Goal: Task Accomplishment & Management: Manage account settings

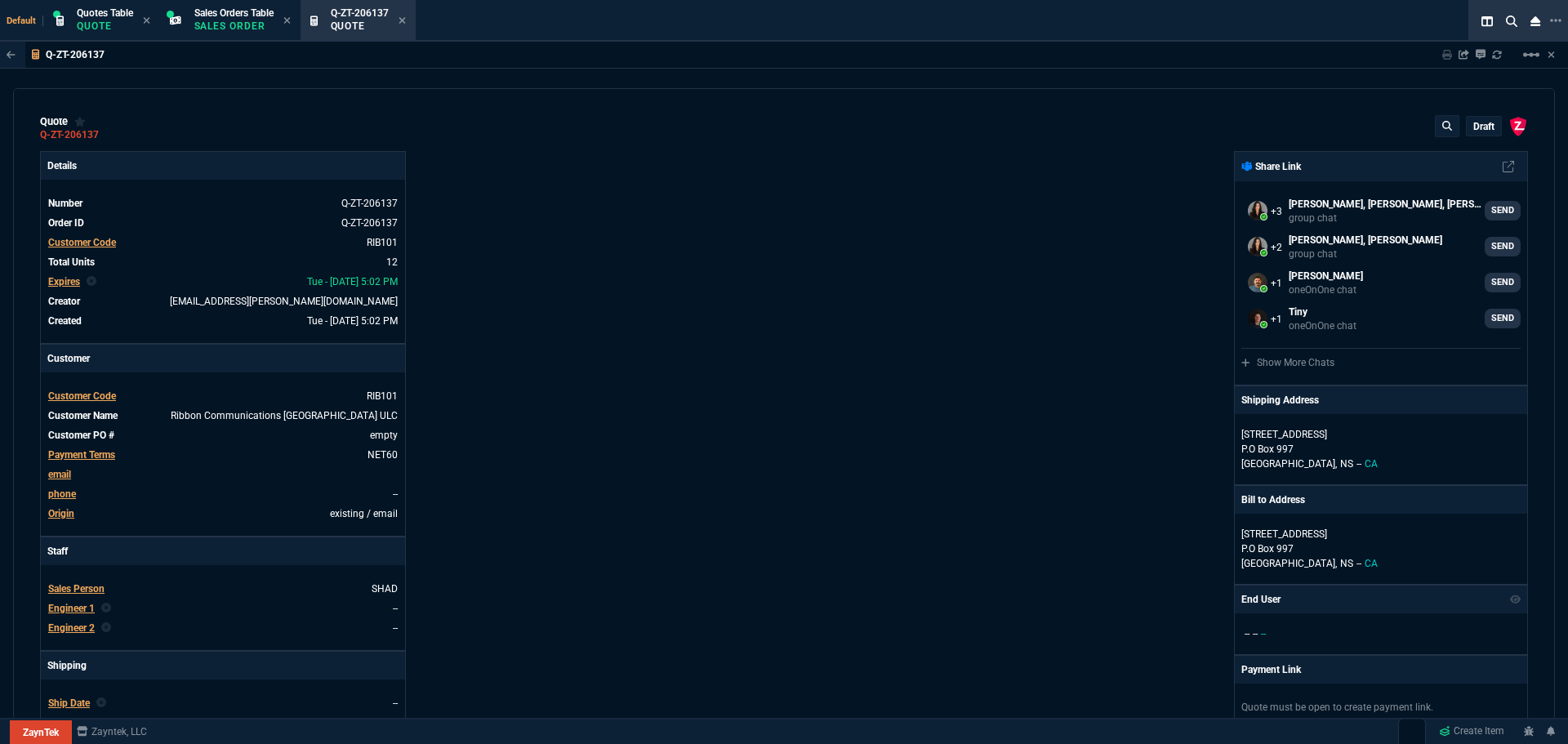
select select "4: SHAD"
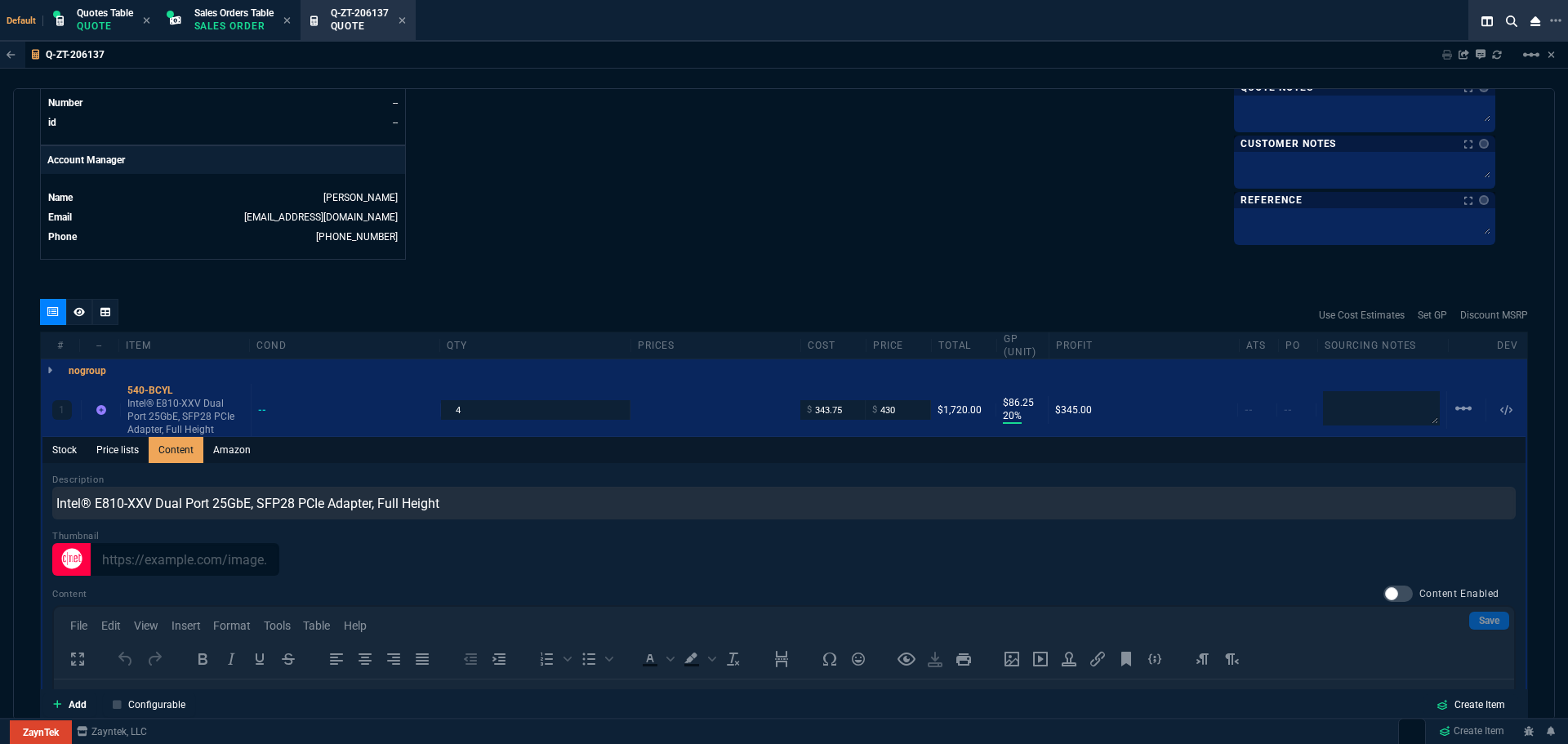
click at [100, 21] on p "Quote" at bounding box center [105, 26] width 56 height 13
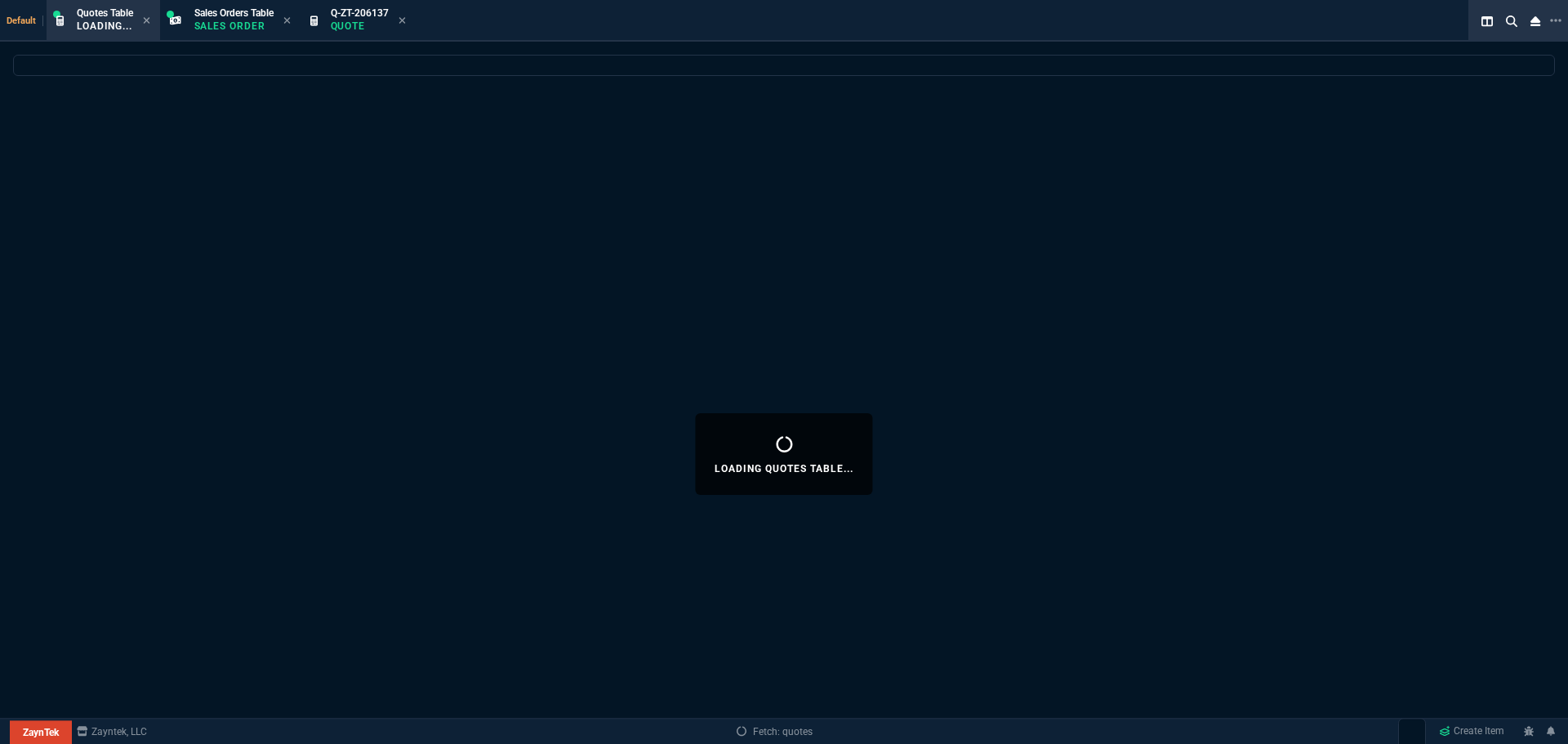
select select
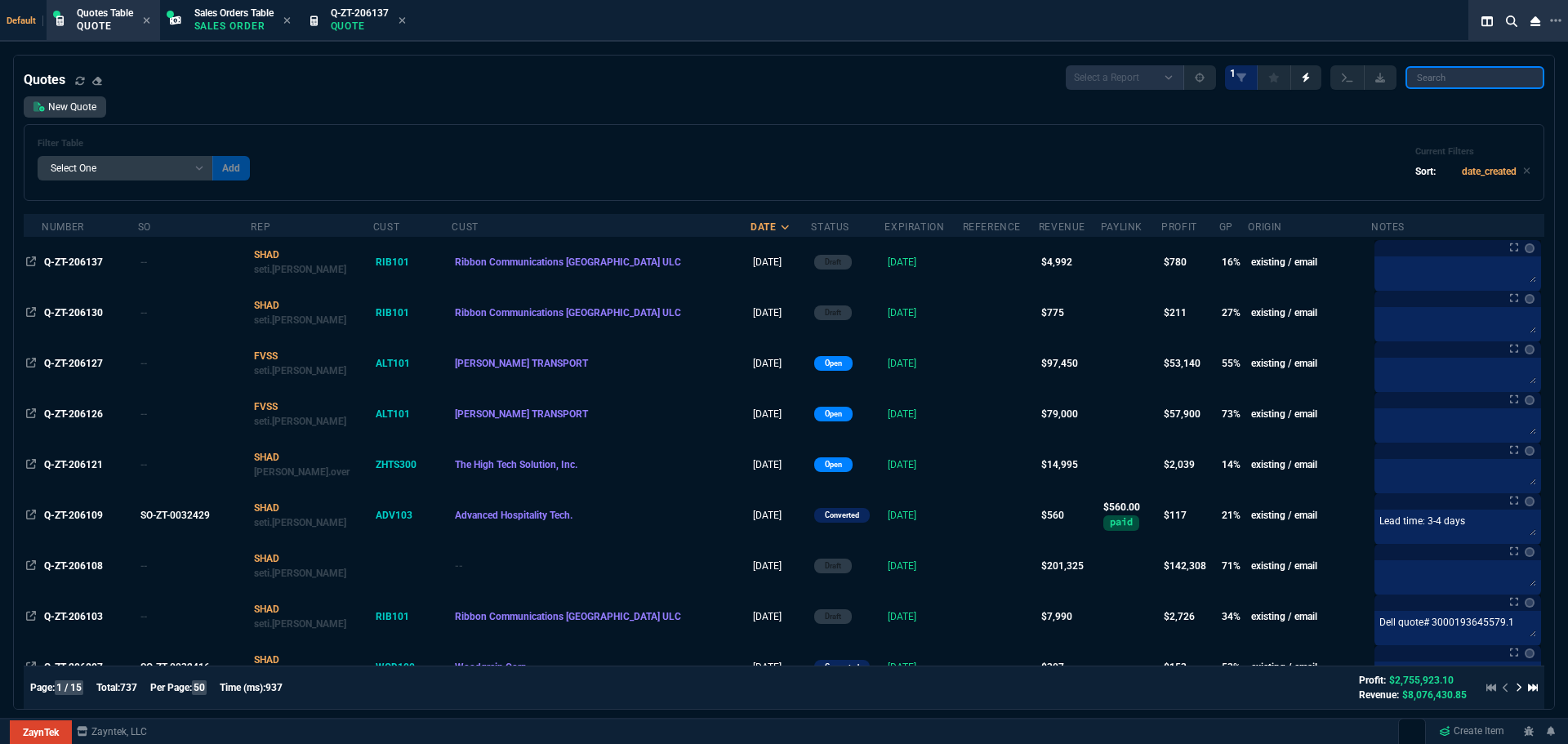
click at [1430, 81] on input "search" at bounding box center [1474, 78] width 139 height 22
paste input "Q-ZT-206130"
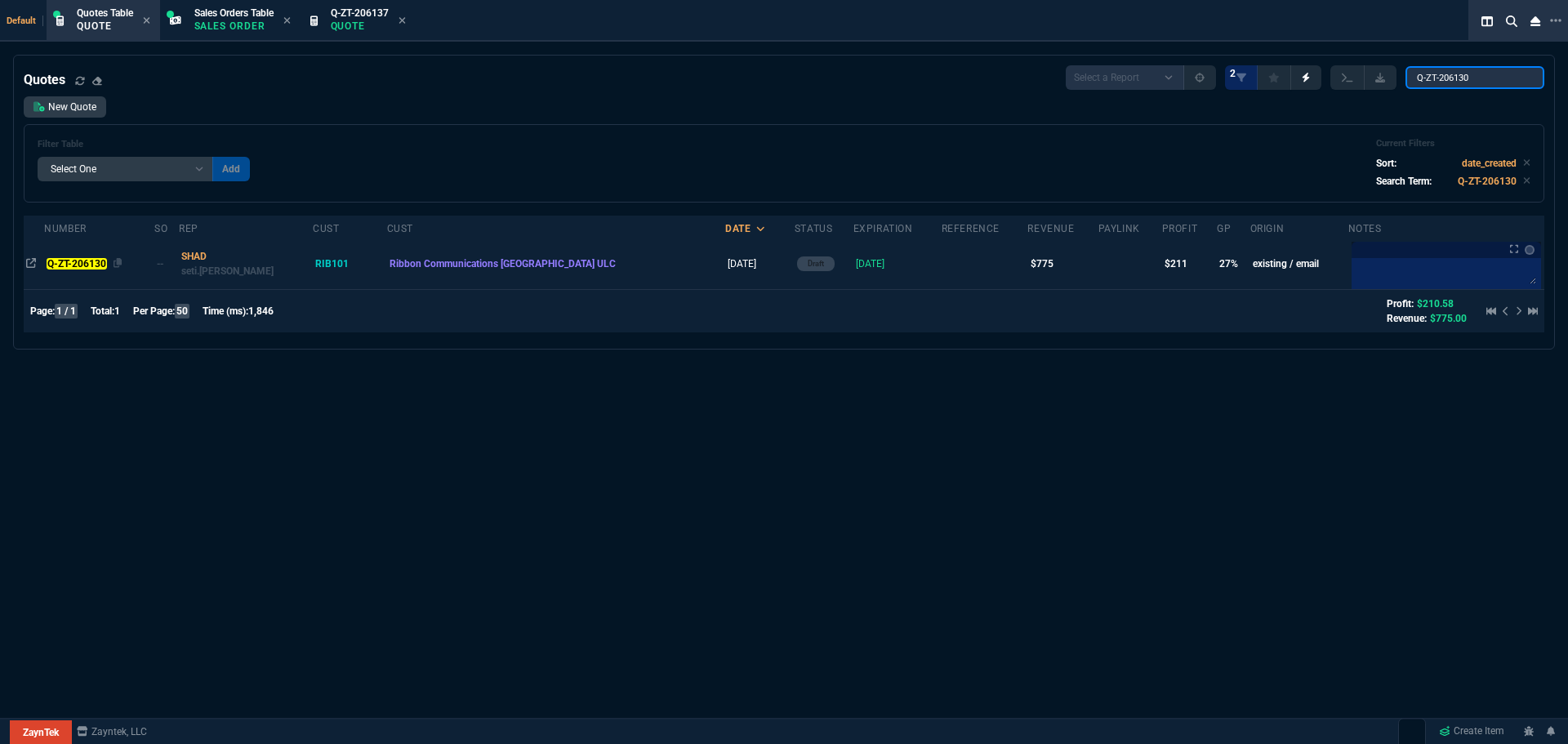
type input "Q-ZT-206130"
click at [94, 262] on mark "Q-ZT-206130" at bounding box center [77, 264] width 60 height 11
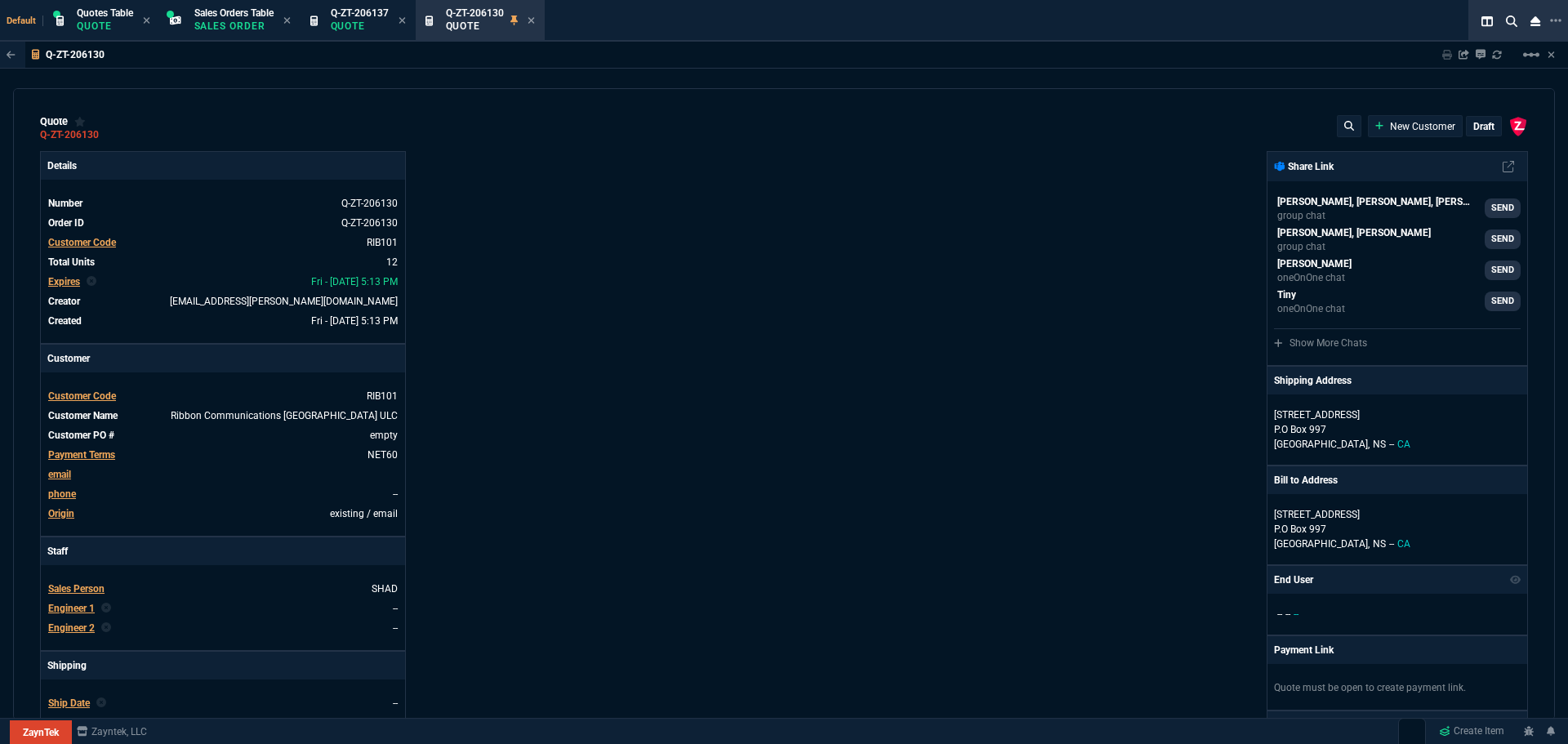
type input "29"
type input "50"
type input "53"
type input "40"
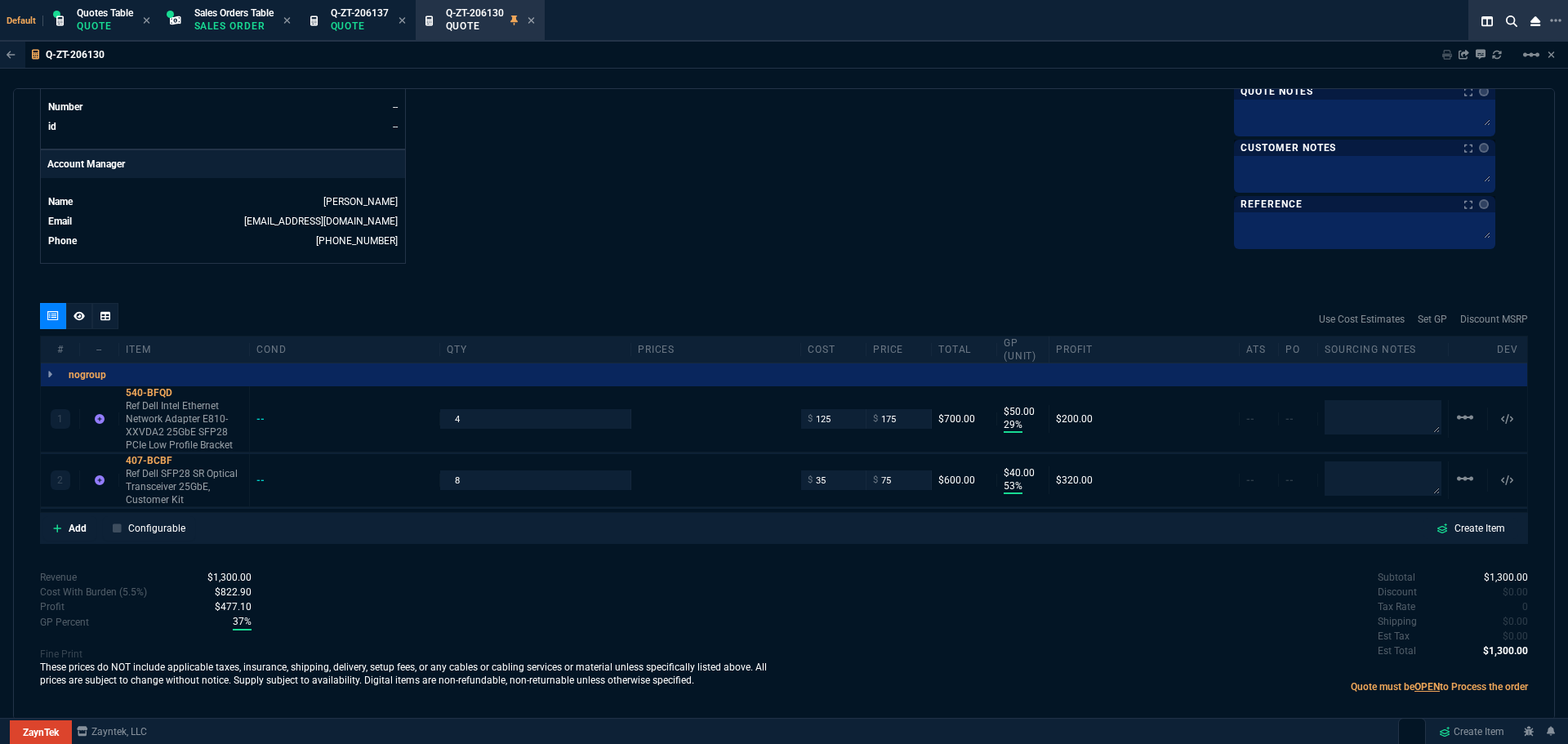
scroll to position [747, 0]
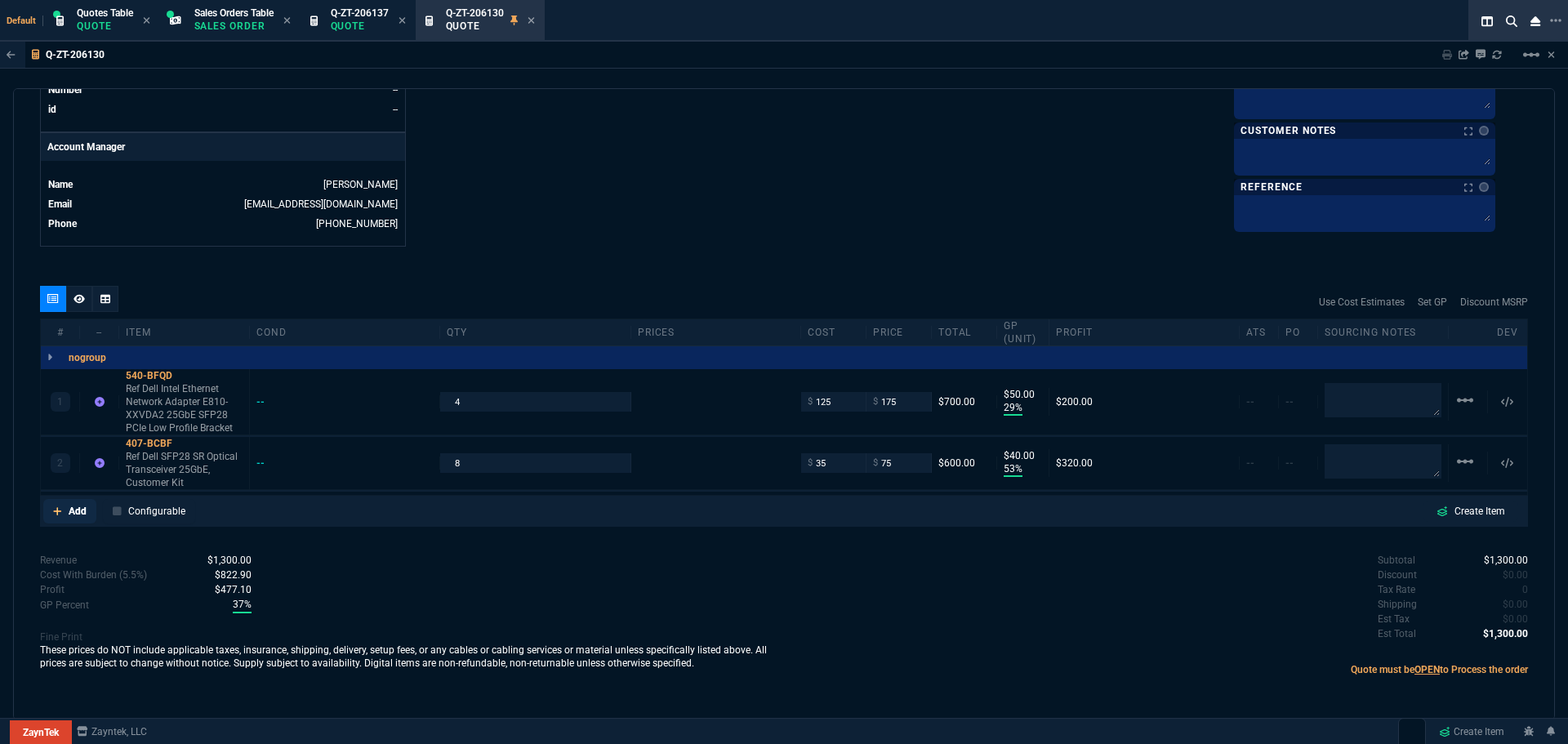
click at [75, 507] on p "Add" at bounding box center [77, 511] width 18 height 15
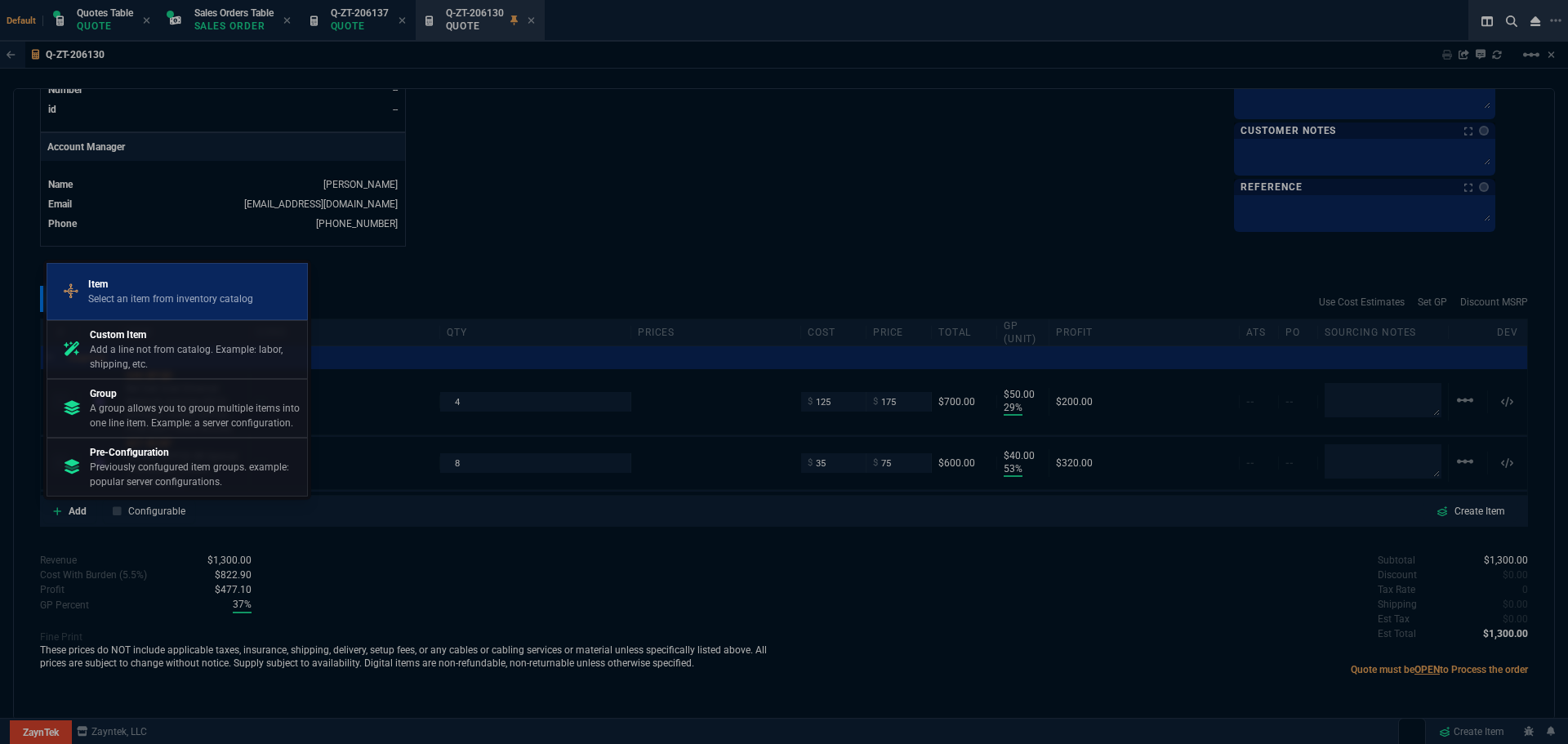
click at [120, 299] on p "Select an item from inventory catalog" at bounding box center [170, 299] width 165 height 15
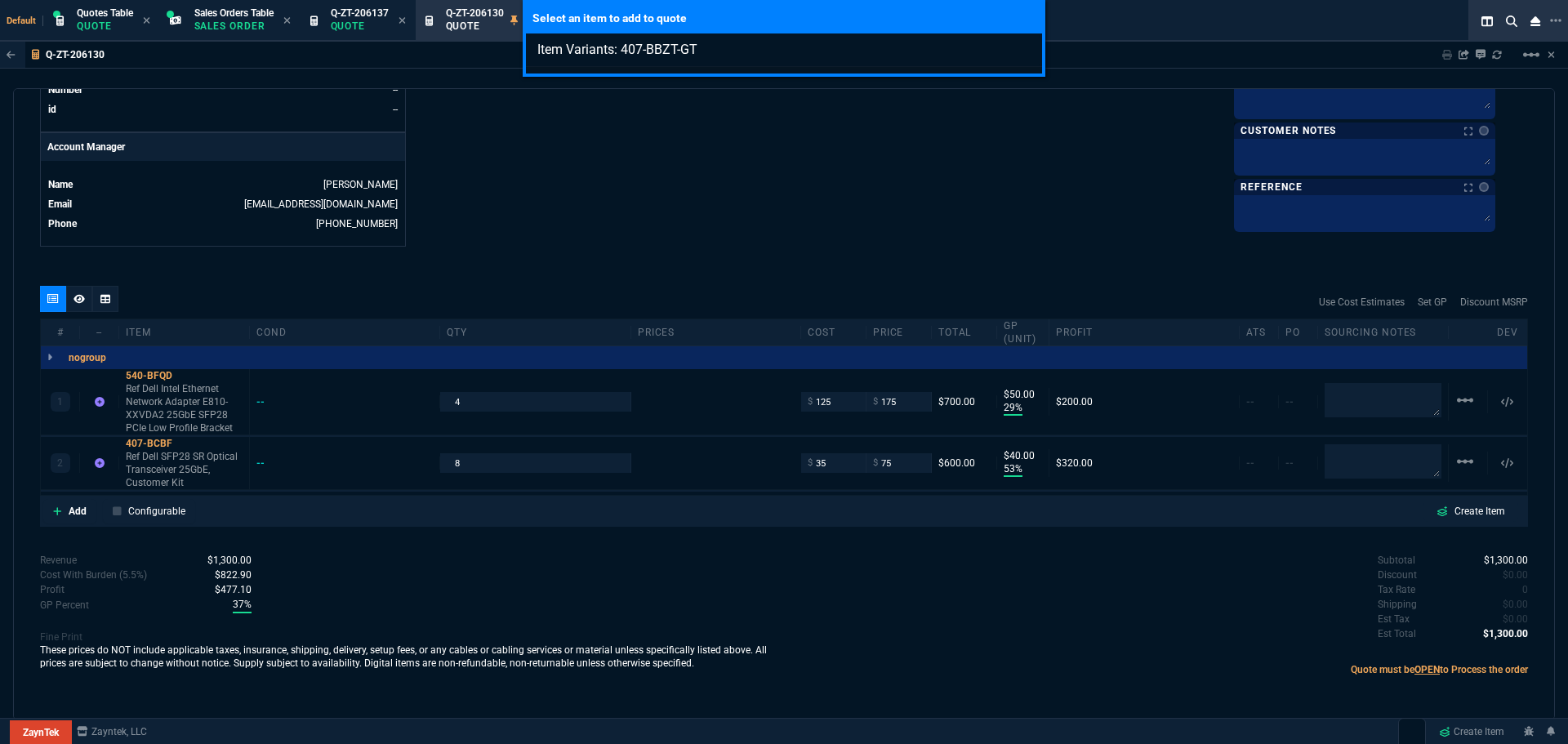
type input "Item Variants: 407-BBZT-GT"
click at [76, 511] on div "Select an item to add to quote Item Variants: 407-BBZT-GT" at bounding box center [784, 372] width 1568 height 744
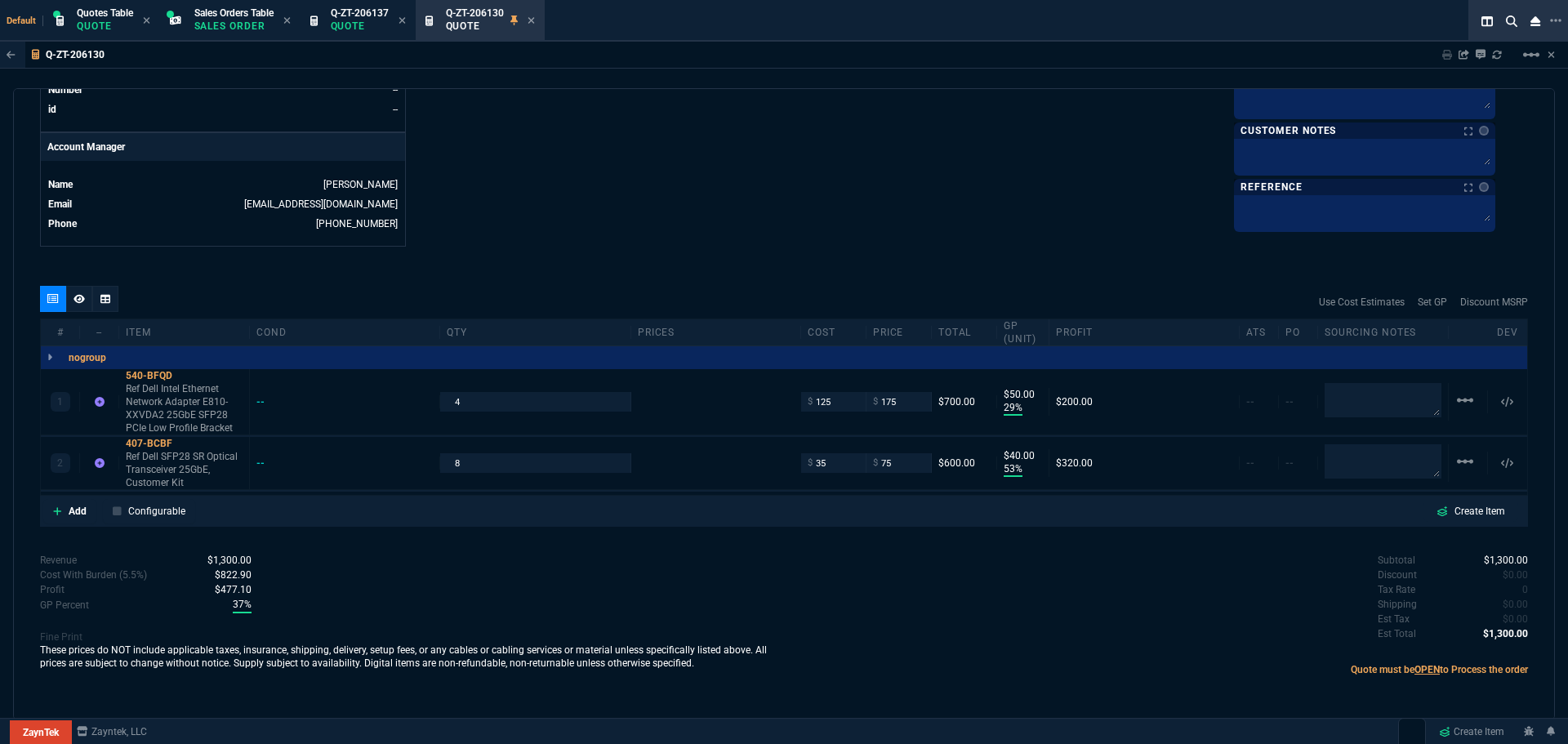
click at [76, 511] on p "Add" at bounding box center [77, 511] width 18 height 15
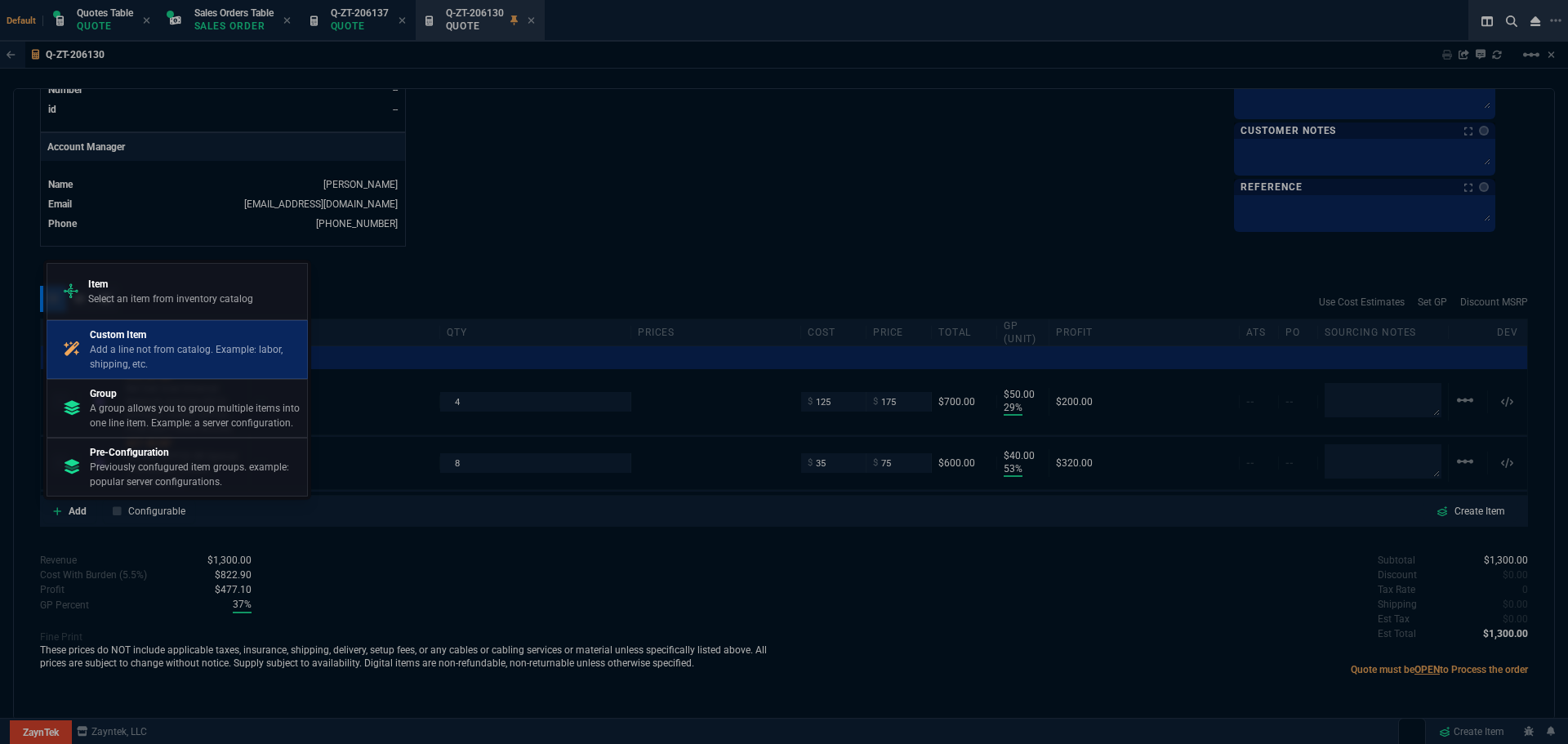
click at [115, 335] on p "Custom Item" at bounding box center [195, 335] width 211 height 15
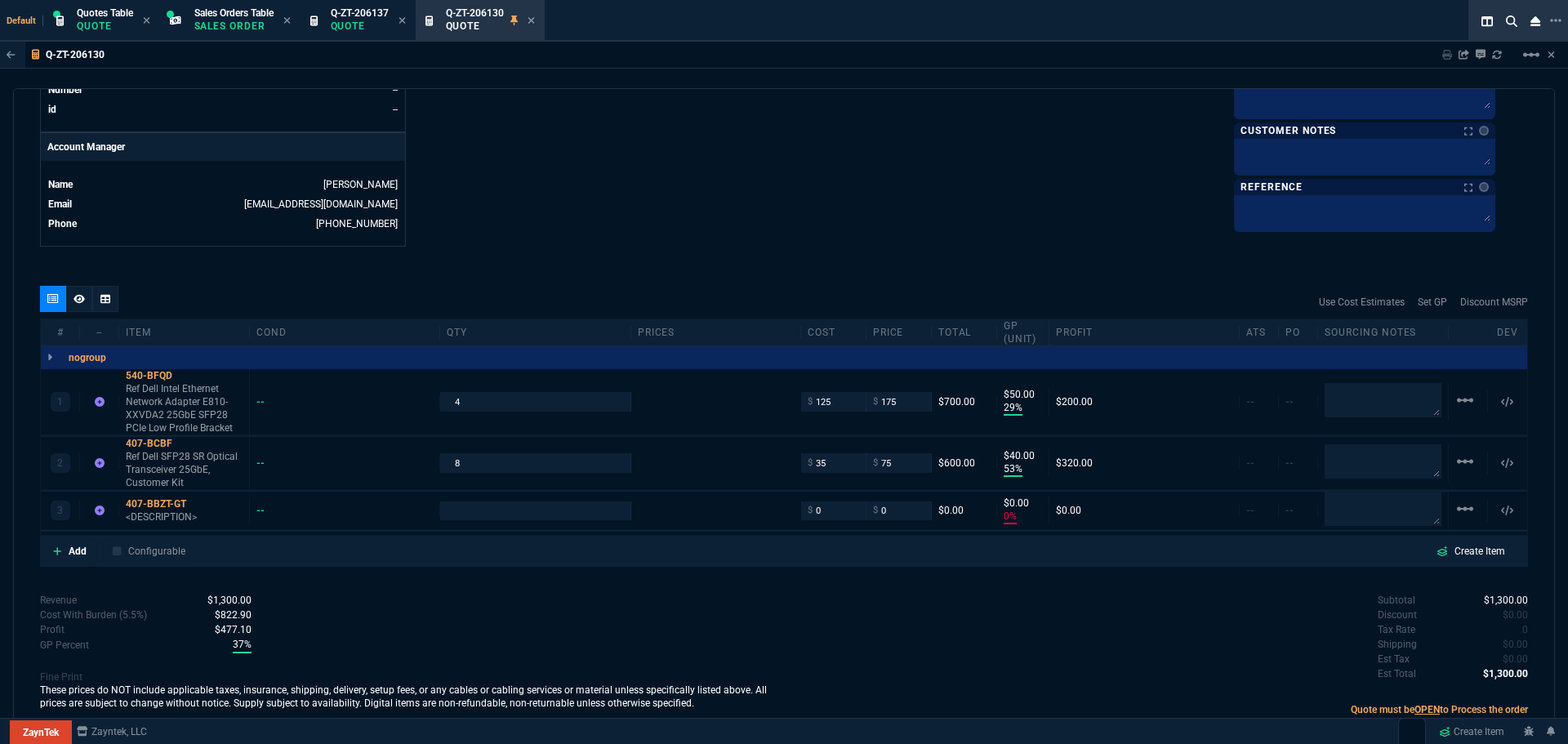
type input "0"
type input "29"
type input "50"
type input "53"
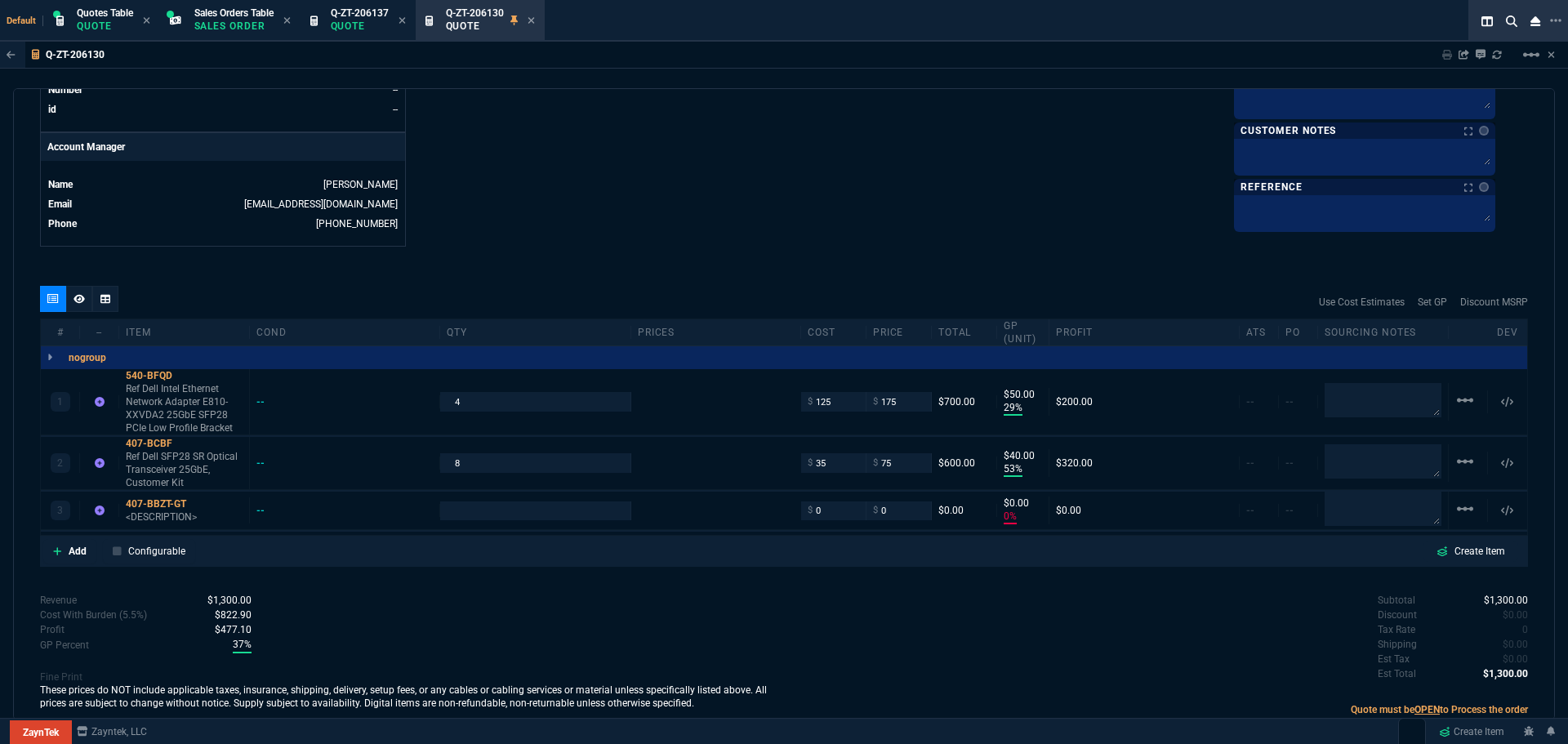
type input "40"
type input "0"
click at [155, 504] on div "407-BBZT-GT" at bounding box center [183, 503] width 117 height 13
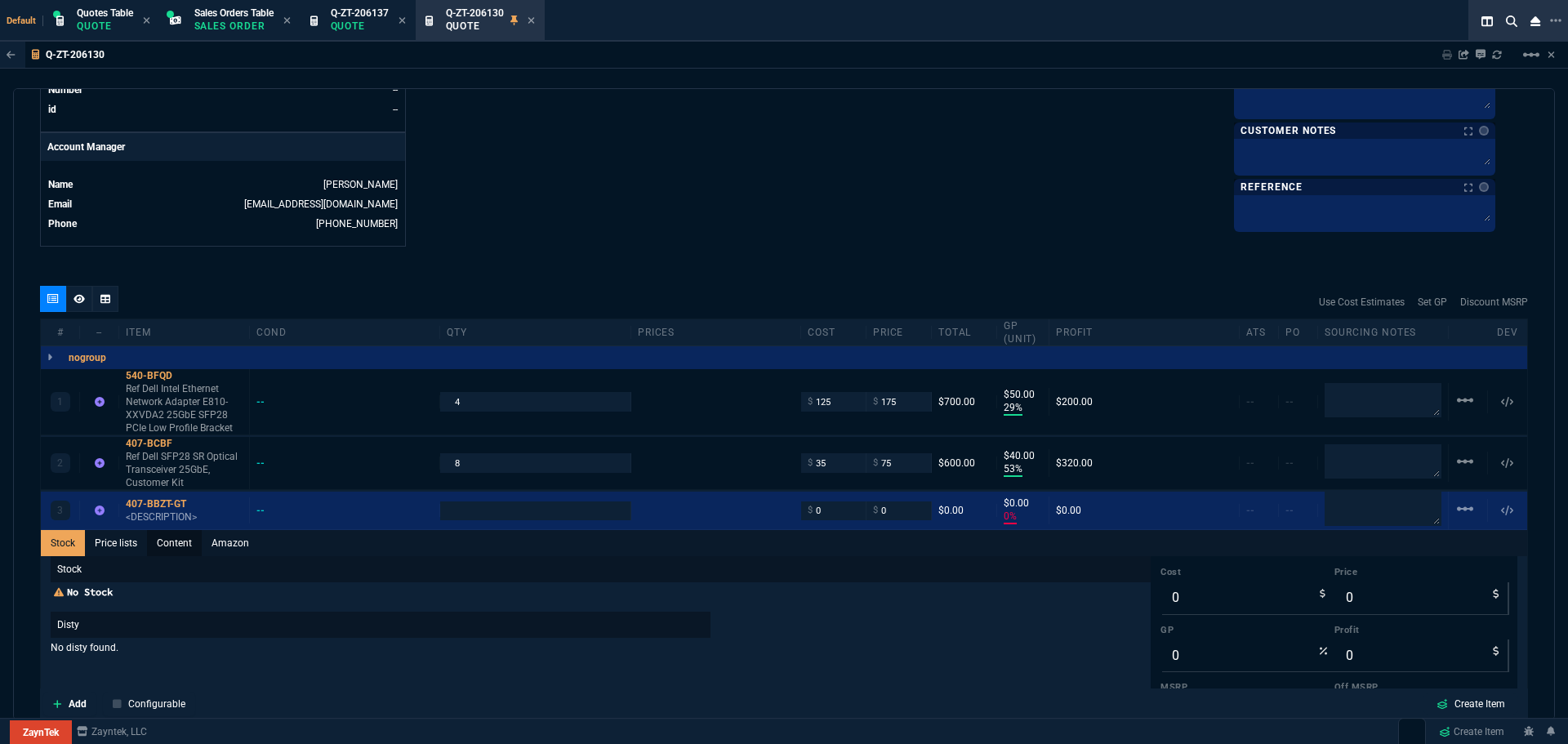
click at [187, 543] on link "Content" at bounding box center [174, 543] width 54 height 26
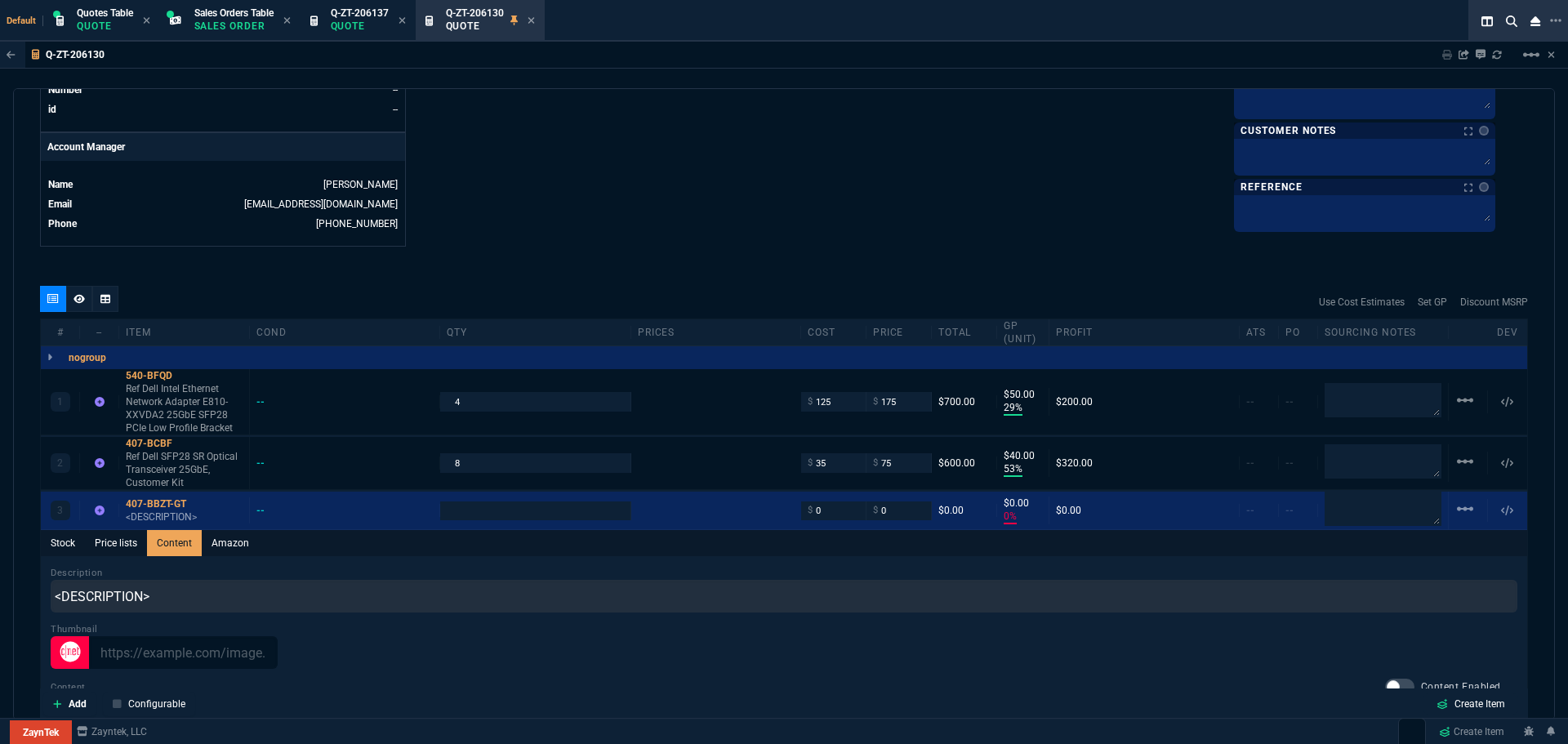
scroll to position [0, 0]
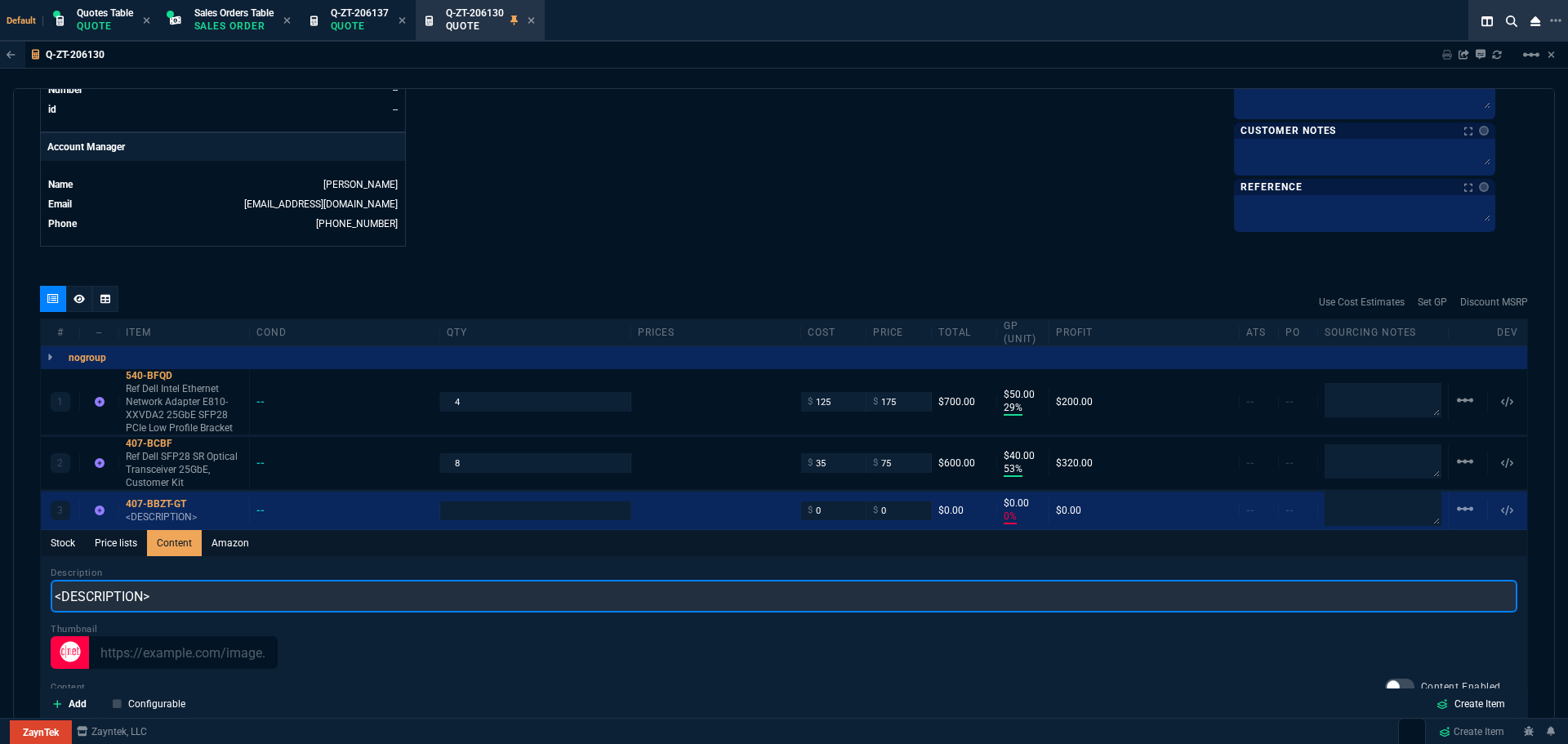
click at [170, 589] on input "<DESCRIPTION>" at bounding box center [784, 595] width 1466 height 33
paste input "SFP28 25GbE SR 85C MMF Transceiver Dell Networking Compatible"
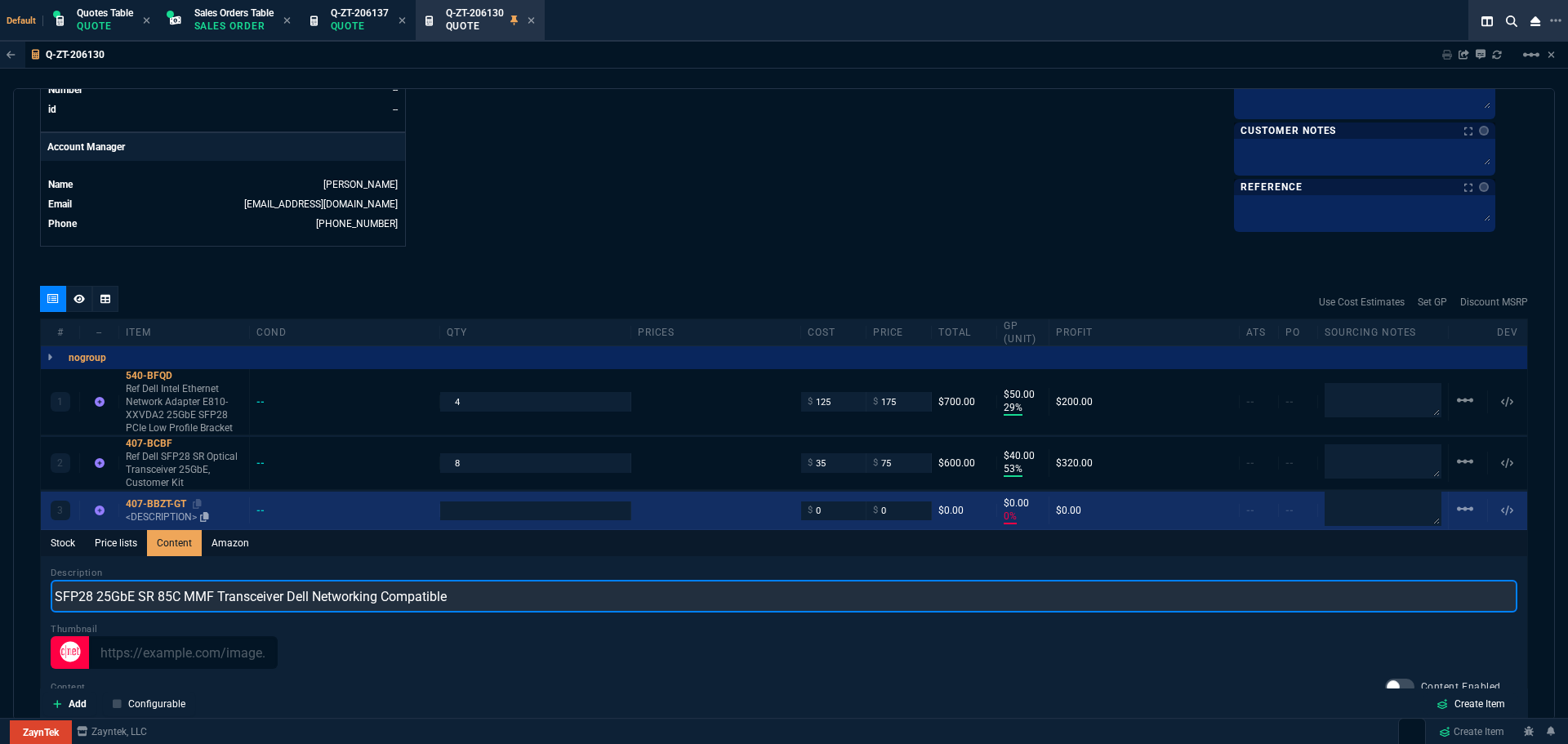
type input "SFP28 25GbE SR 85C MMF Transceiver Dell Networking Compatible"
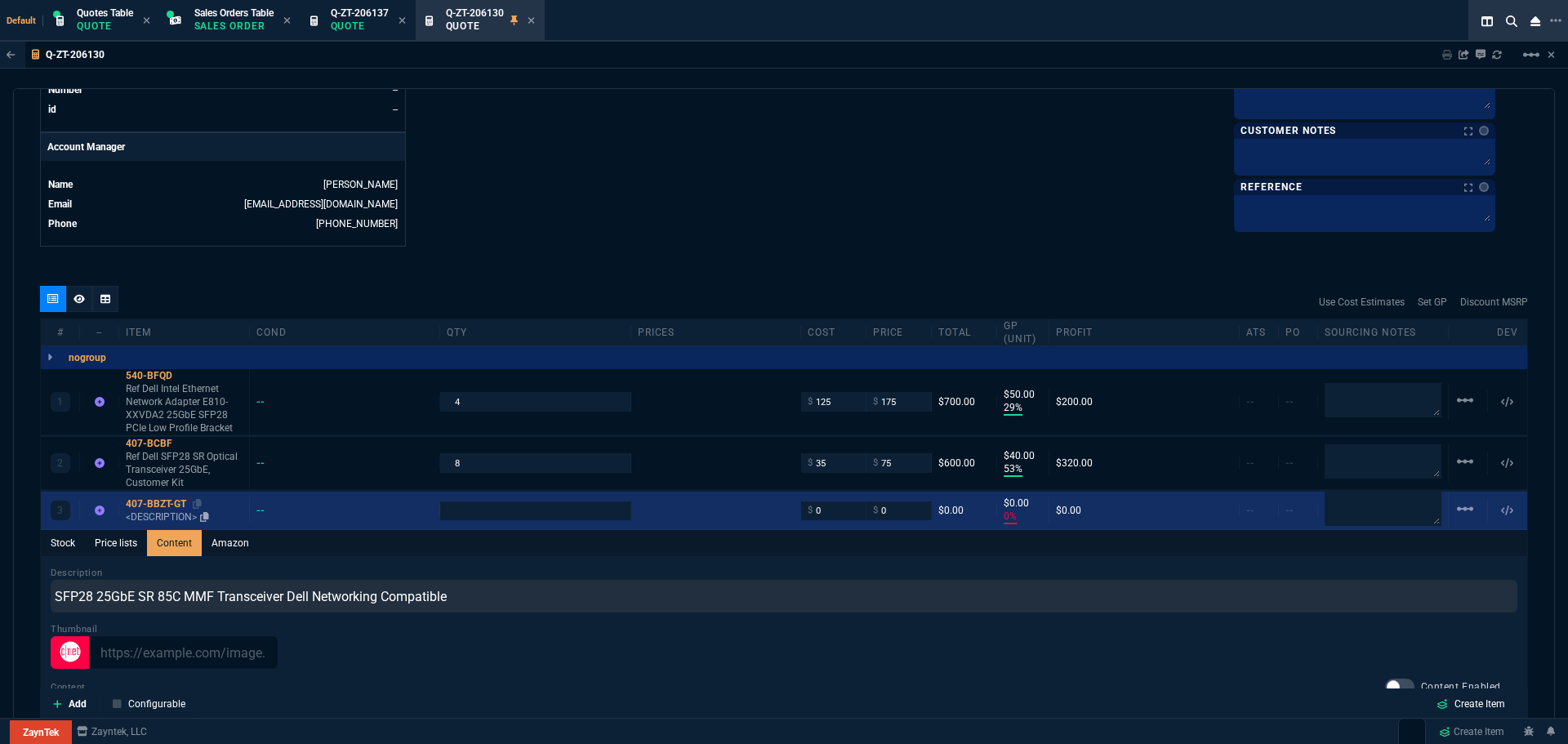
click at [173, 504] on div "407-BBZT-GT" at bounding box center [183, 503] width 117 height 13
type input "1"
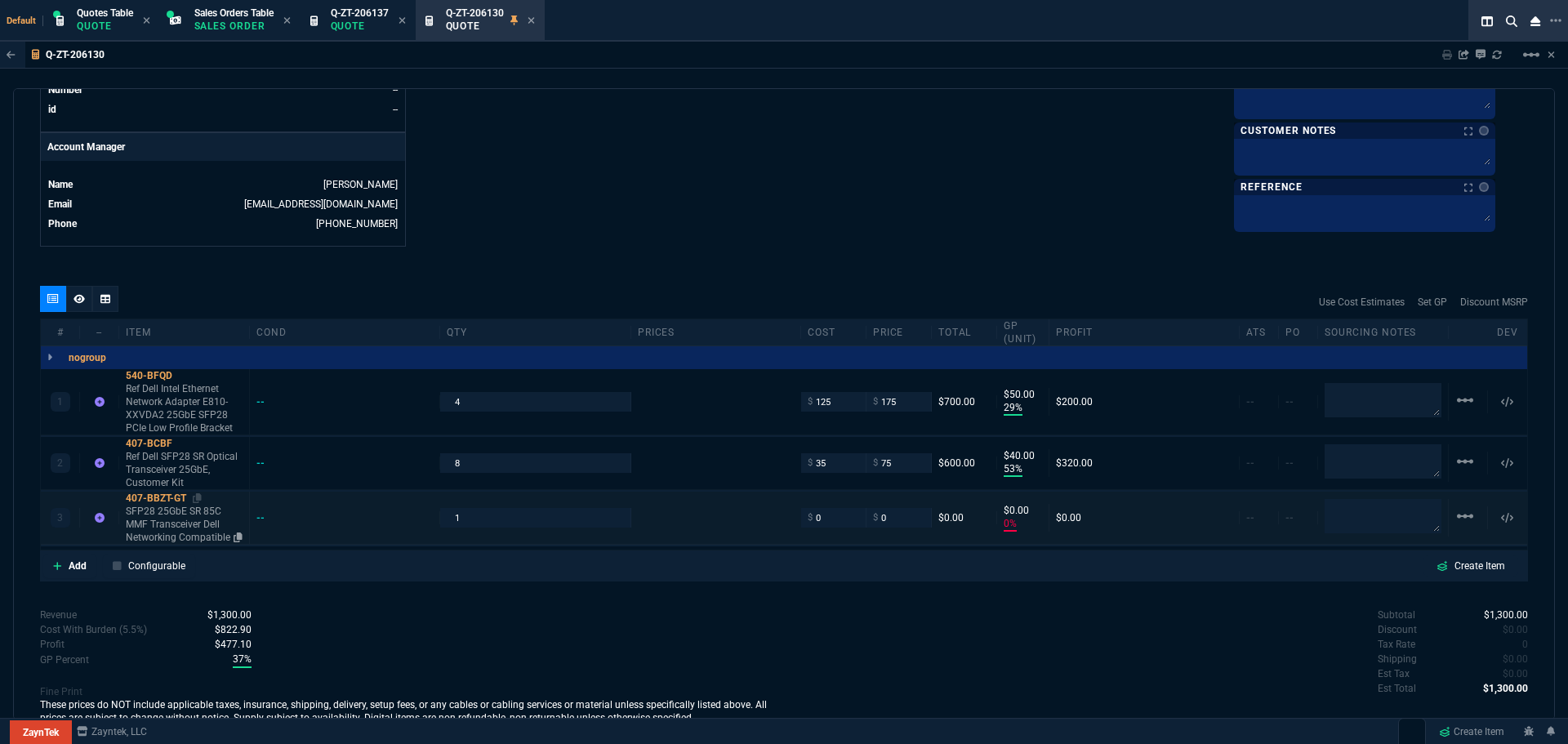
type input "0"
click at [487, 521] on input "1" at bounding box center [535, 518] width 176 height 19
type input "8"
click at [814, 516] on input "0" at bounding box center [833, 518] width 51 height 19
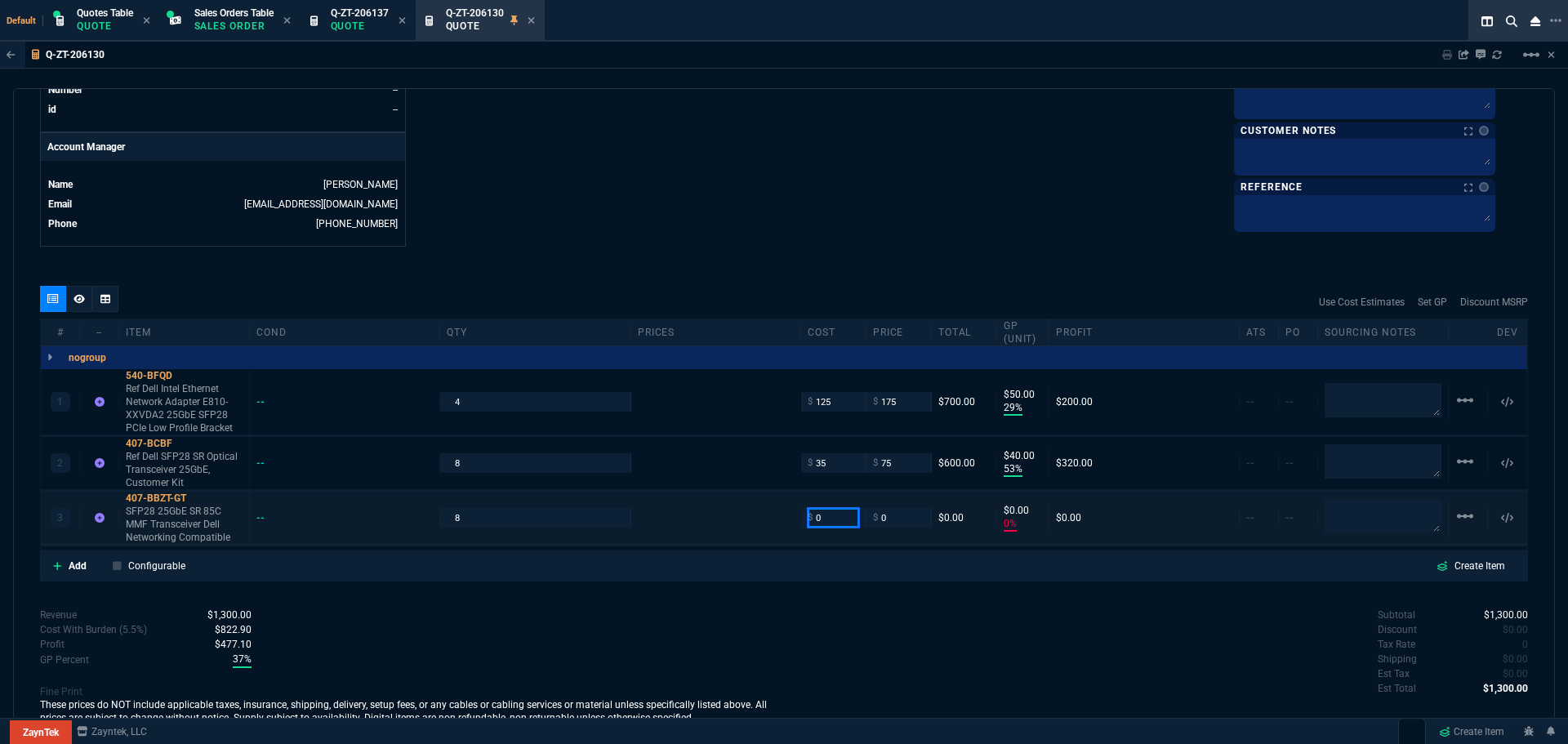
type input "4"
type input "-100"
type input "-4"
type input "49"
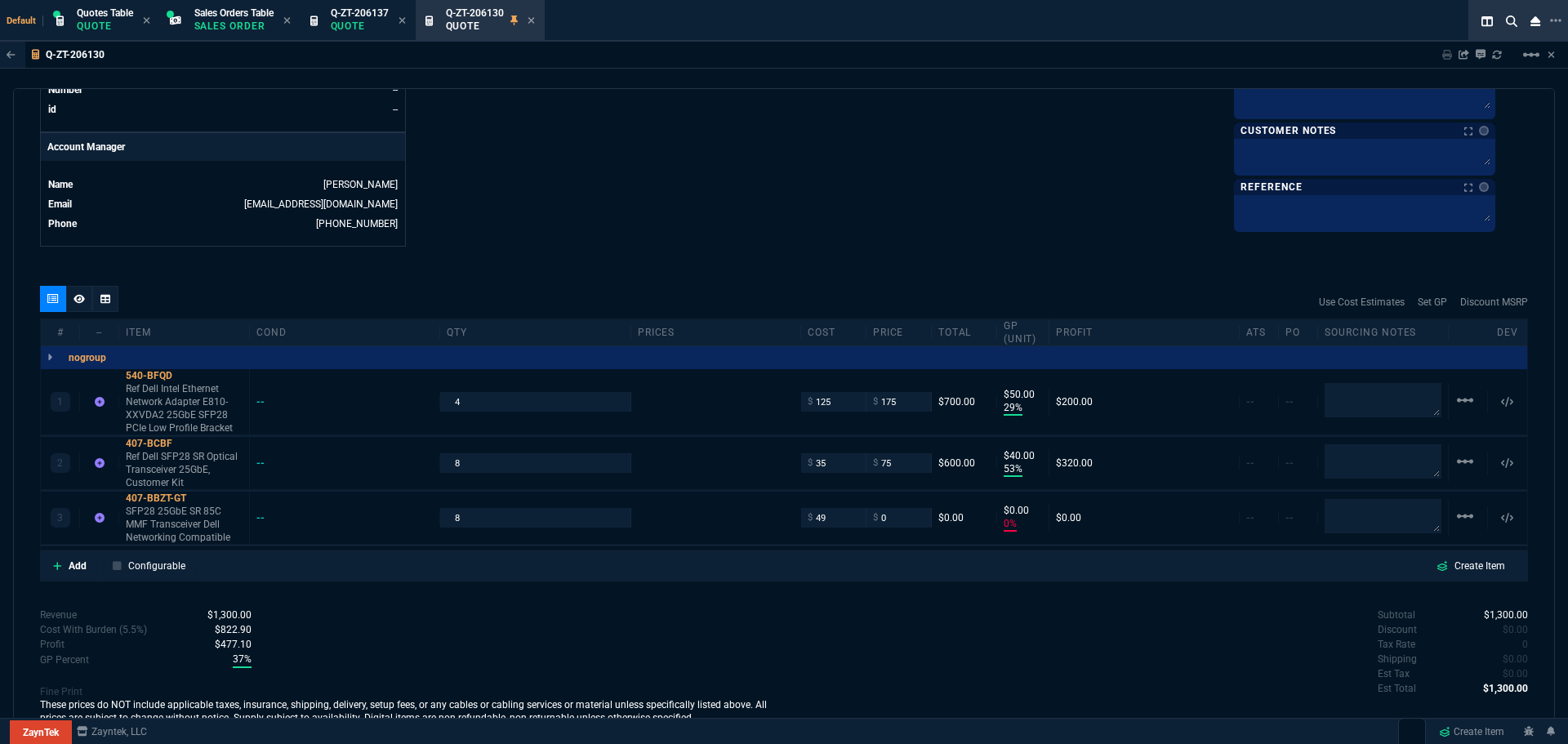
type input "49"
type input "-49"
click at [904, 518] on input "0" at bounding box center [898, 518] width 51 height 19
type input "85"
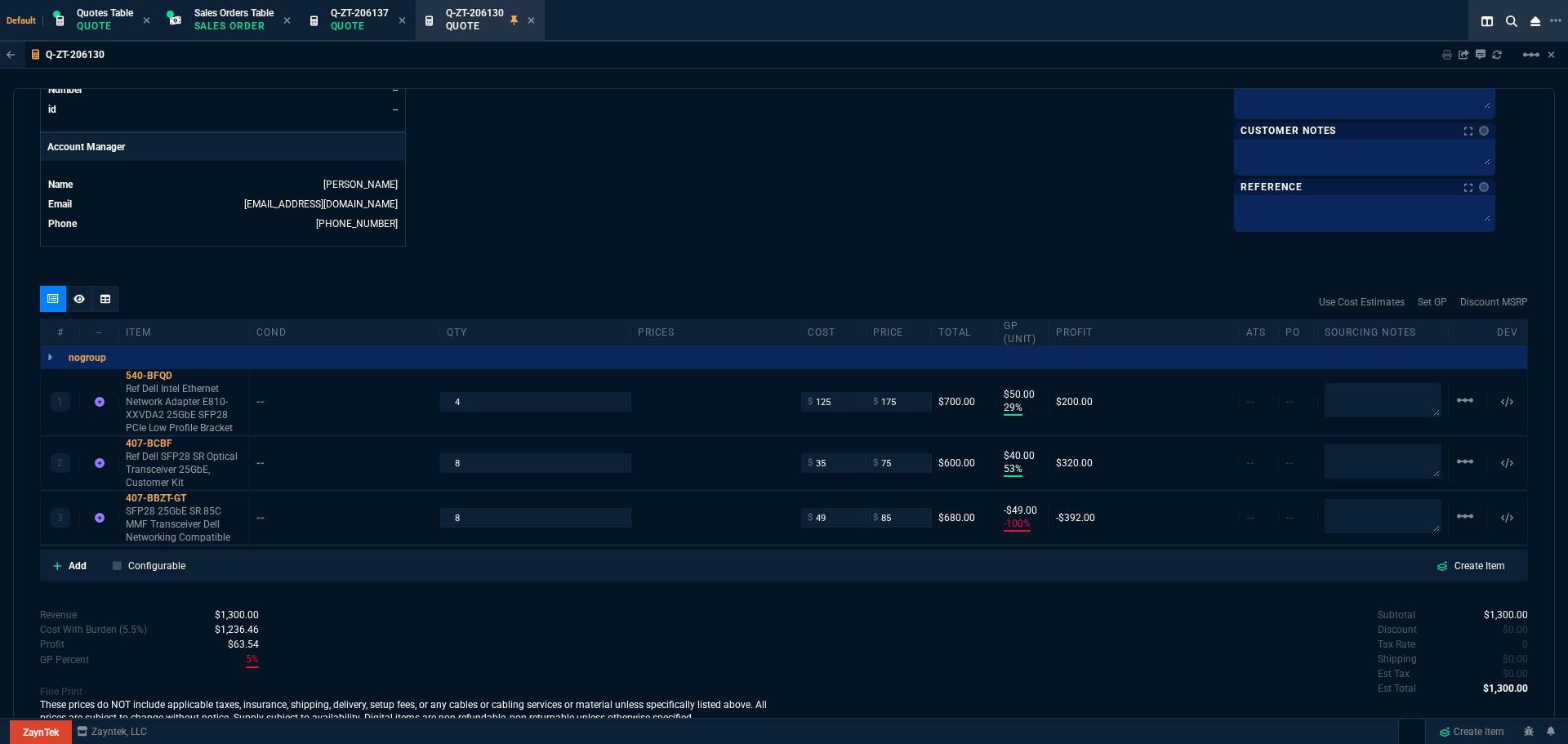
click at [916, 604] on div "quote Q-ZT-206130 draft ZaynTek, LLC [STREET_ADDRESS] Details Number Q-ZT-20613…" at bounding box center [784, 403] width 1542 height 632
type input "85"
type input "42"
type input "36"
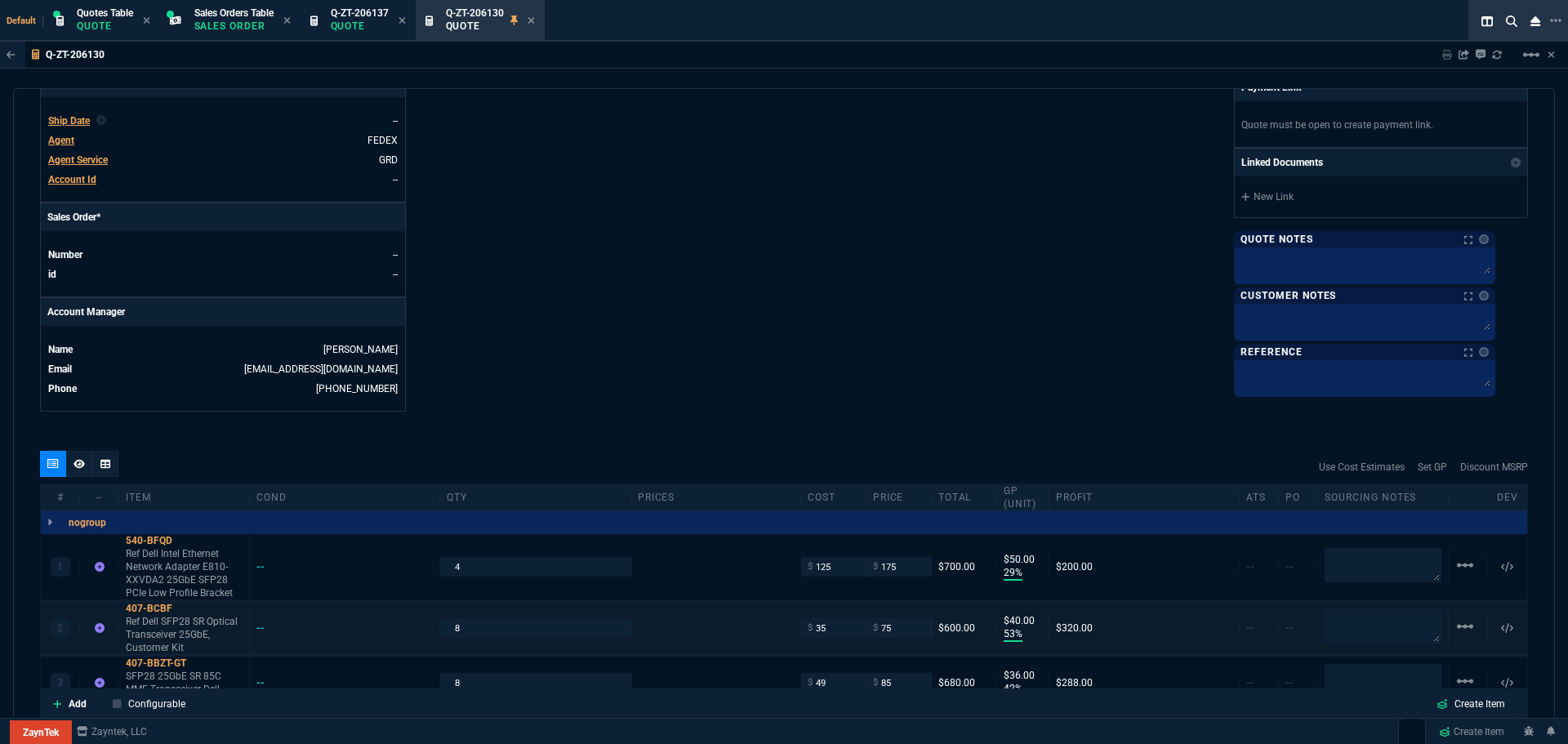
scroll to position [802, 0]
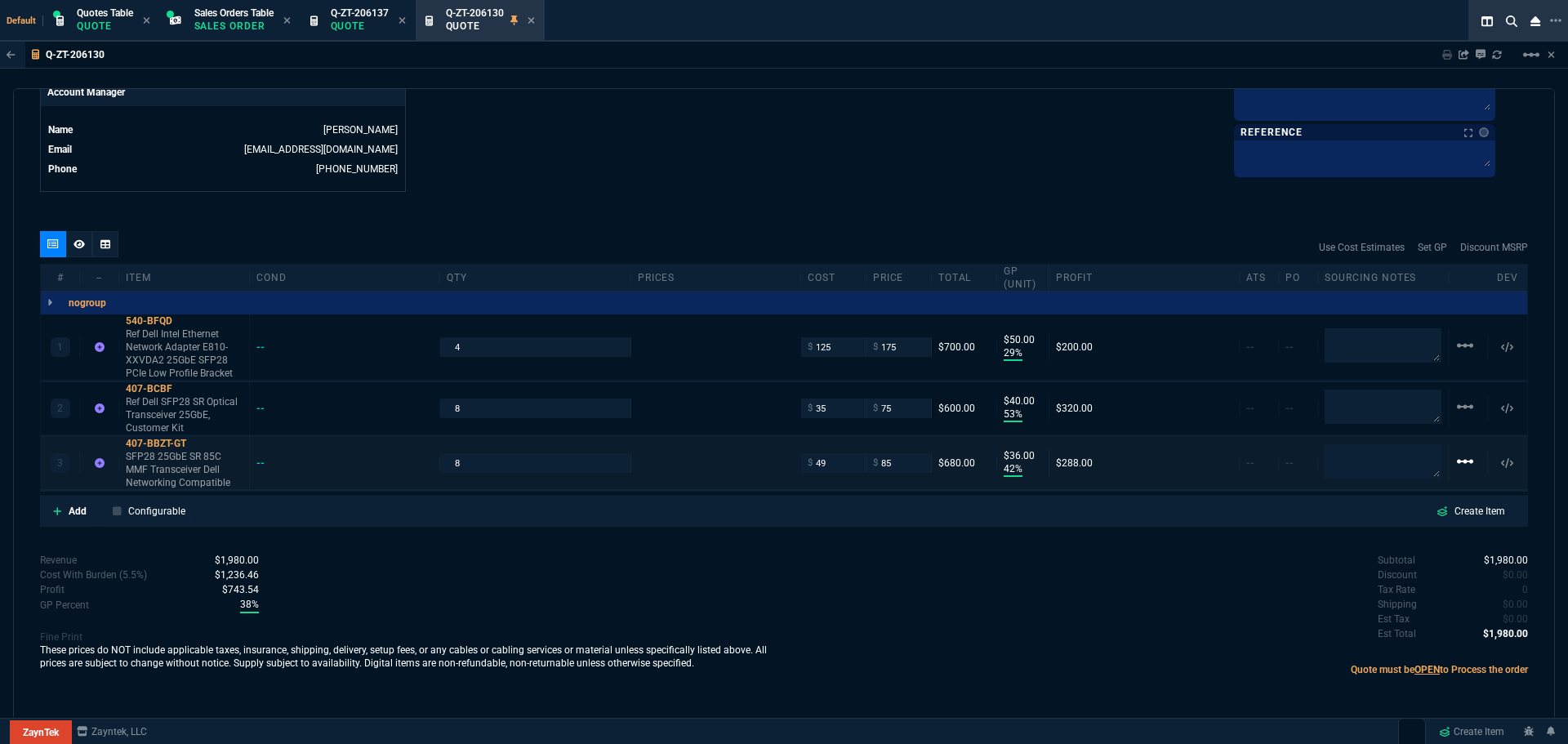
click at [1455, 355] on mat-icon "linear_scale" at bounding box center [1464, 344] width 20 height 20
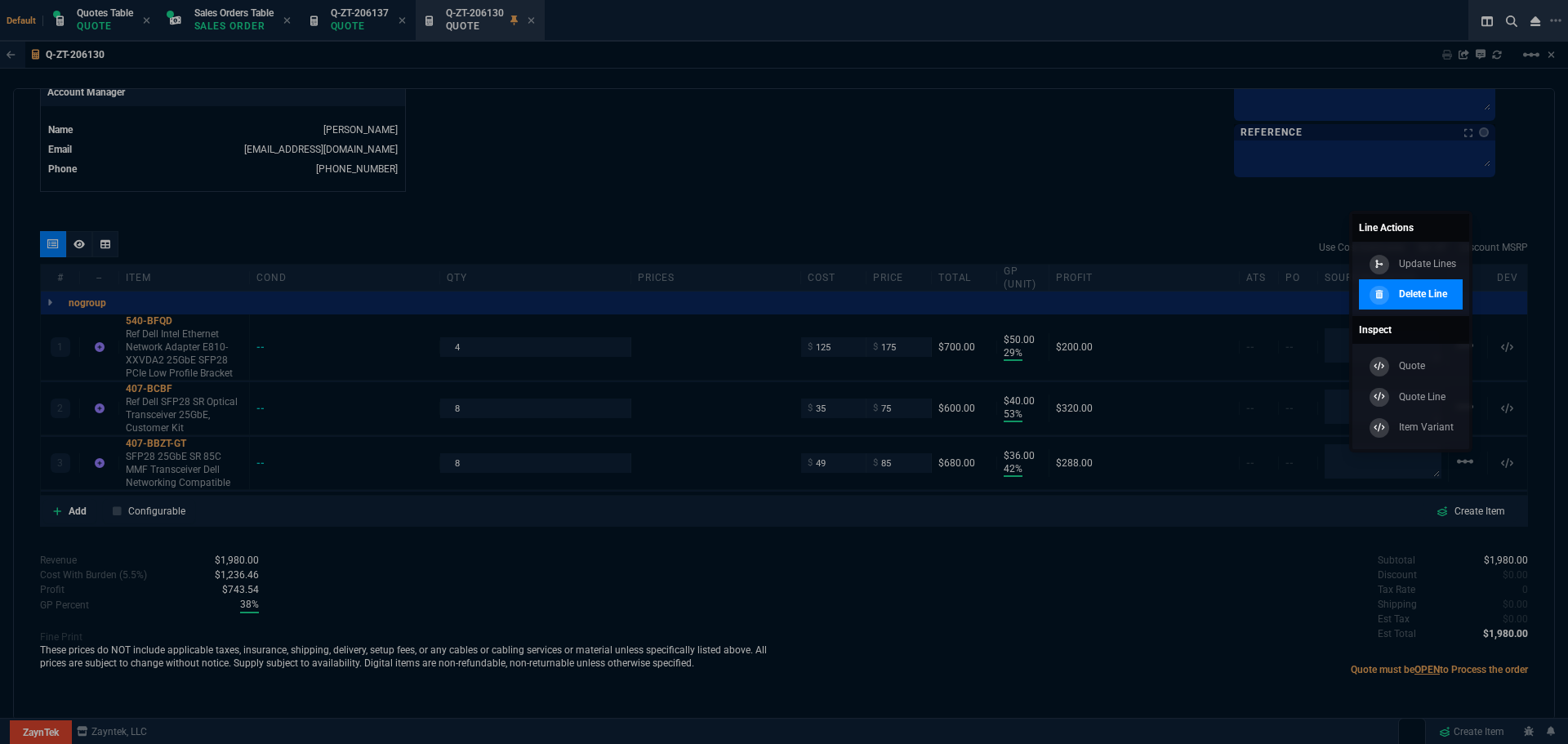
click at [1435, 298] on p "Delete Line" at bounding box center [1422, 294] width 48 height 15
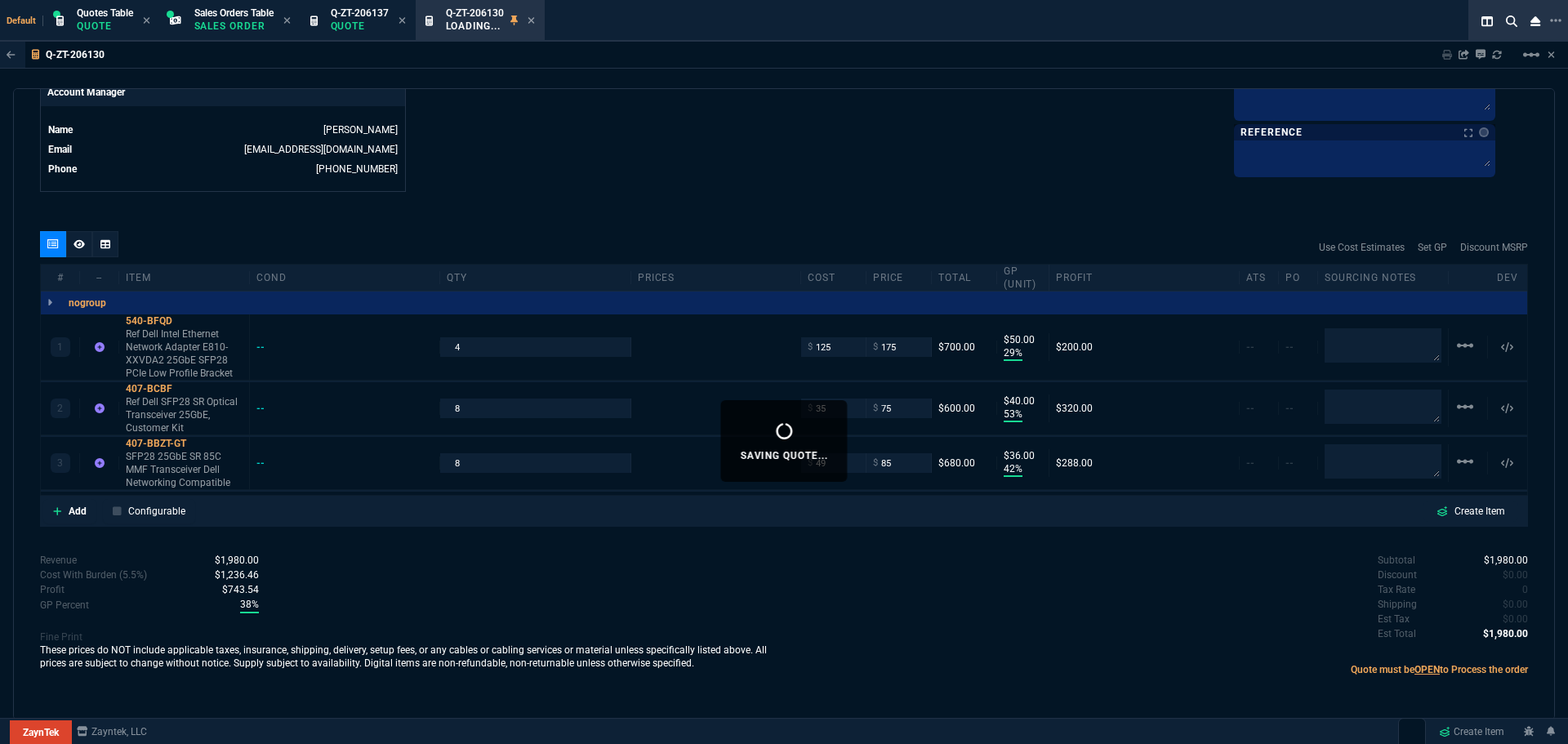
scroll to position [747, 0]
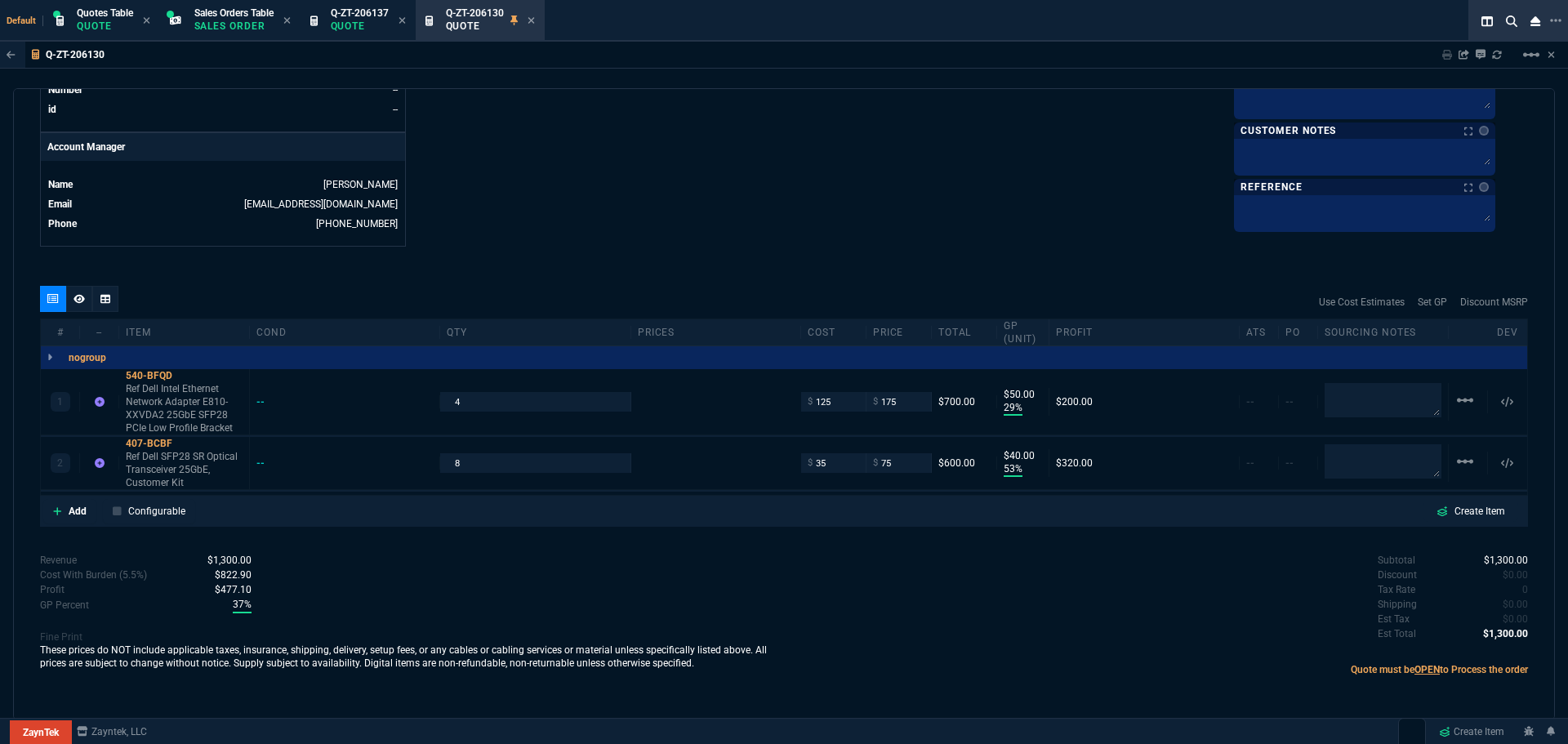
type input "29"
type input "50"
type input "53"
type input "40"
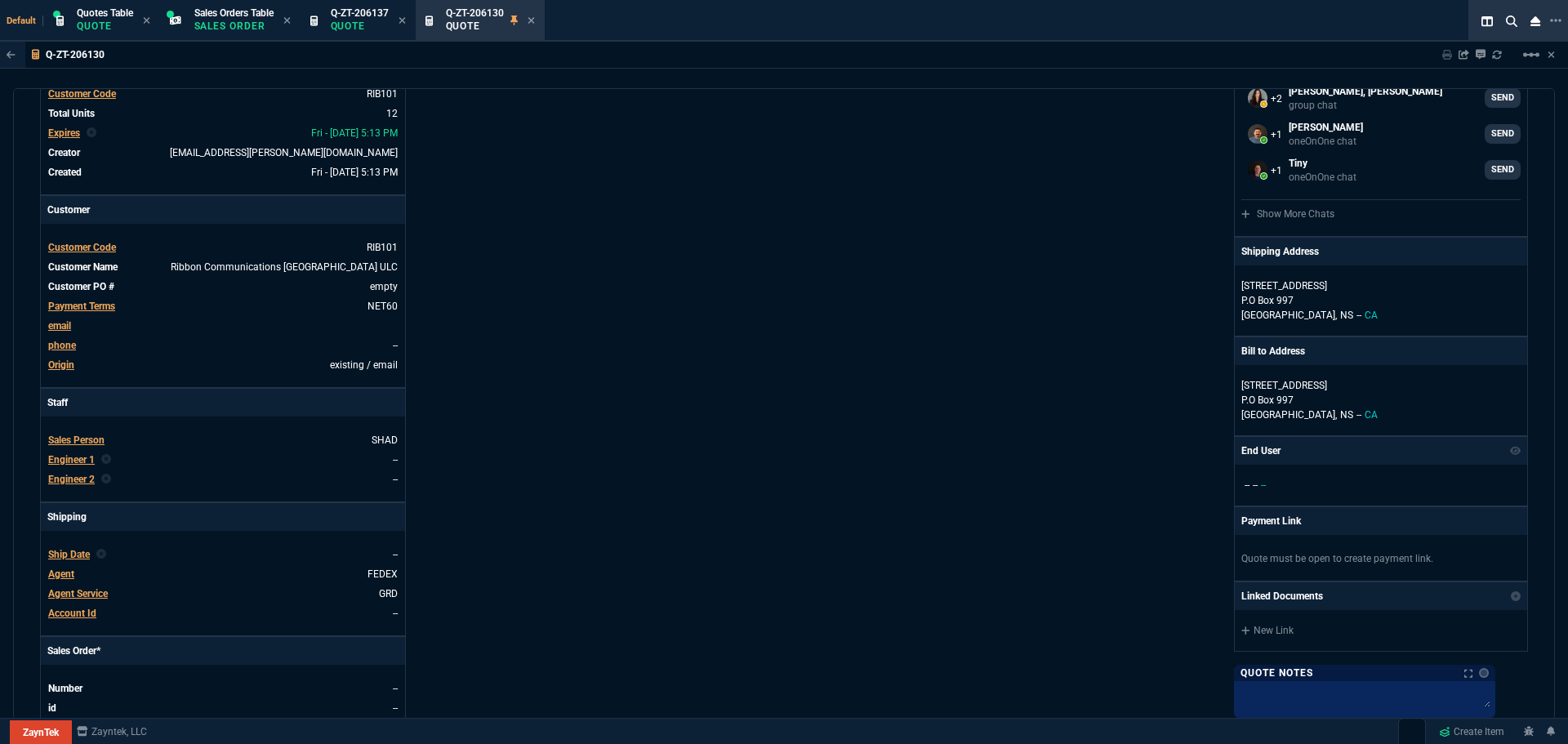
scroll to position [0, 0]
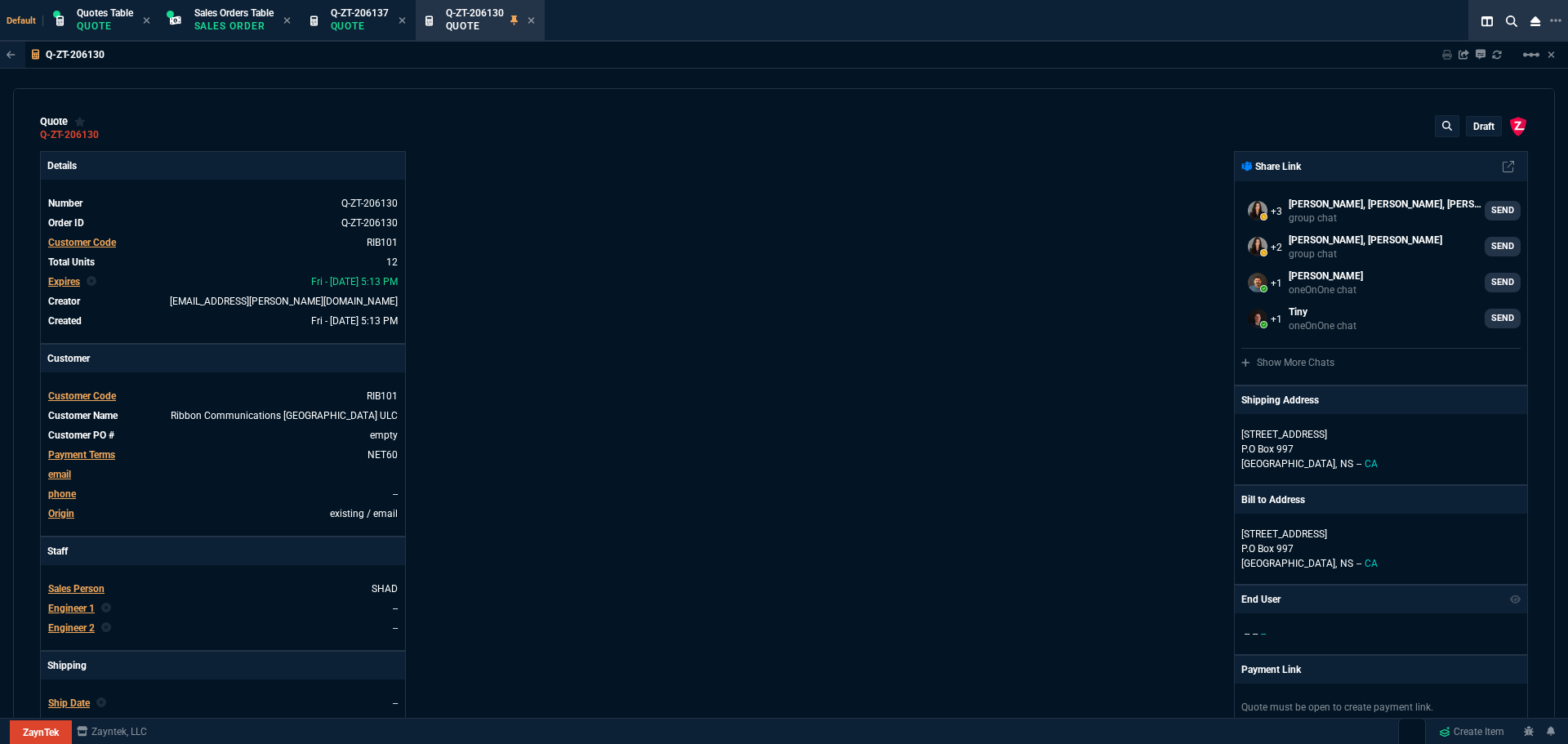
click at [1479, 121] on p "draft" at bounding box center [1483, 126] width 22 height 13
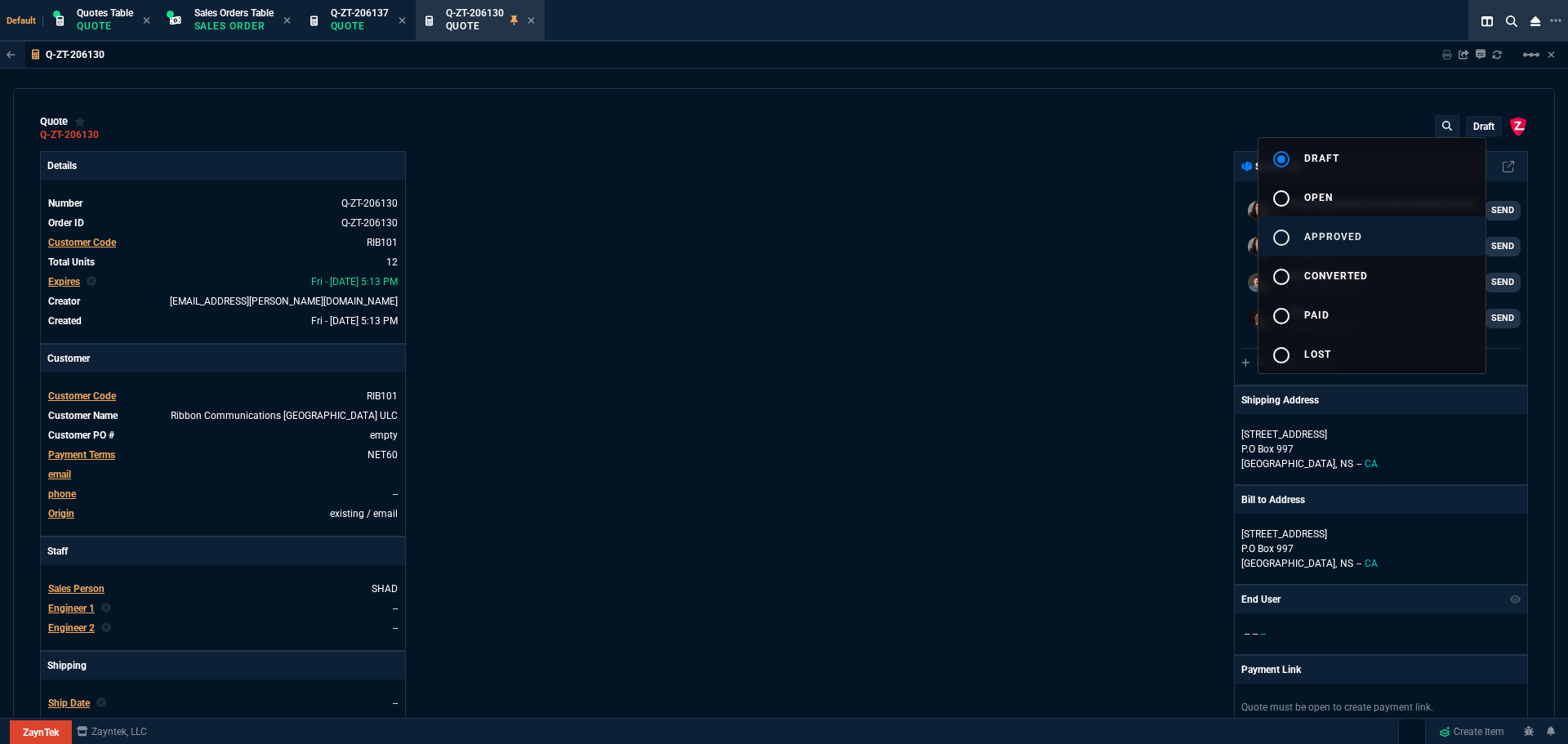
click at [1344, 227] on button "radio_button_unchecked approved" at bounding box center [1371, 236] width 227 height 39
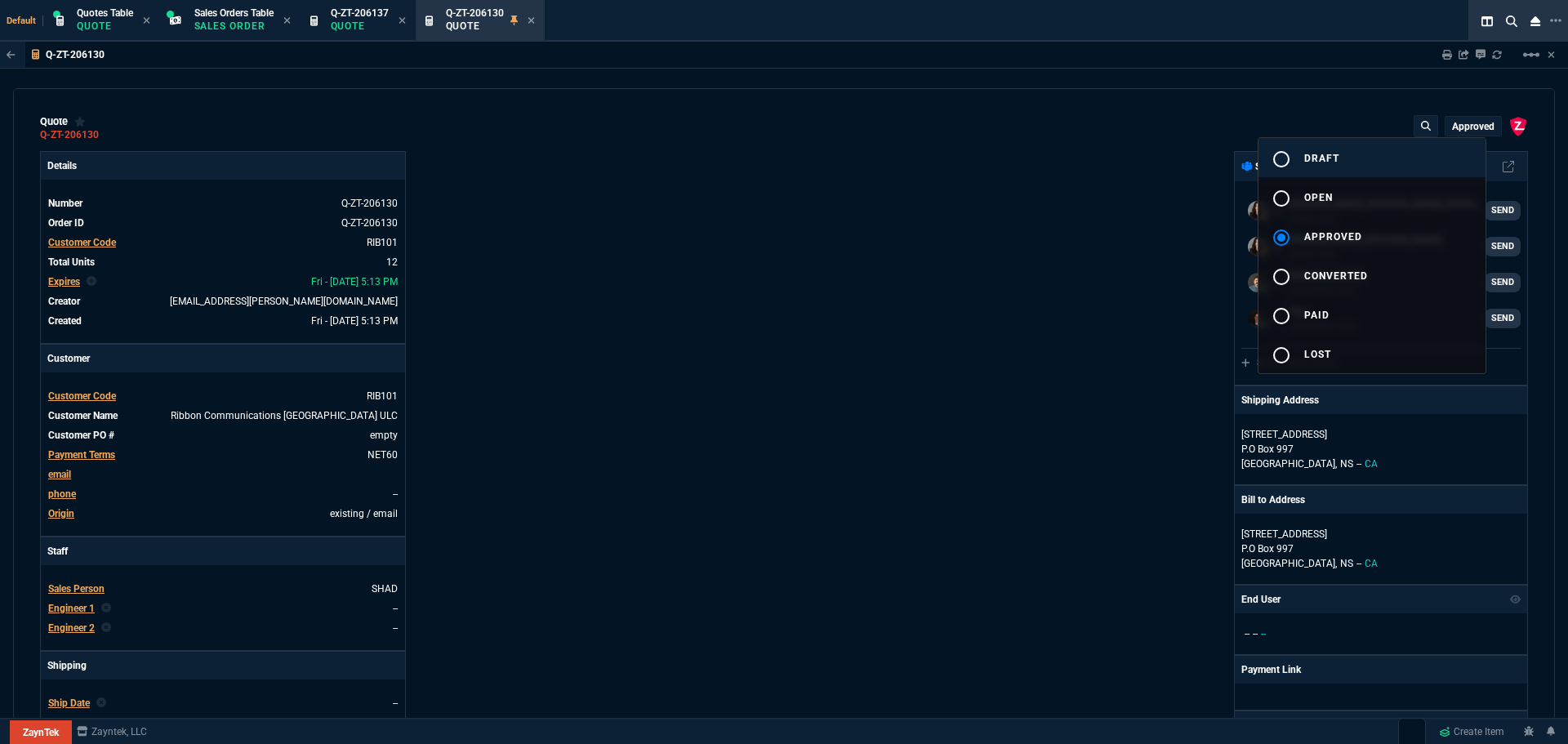
type input "29"
type input "50"
type input "53"
type input "40"
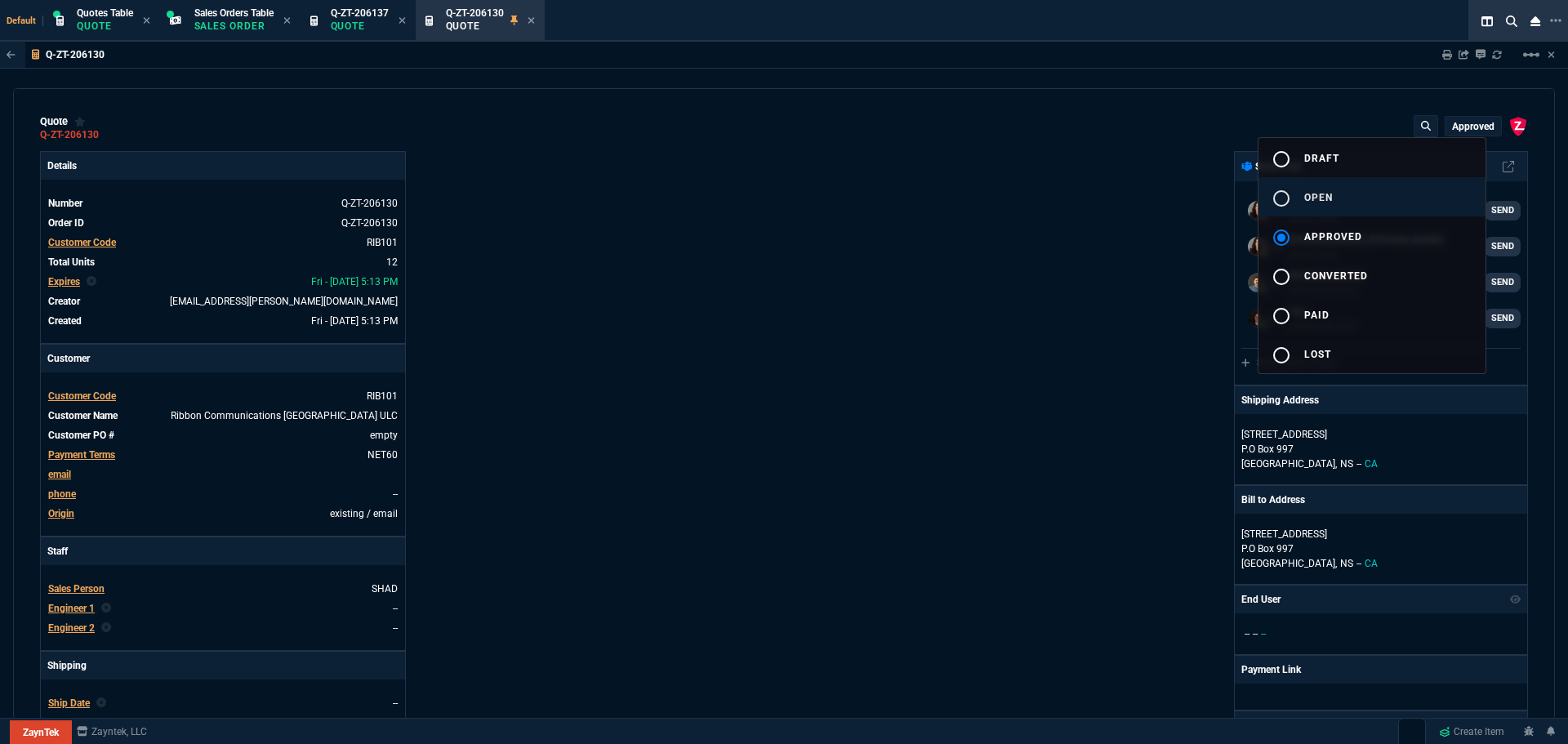
click at [1282, 194] on mat-icon "radio_button_unchecked" at bounding box center [1281, 197] width 20 height 20
type input "29"
type input "50"
type input "53"
type input "40"
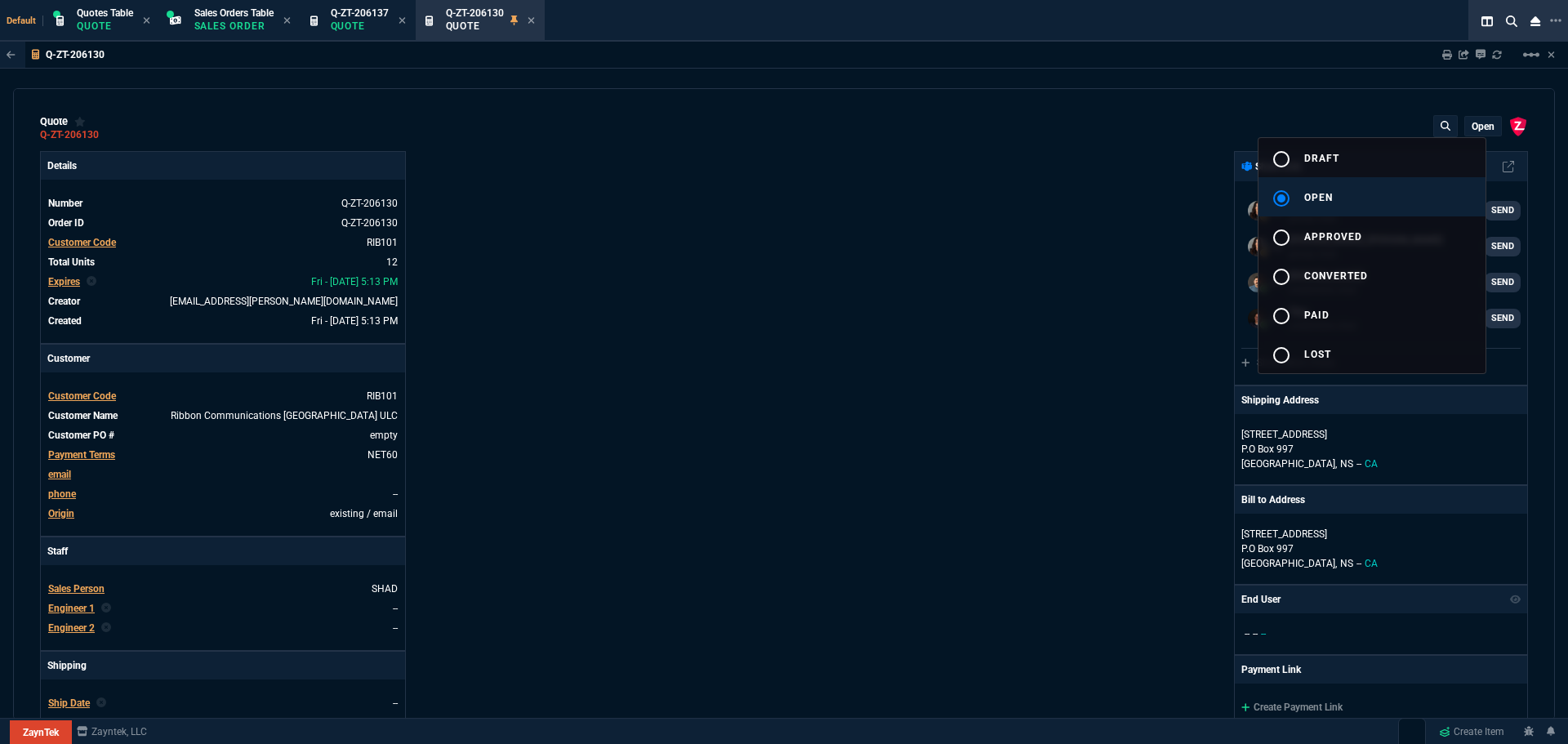
click at [920, 303] on div at bounding box center [784, 372] width 1568 height 744
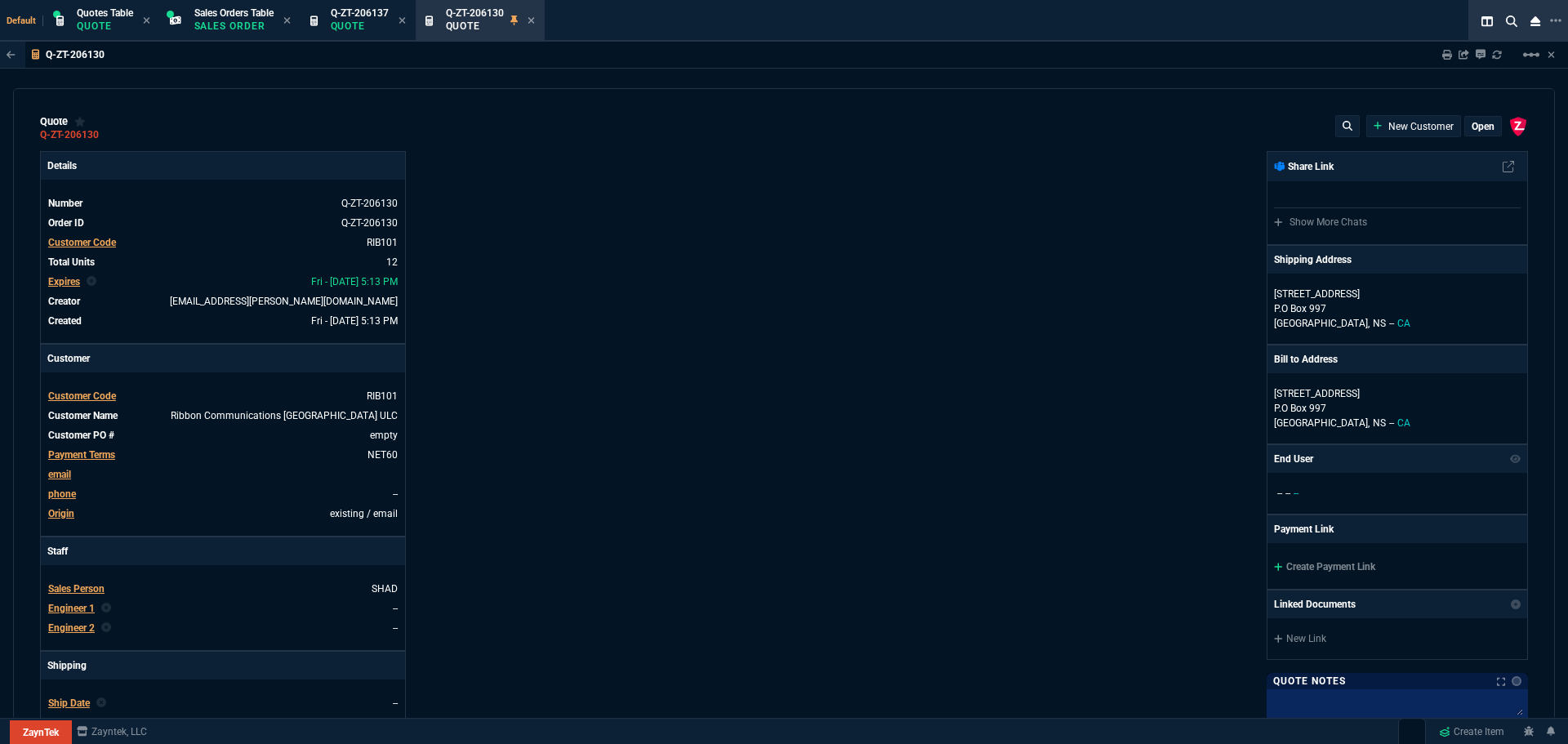
type input "29"
type input "50"
type input "53"
type input "40"
select select "4: SHAD"
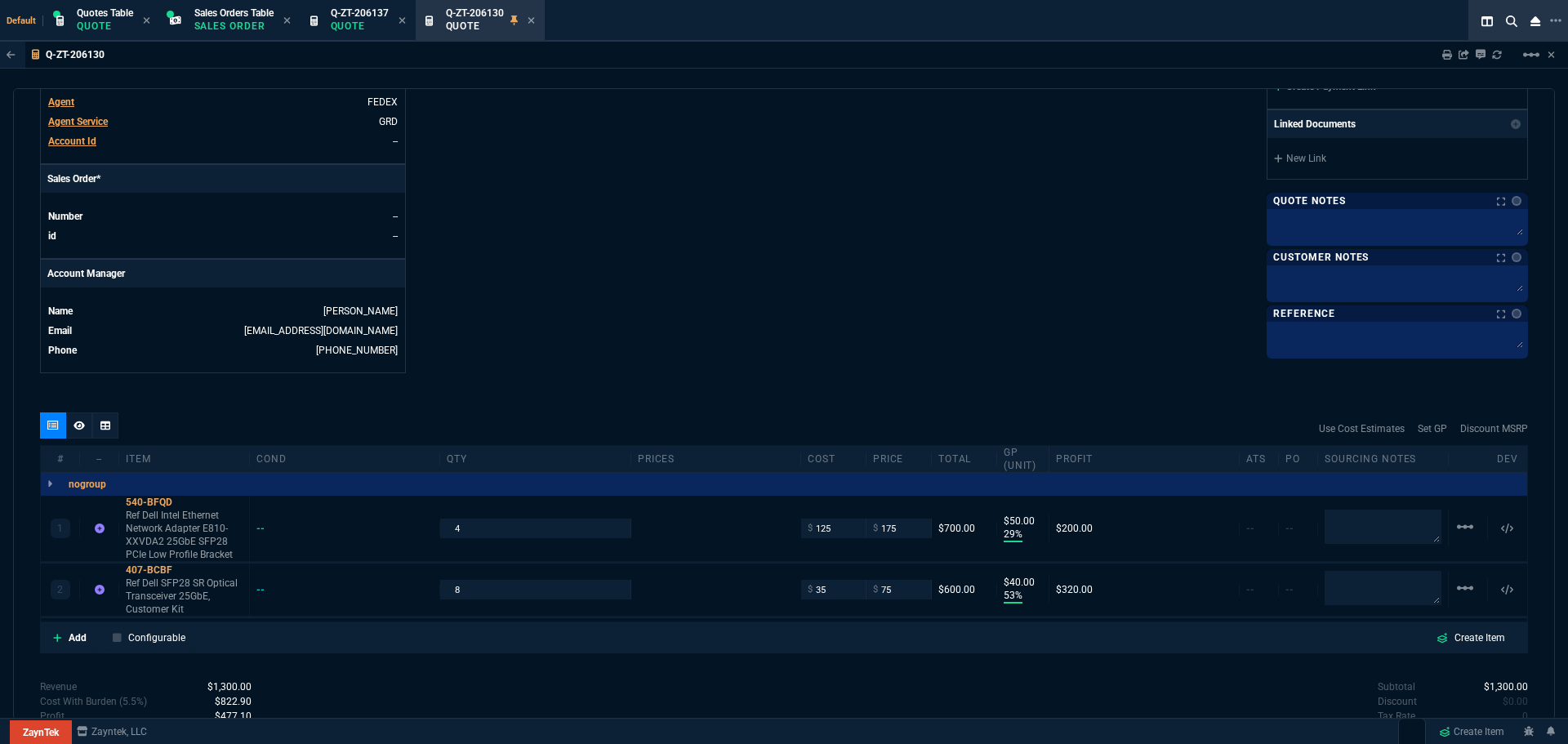
scroll to position [730, 0]
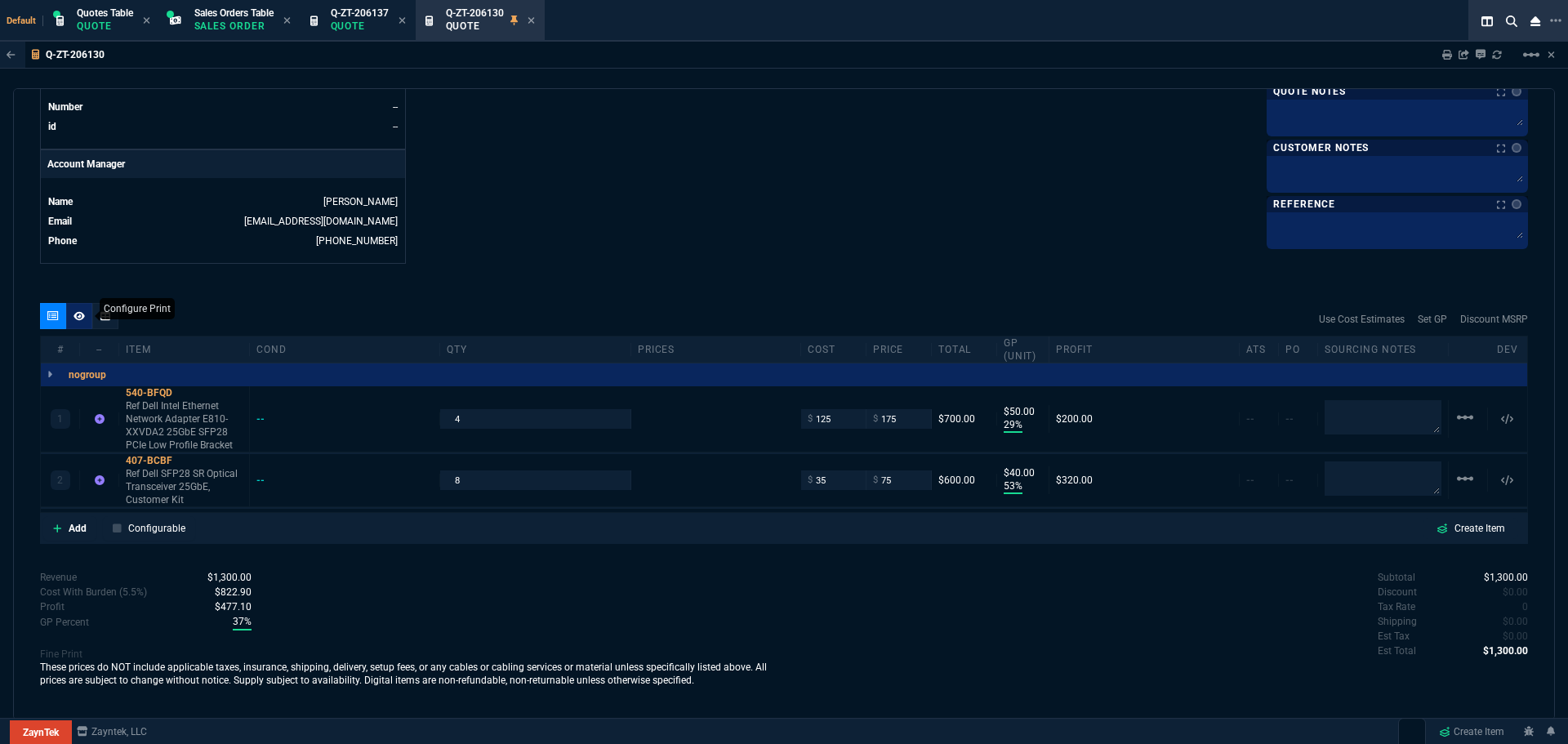
click at [81, 315] on icon at bounding box center [79, 315] width 11 height 9
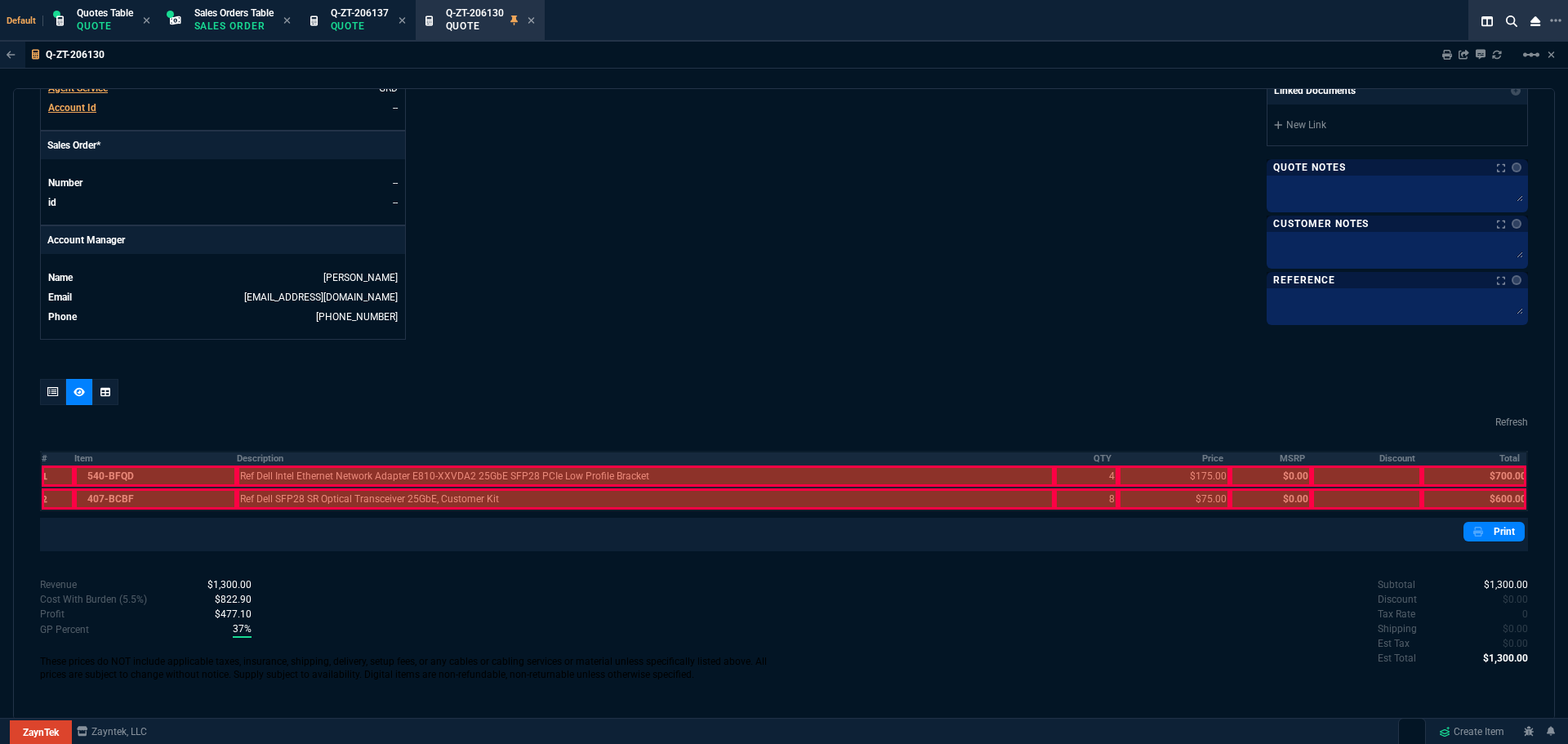
click at [251, 462] on th "Description" at bounding box center [645, 458] width 817 height 14
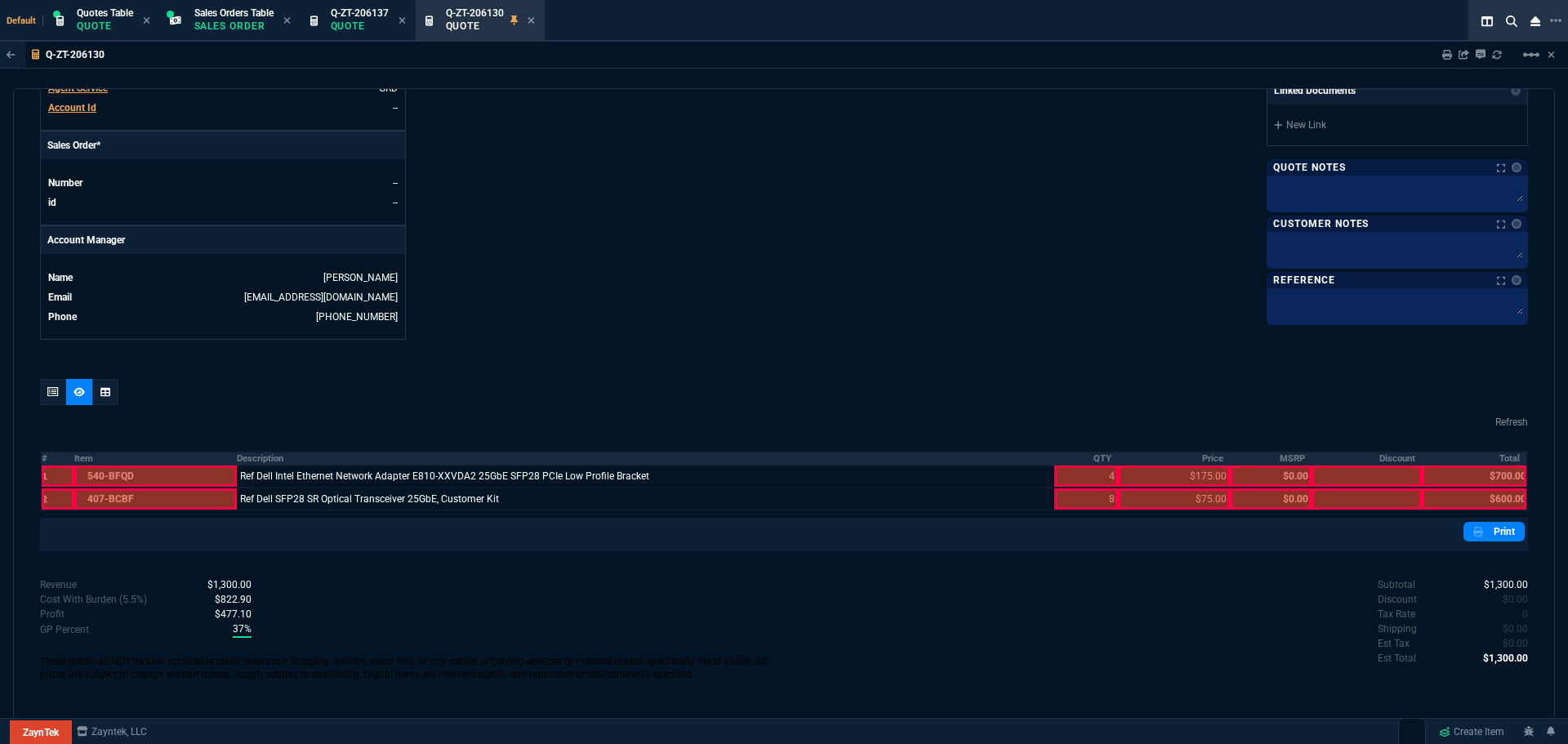
click at [1099, 459] on th "QTY" at bounding box center [1086, 458] width 64 height 14
click at [1201, 462] on th "Price" at bounding box center [1173, 458] width 111 height 14
click at [1507, 459] on th "Total" at bounding box center [1474, 458] width 106 height 14
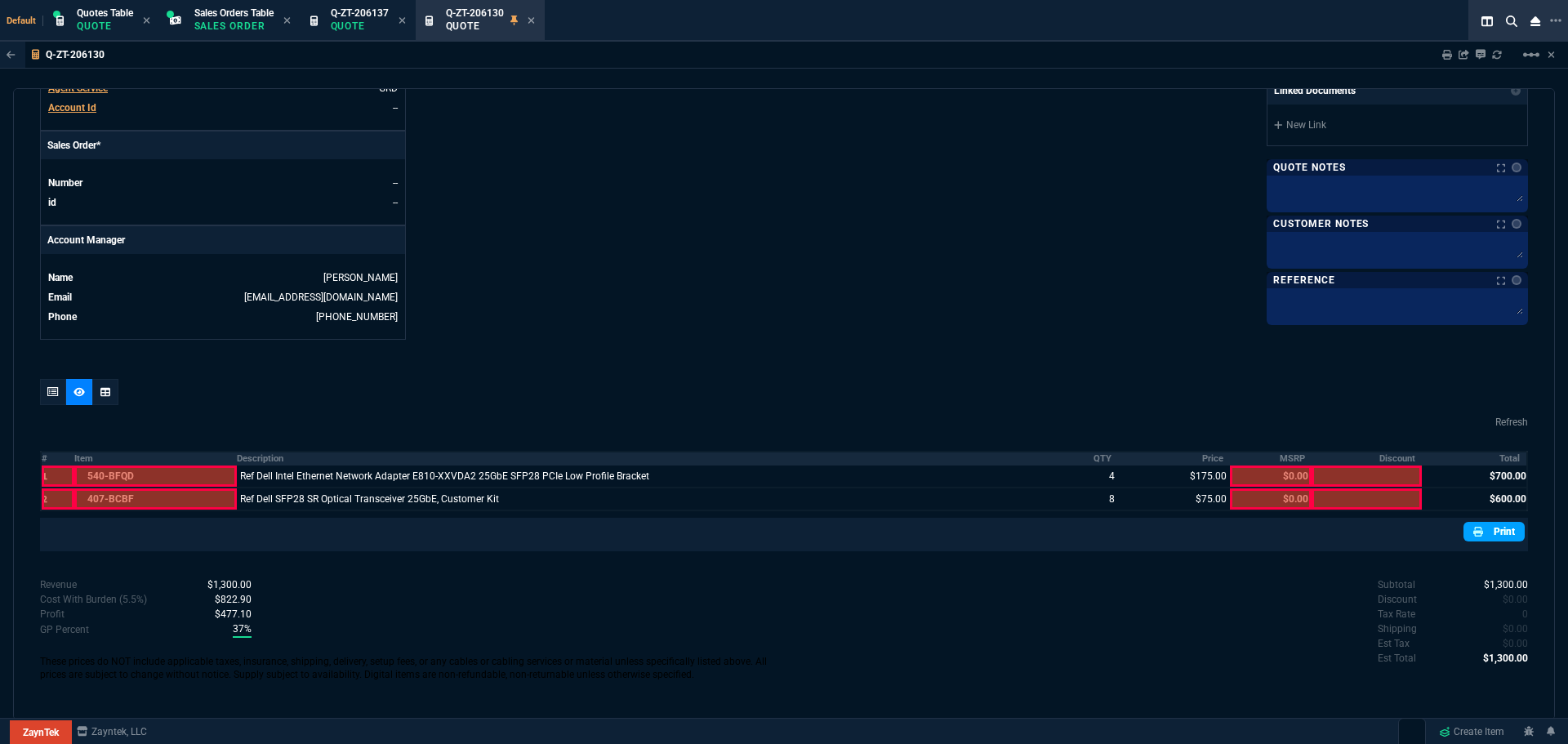
click at [1491, 532] on link "Print" at bounding box center [1493, 531] width 61 height 20
click at [1389, 254] on textarea at bounding box center [1397, 254] width 255 height 37
type textarea "R"
type textarea "Re"
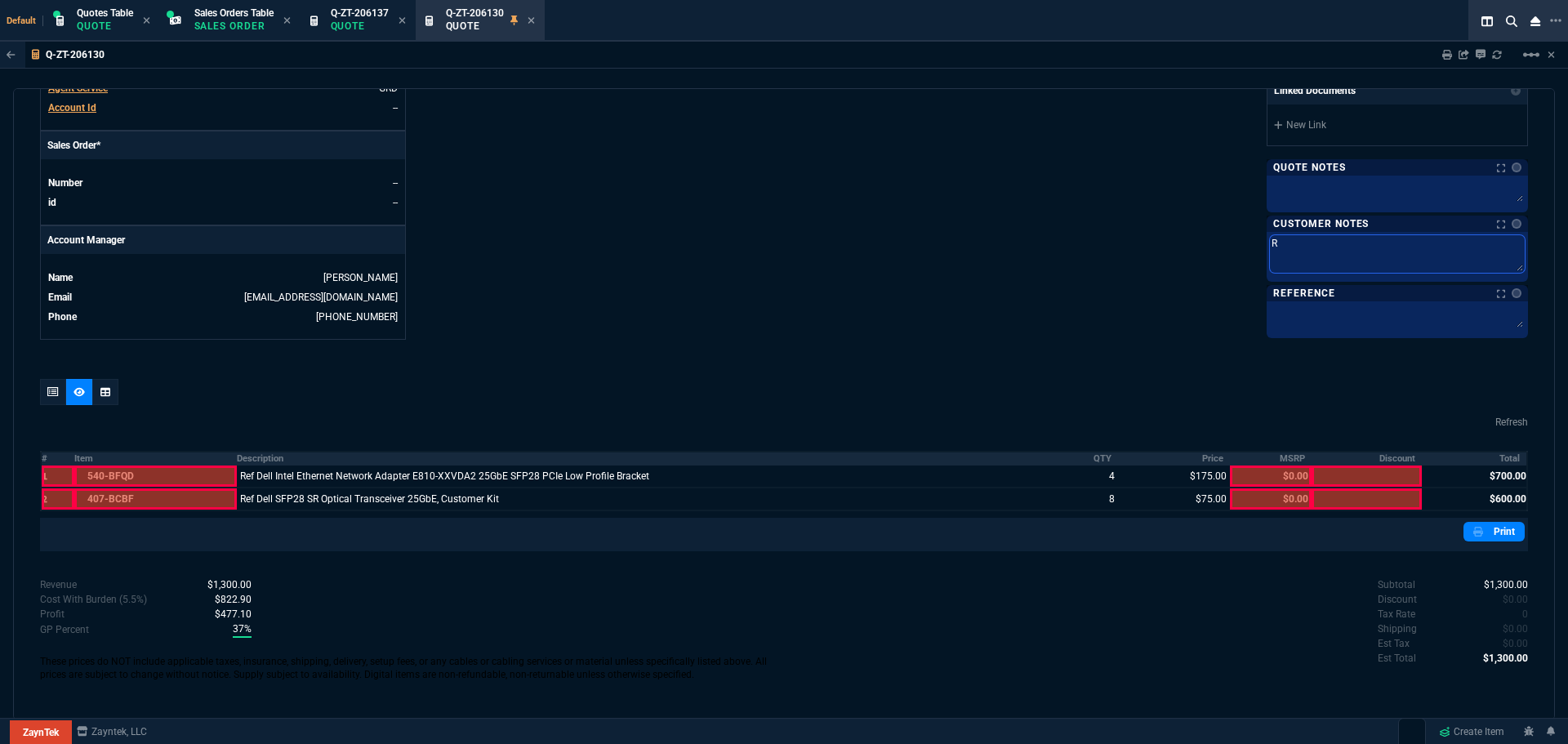
type textarea "Re"
type textarea "Ref"
type textarea "Refu"
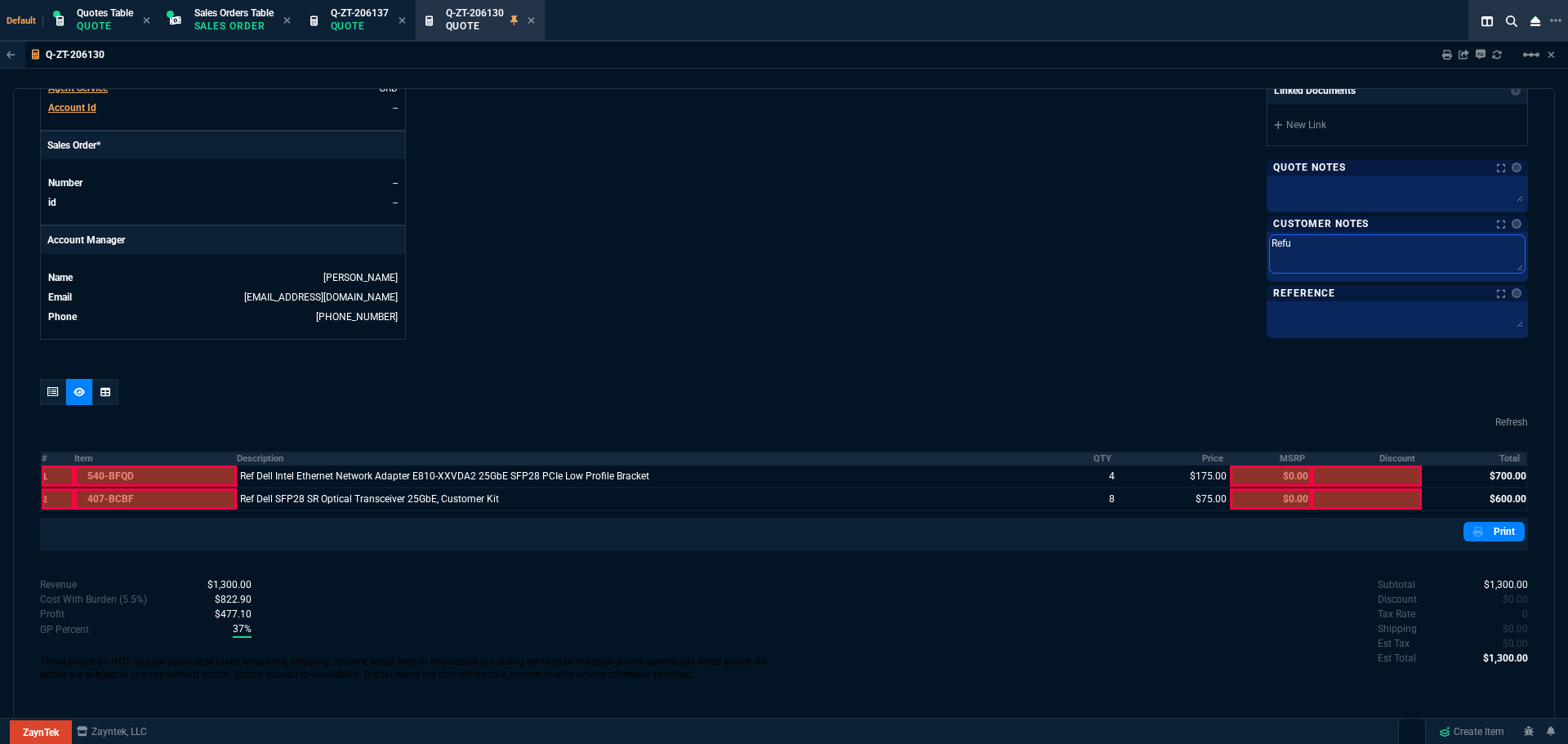
type textarea "Refur"
type textarea "Refurb"
type textarea "Refurbi"
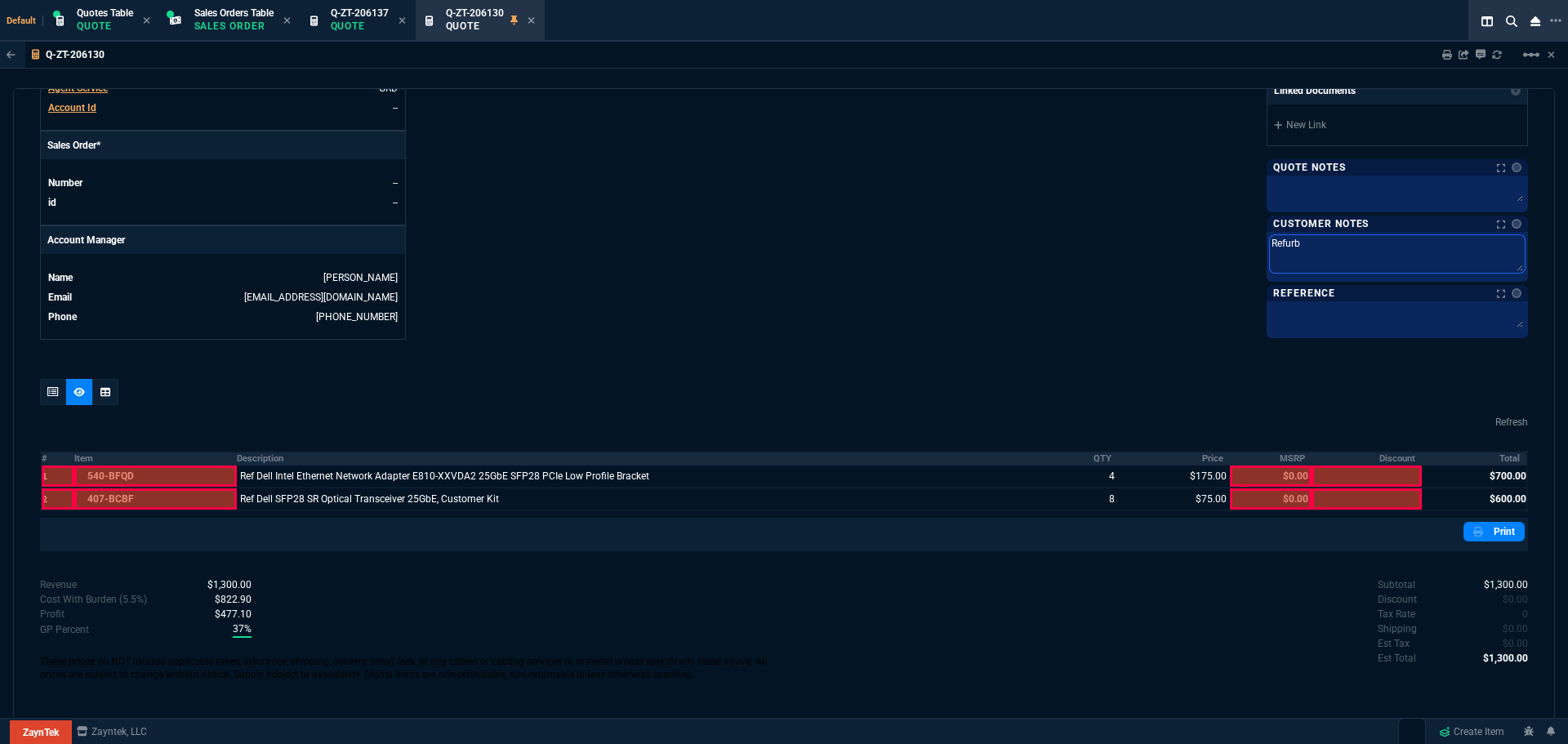
type textarea "Refurbi"
type textarea "Refurbis"
type textarea "Refurbish"
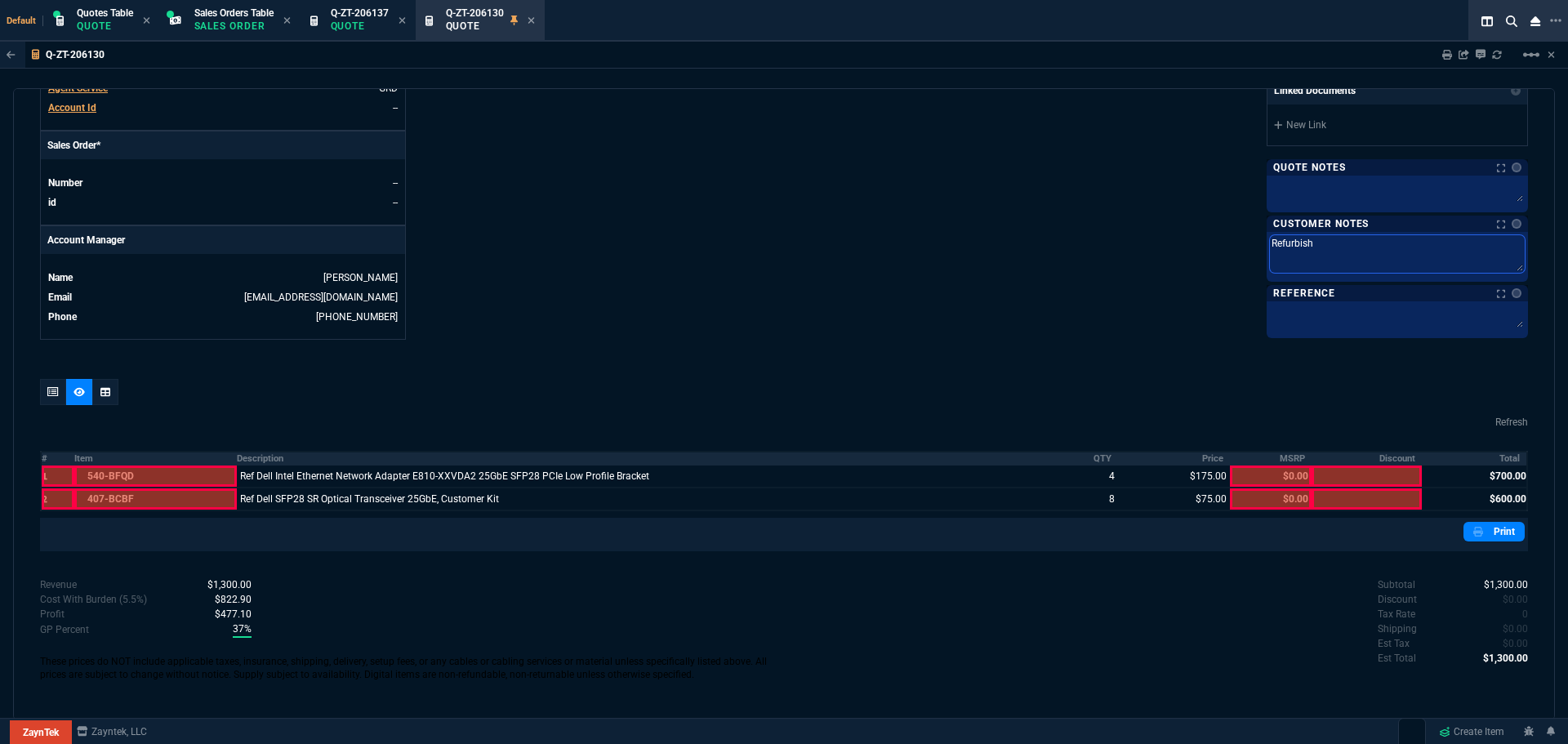
type textarea "Refurbishe"
type textarea "Refurbished"
click at [1477, 538] on nx-icon at bounding box center [1479, 532] width 13 height 15
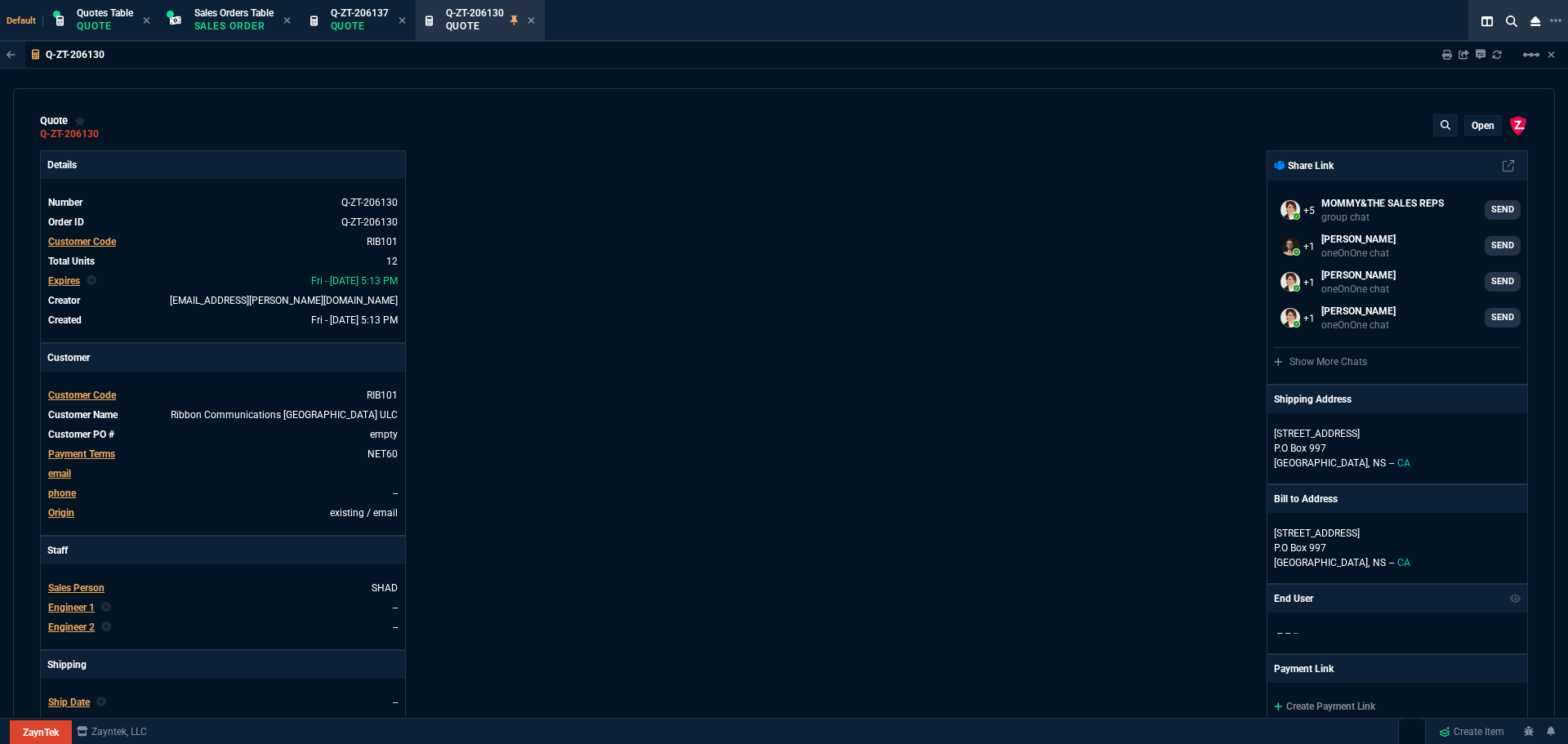
scroll to position [0, 0]
click at [110, 134] on icon at bounding box center [110, 135] width 9 height 9
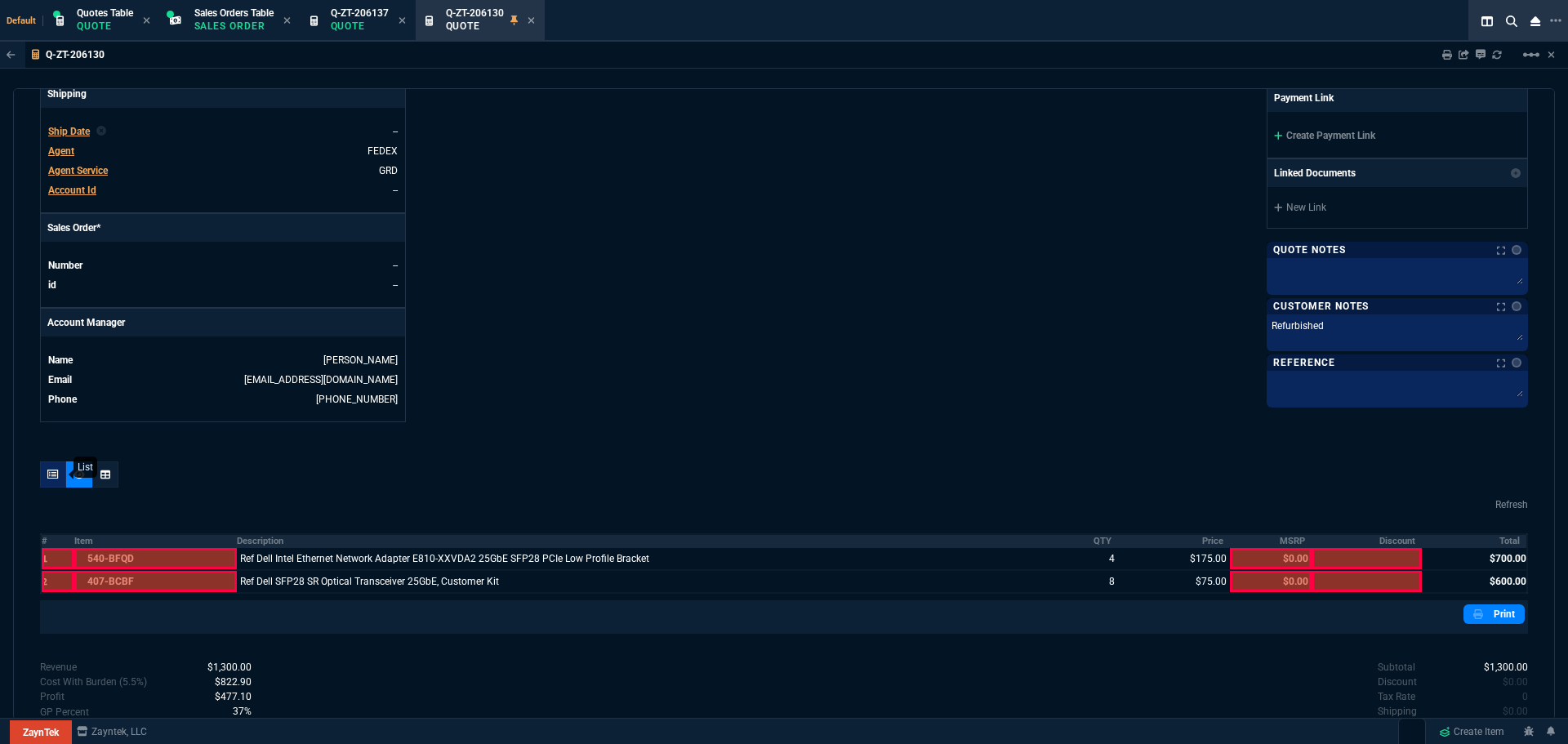
click at [51, 471] on icon at bounding box center [53, 474] width 11 height 9
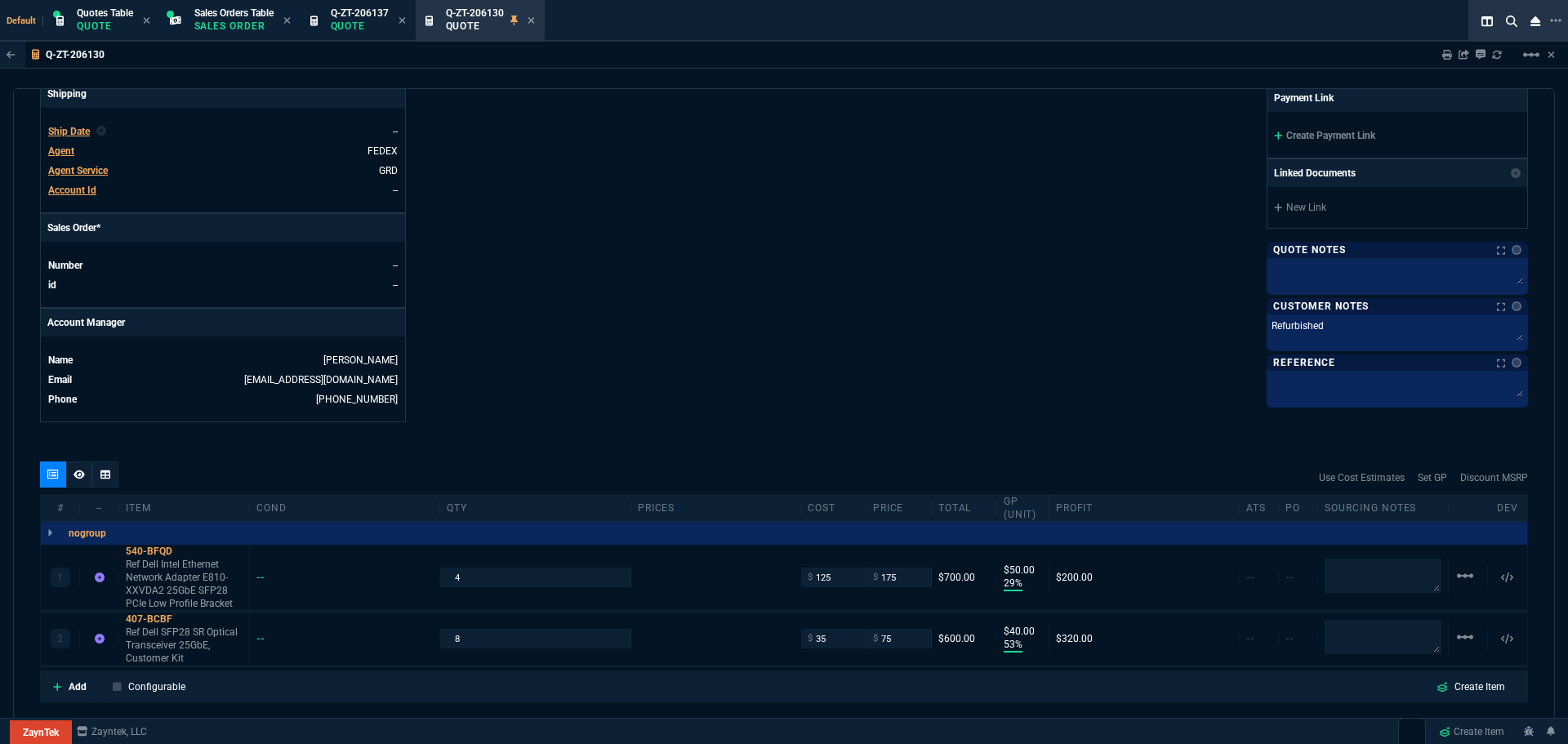
type input "29"
type input "50"
type input "53"
type input "40"
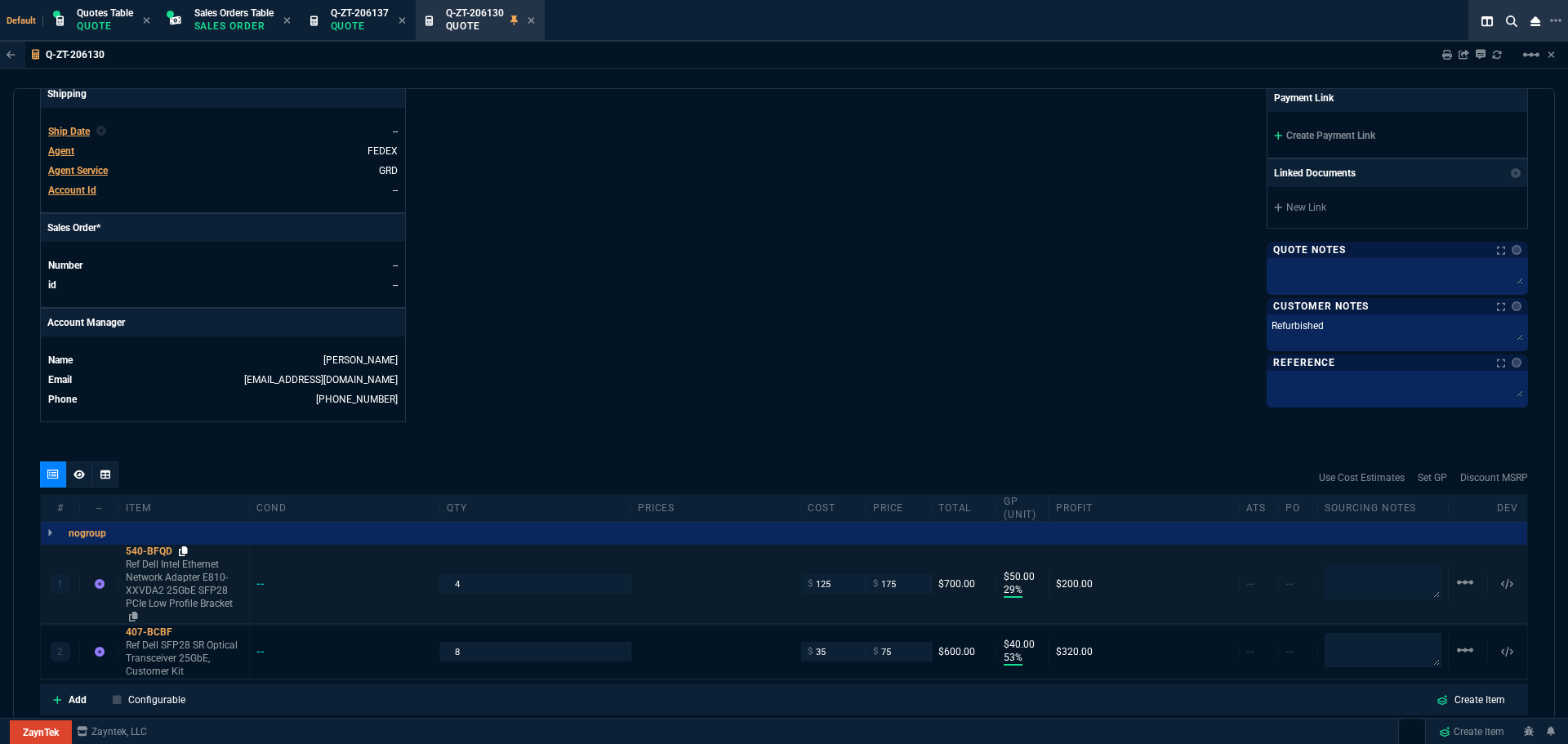
click at [188, 549] on icon at bounding box center [183, 551] width 9 height 9
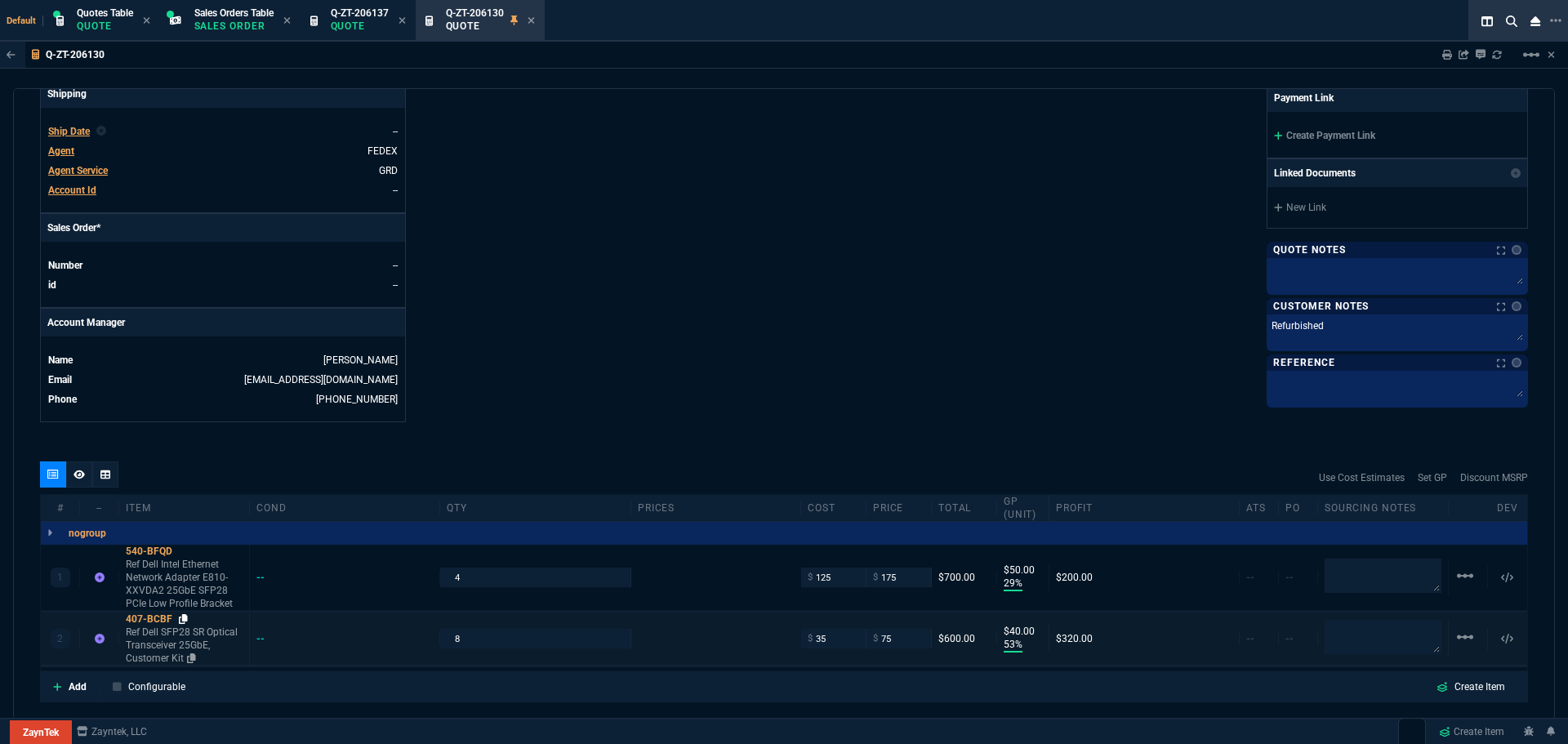
click at [185, 618] on icon at bounding box center [183, 619] width 9 height 9
click at [1355, 579] on textarea at bounding box center [1383, 576] width 117 height 35
type textarea "BB"
click at [1343, 636] on textarea at bounding box center [1383, 636] width 117 height 35
type textarea "BB"
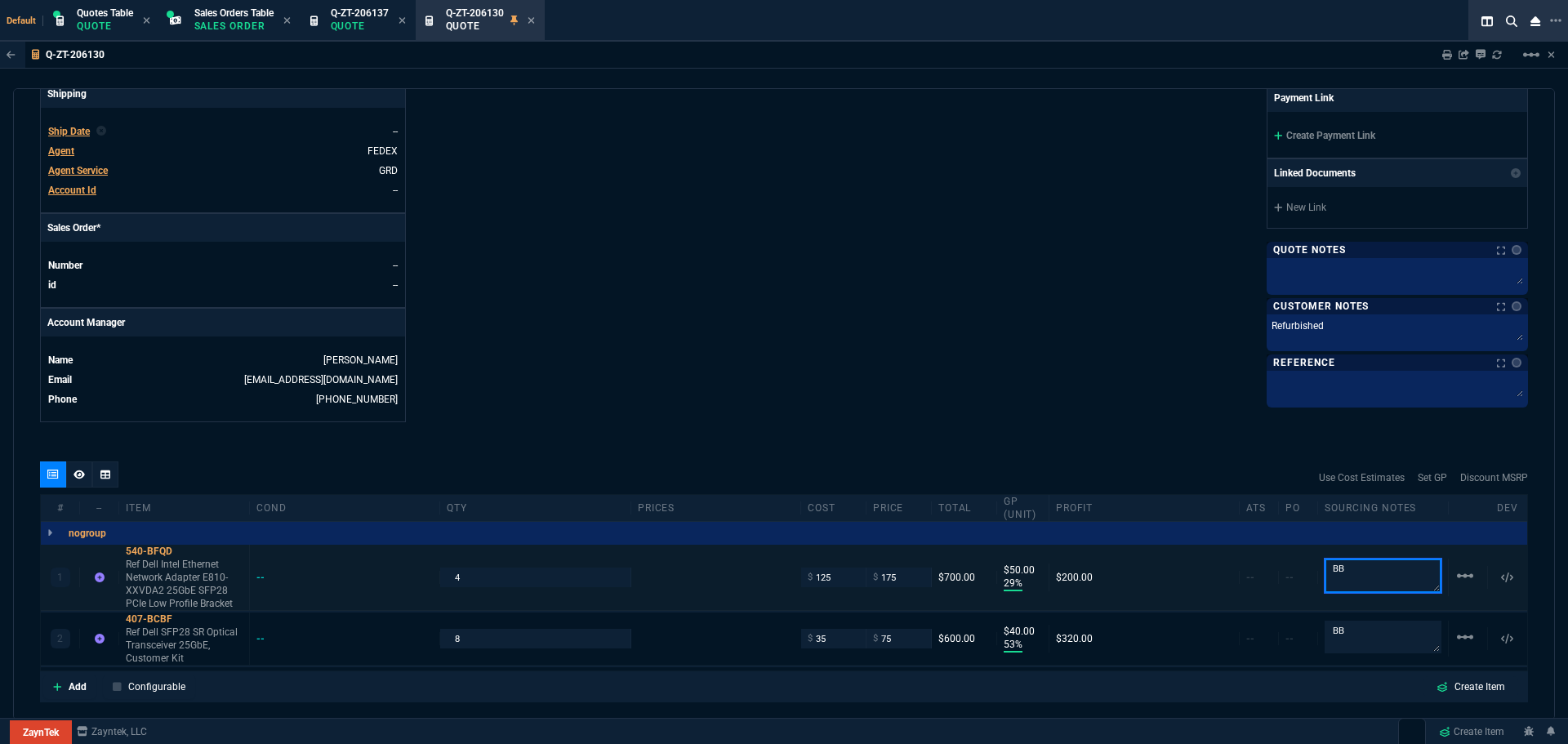
click at [1342, 564] on textarea "BB" at bounding box center [1383, 576] width 117 height 35
type textarea "BB/Steven"
click at [1345, 635] on textarea "BB" at bounding box center [1383, 636] width 117 height 35
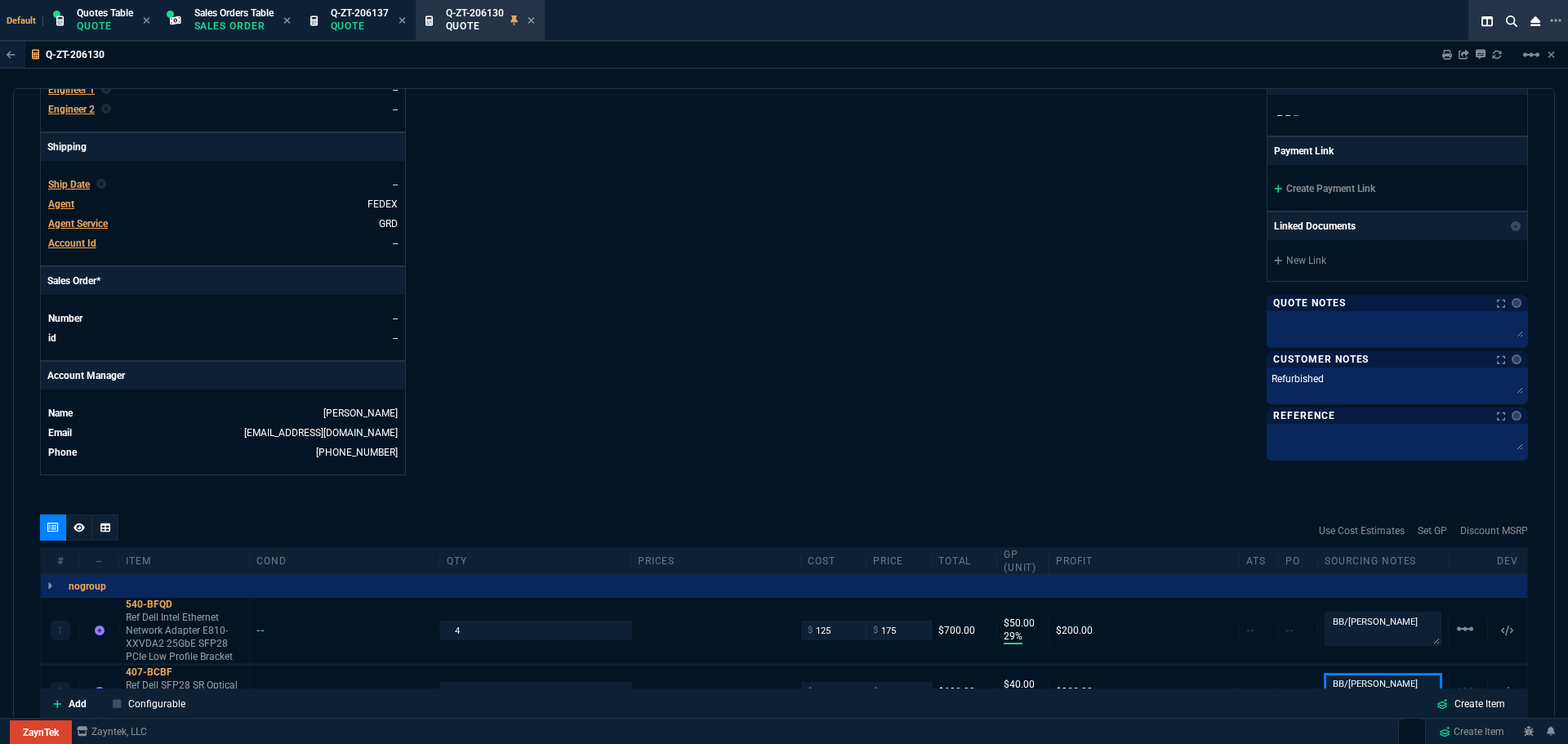
scroll to position [489, 0]
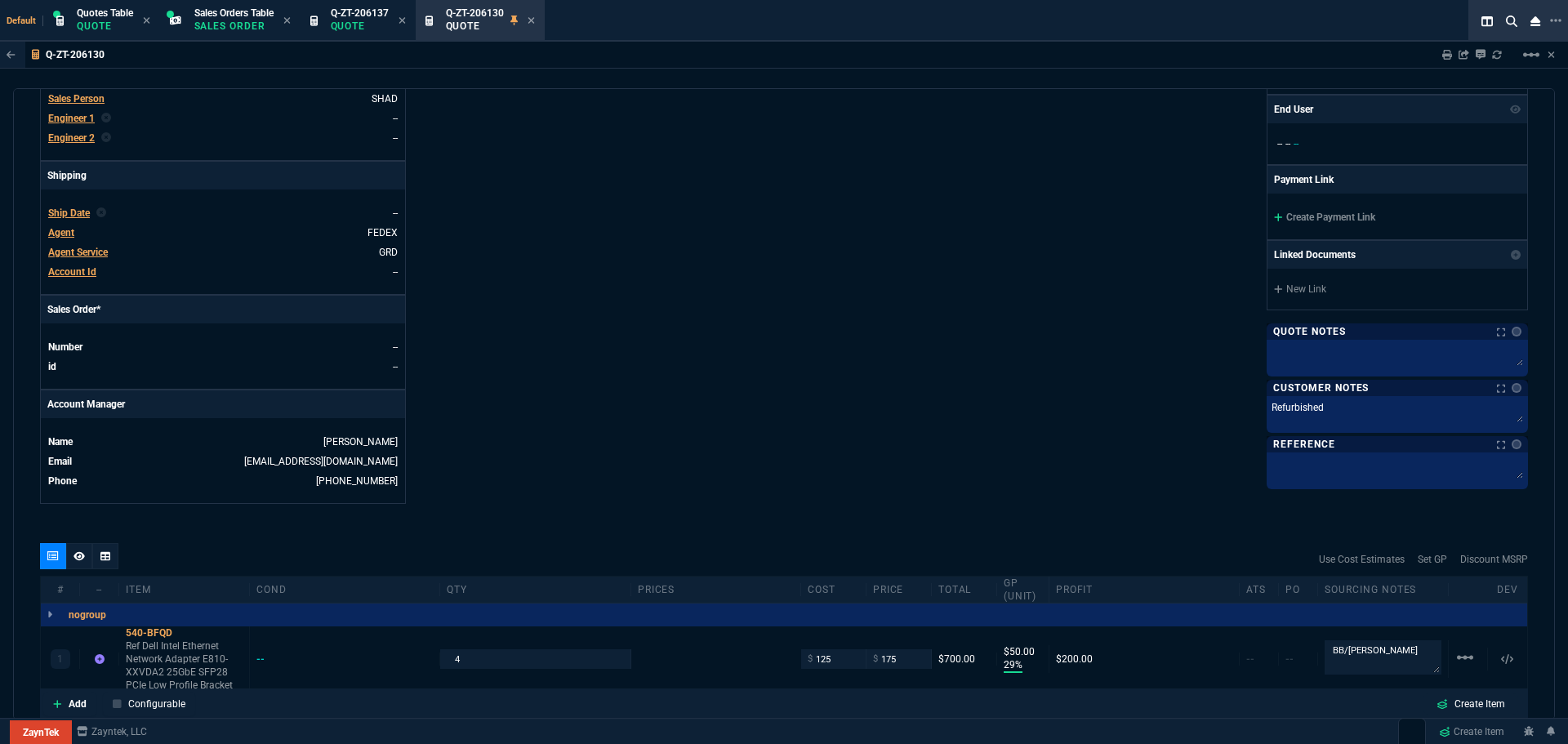
type textarea "BB/Steven"
click at [1030, 371] on div "ZaynTek, LLC 2609 Technology Dr Suite 200 Plano, TX 75074 Share Link MOMMY&THE …" at bounding box center [1155, 82] width 744 height 842
click at [534, 24] on icon at bounding box center [531, 21] width 7 height 9
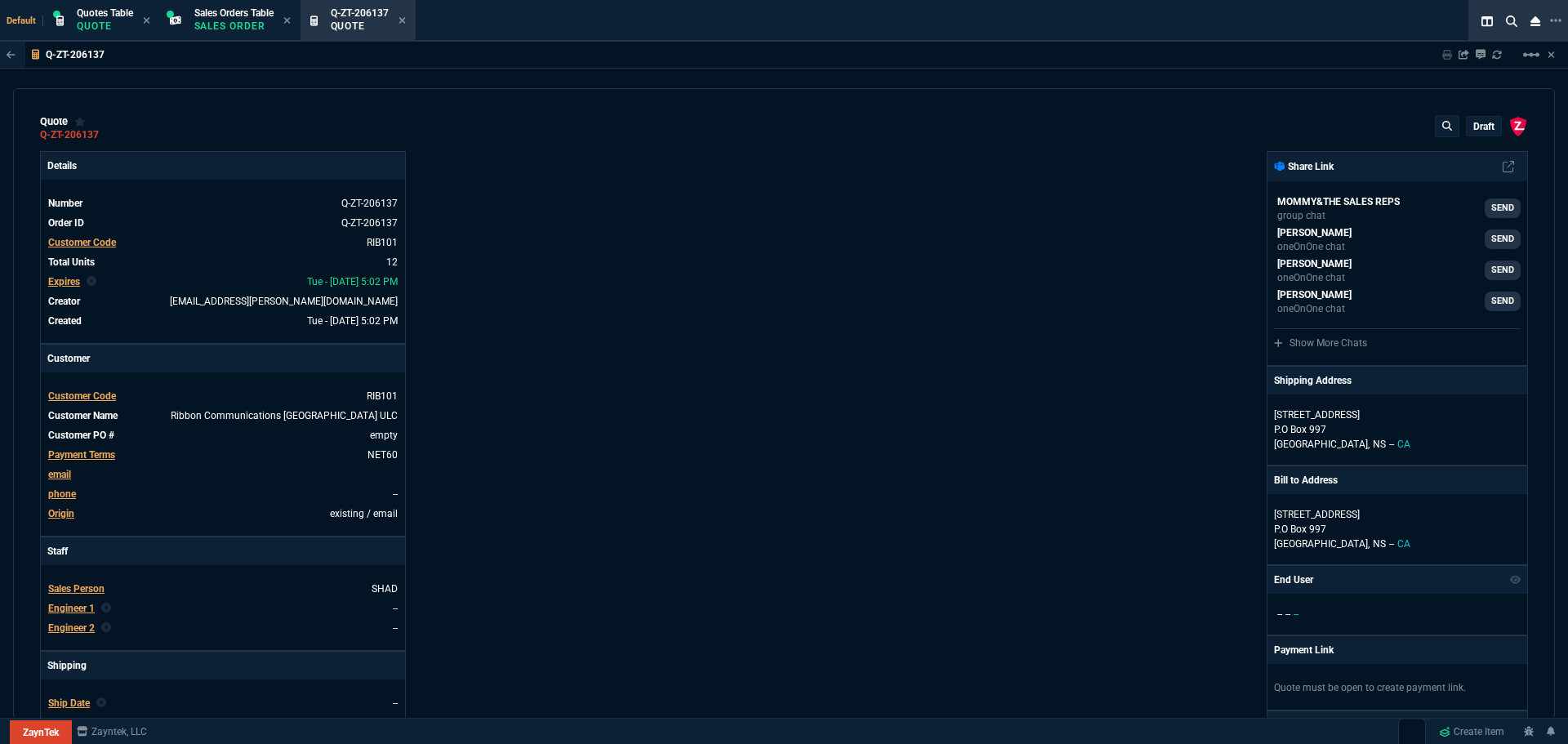
type input "20"
type input "86"
type input "20"
type input "82"
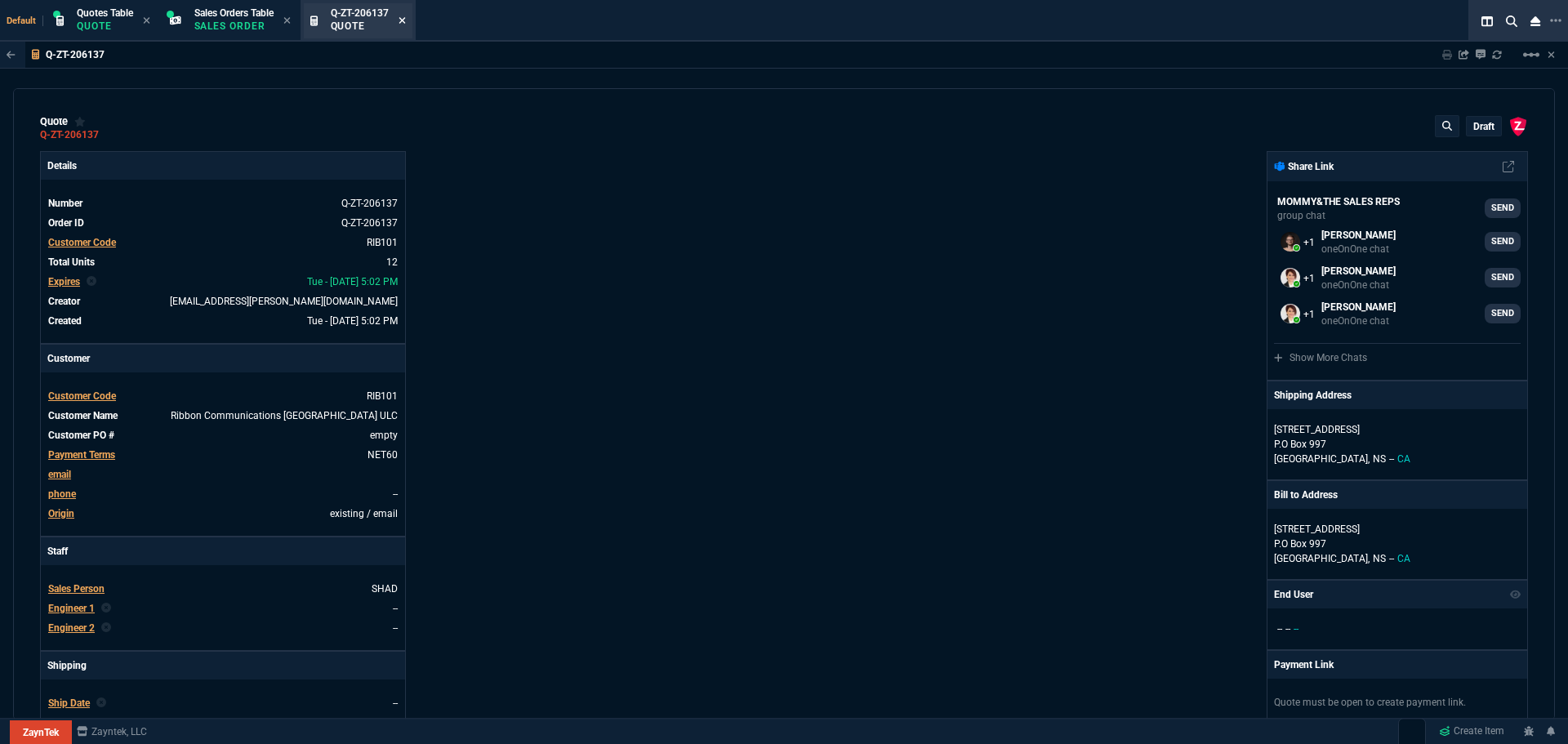
click at [405, 20] on icon at bounding box center [402, 20] width 7 height 7
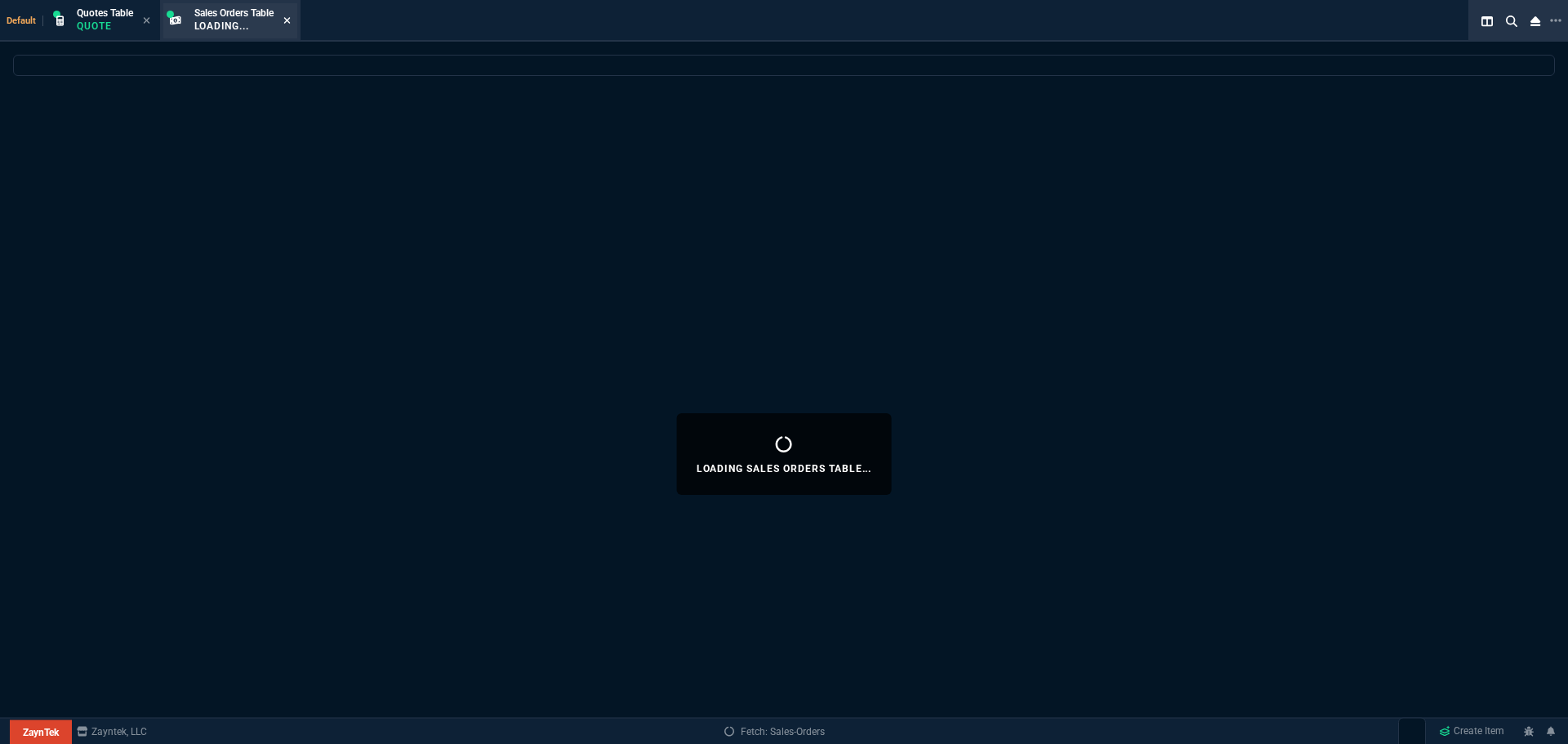
select select
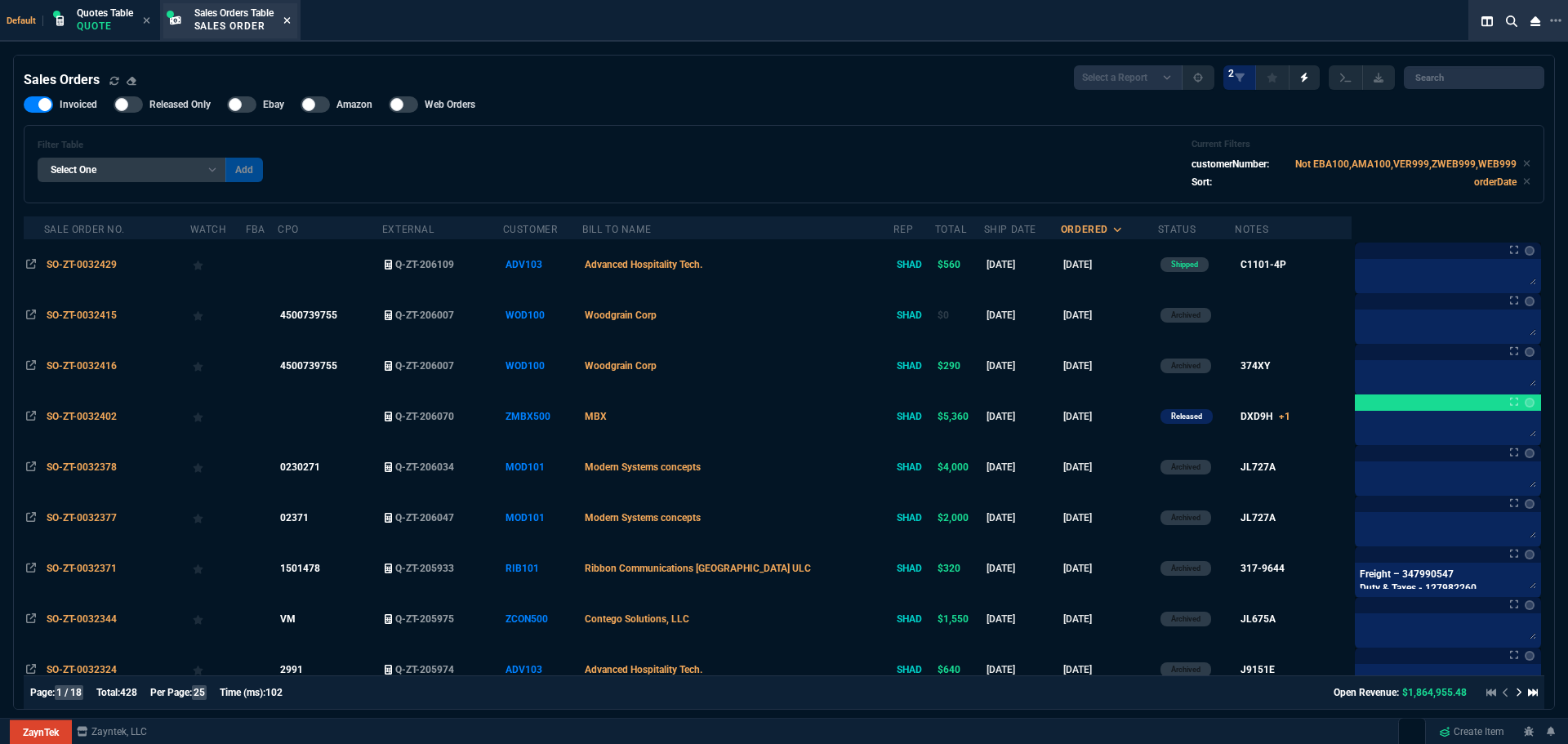
click at [290, 21] on icon at bounding box center [286, 20] width 7 height 7
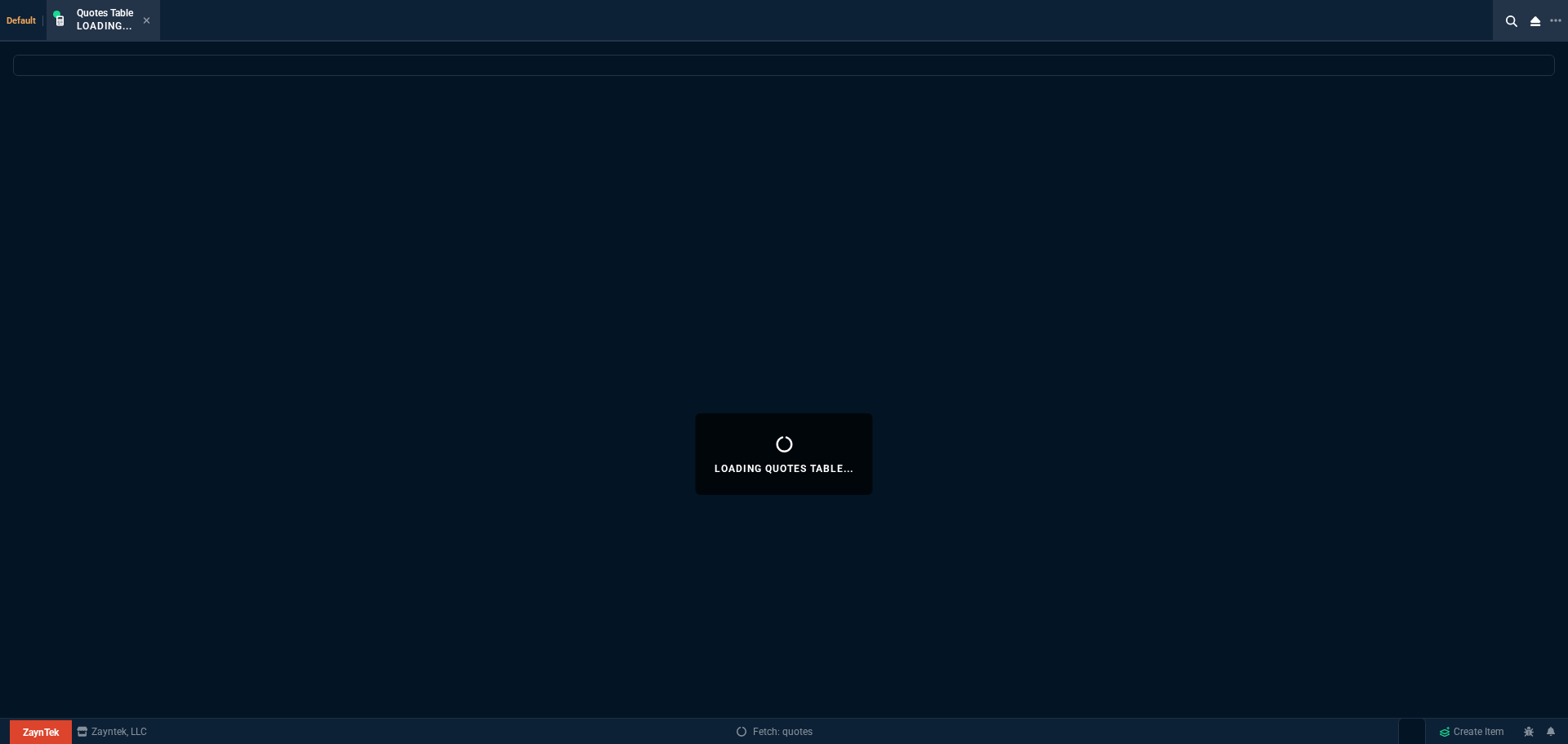
select select
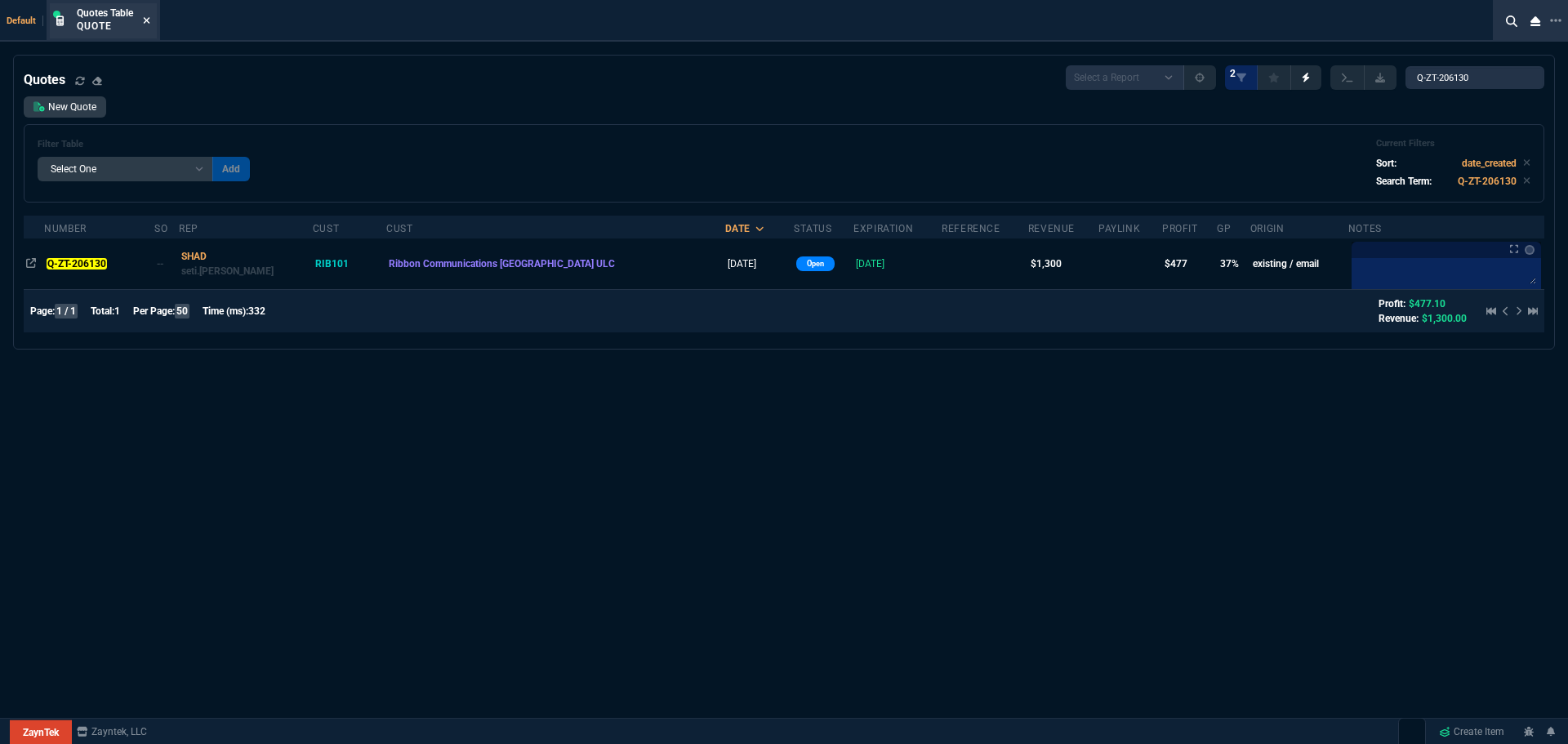
click at [144, 22] on icon at bounding box center [147, 21] width 7 height 9
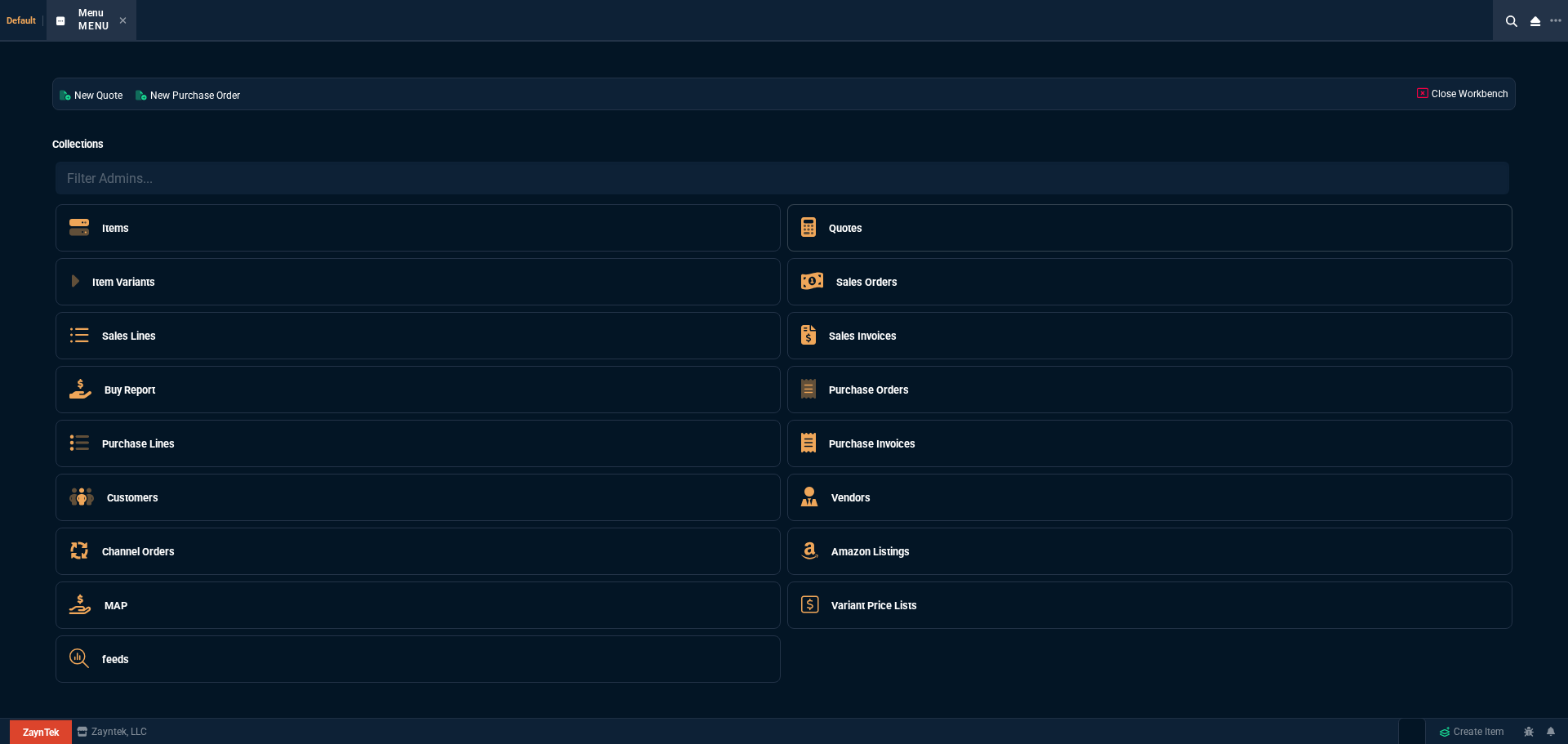
click at [834, 225] on h5 "Quotes" at bounding box center [845, 227] width 34 height 16
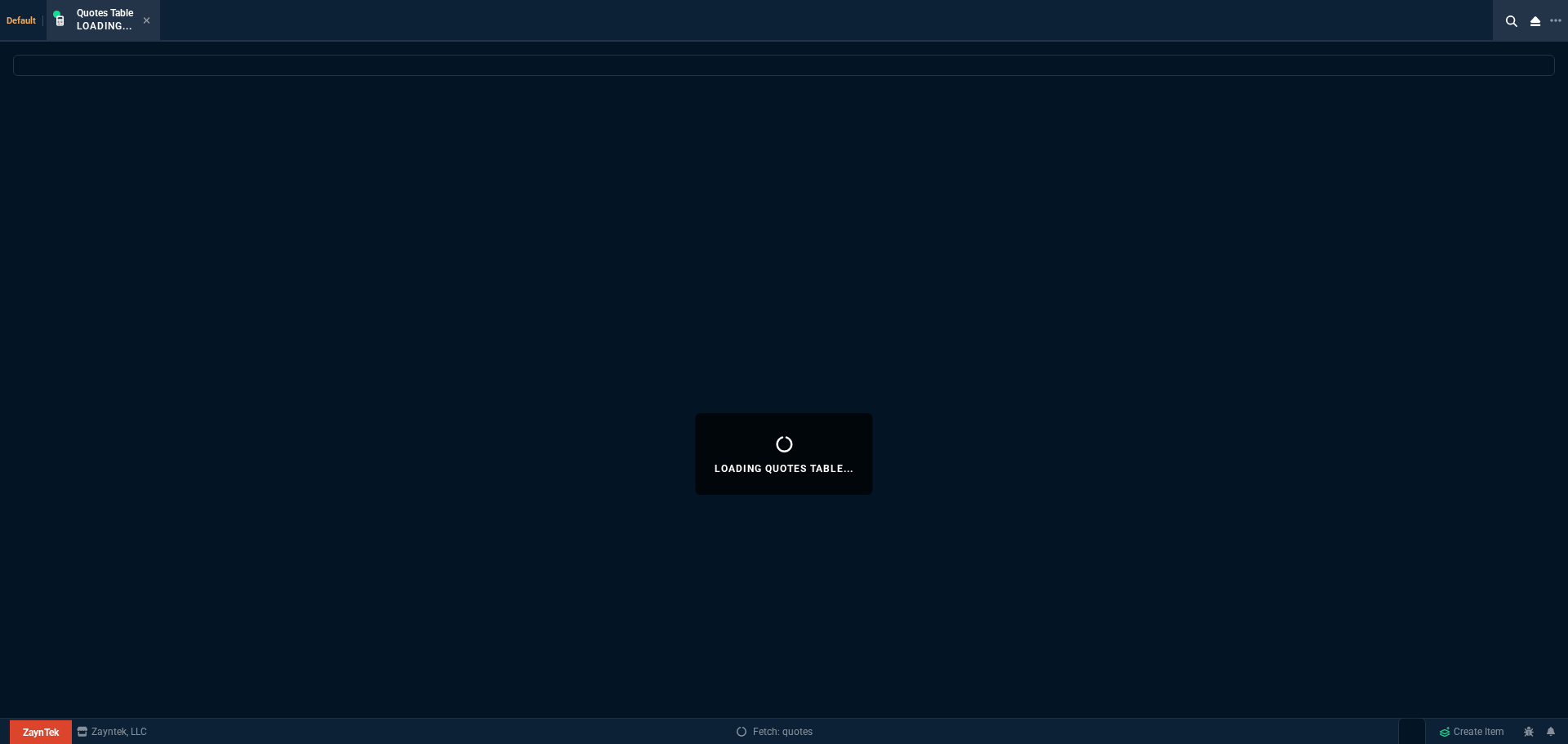
select select
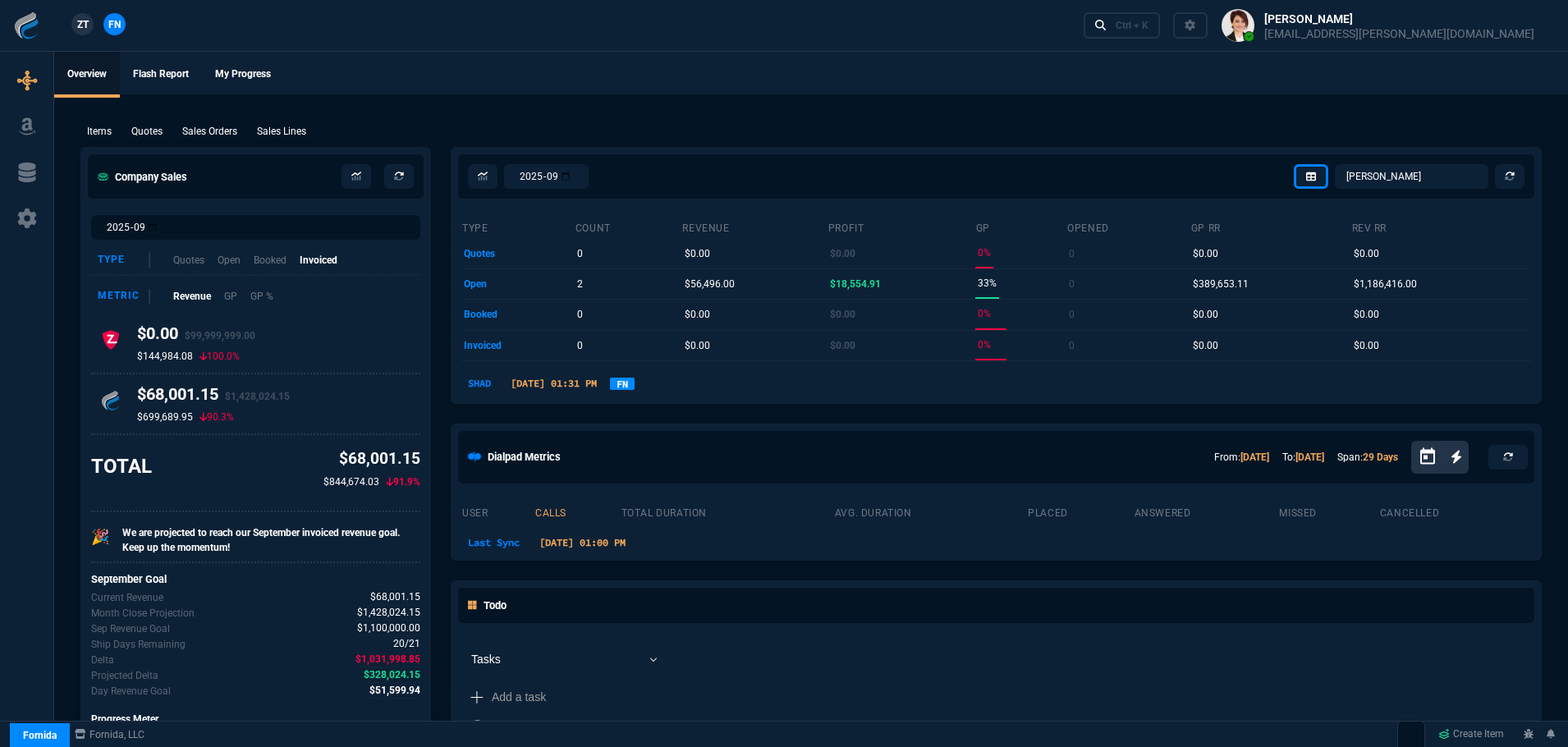
select select "4: SHAD"
select select
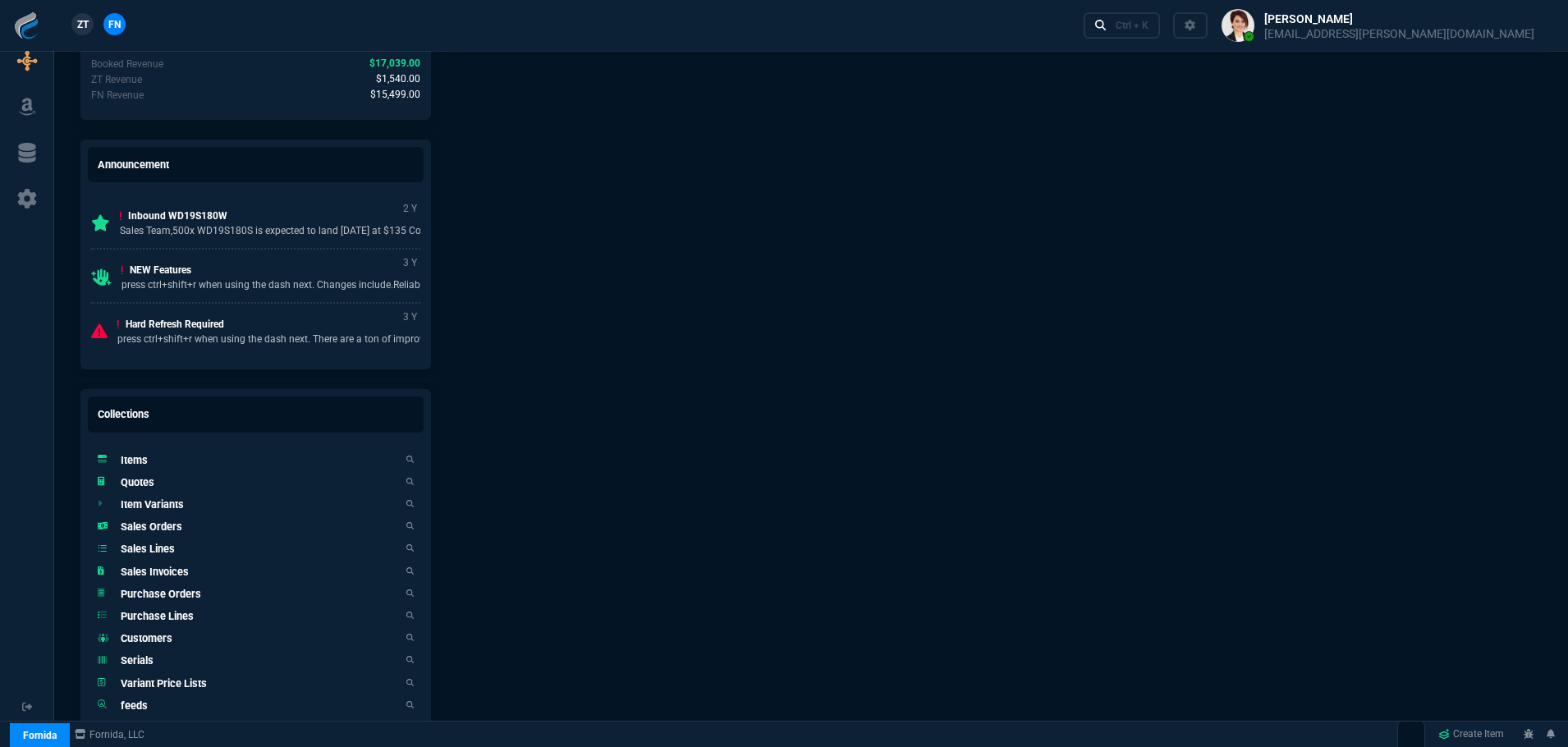
scroll to position [945, 0]
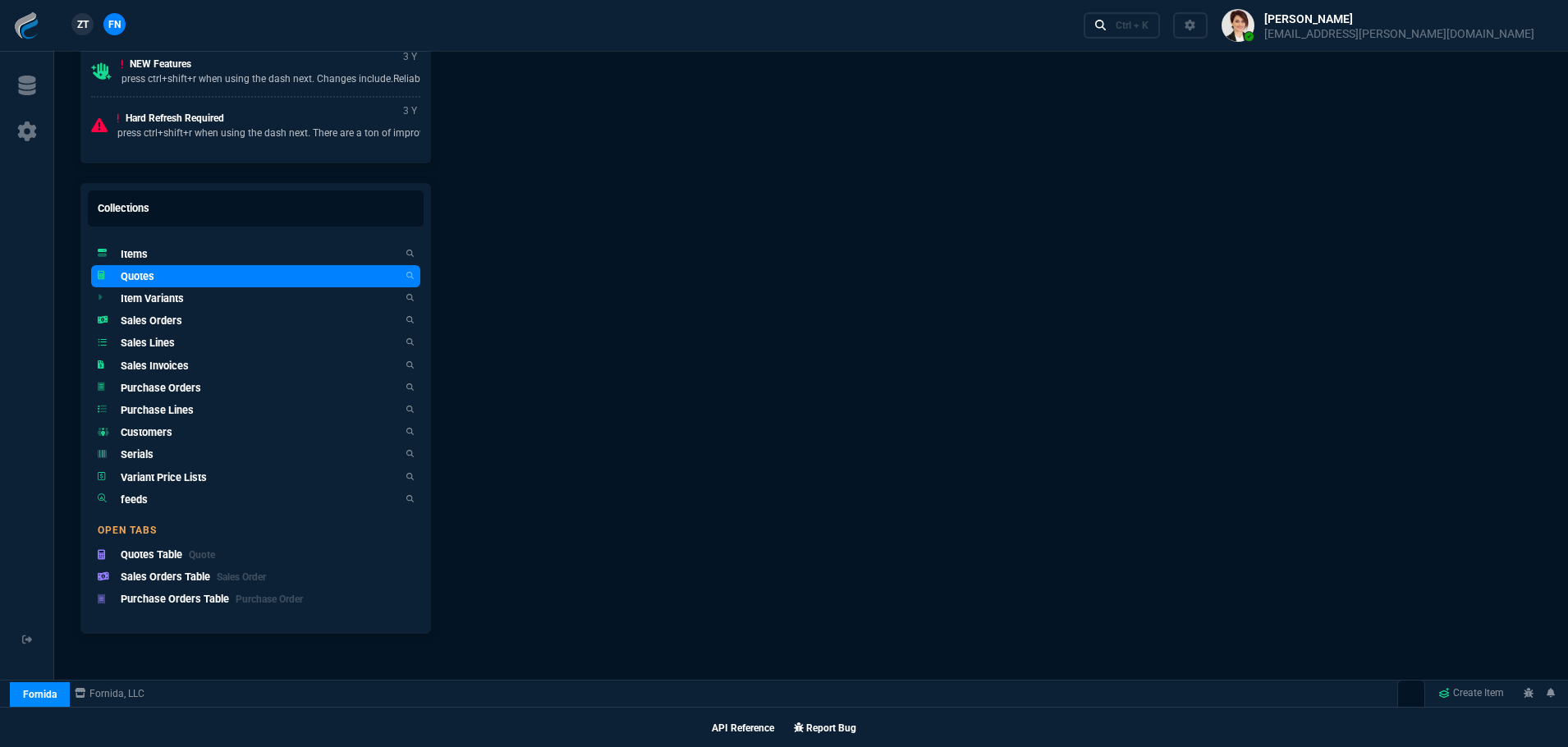
click at [145, 278] on h5 "Quotes" at bounding box center [137, 276] width 34 height 16
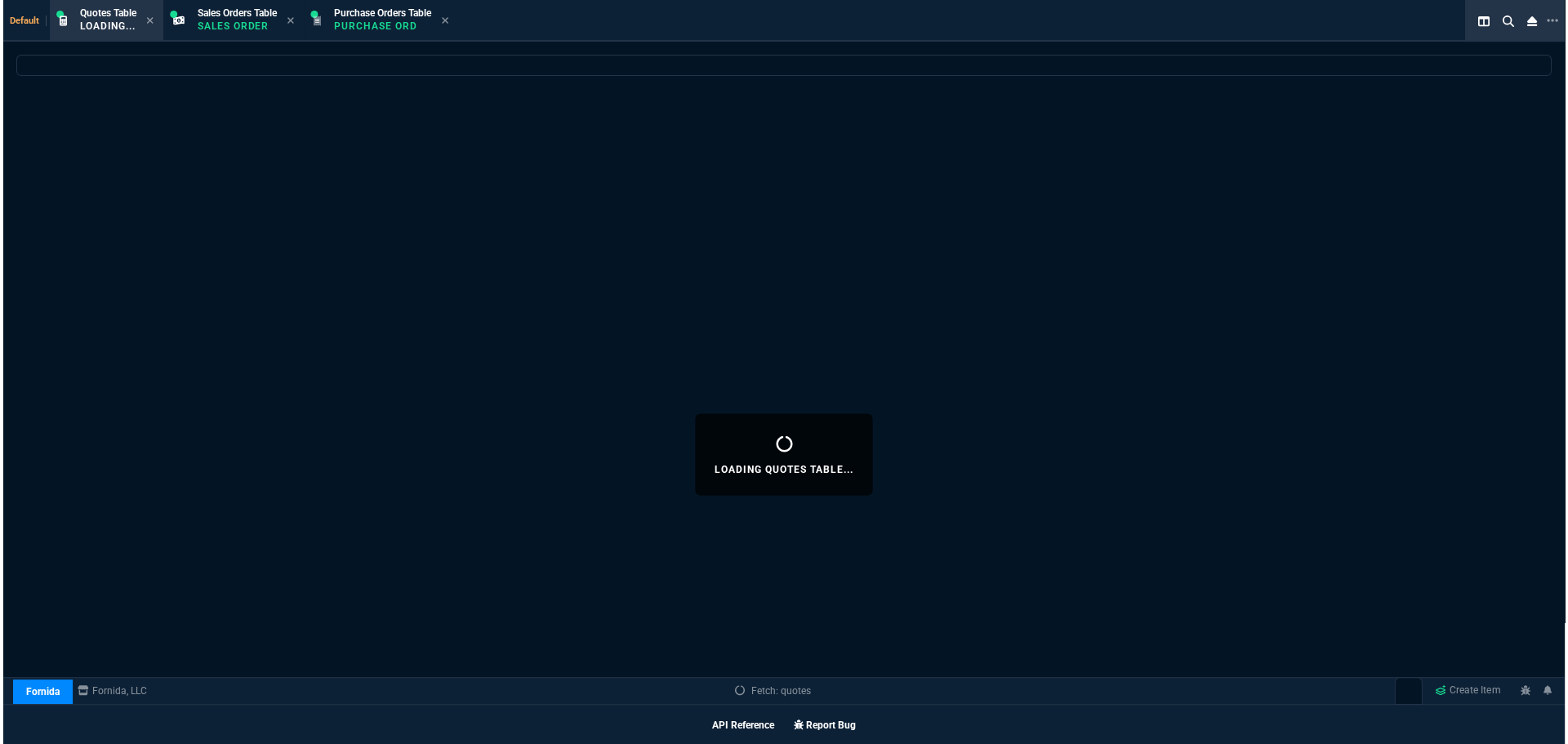
scroll to position [939, 0]
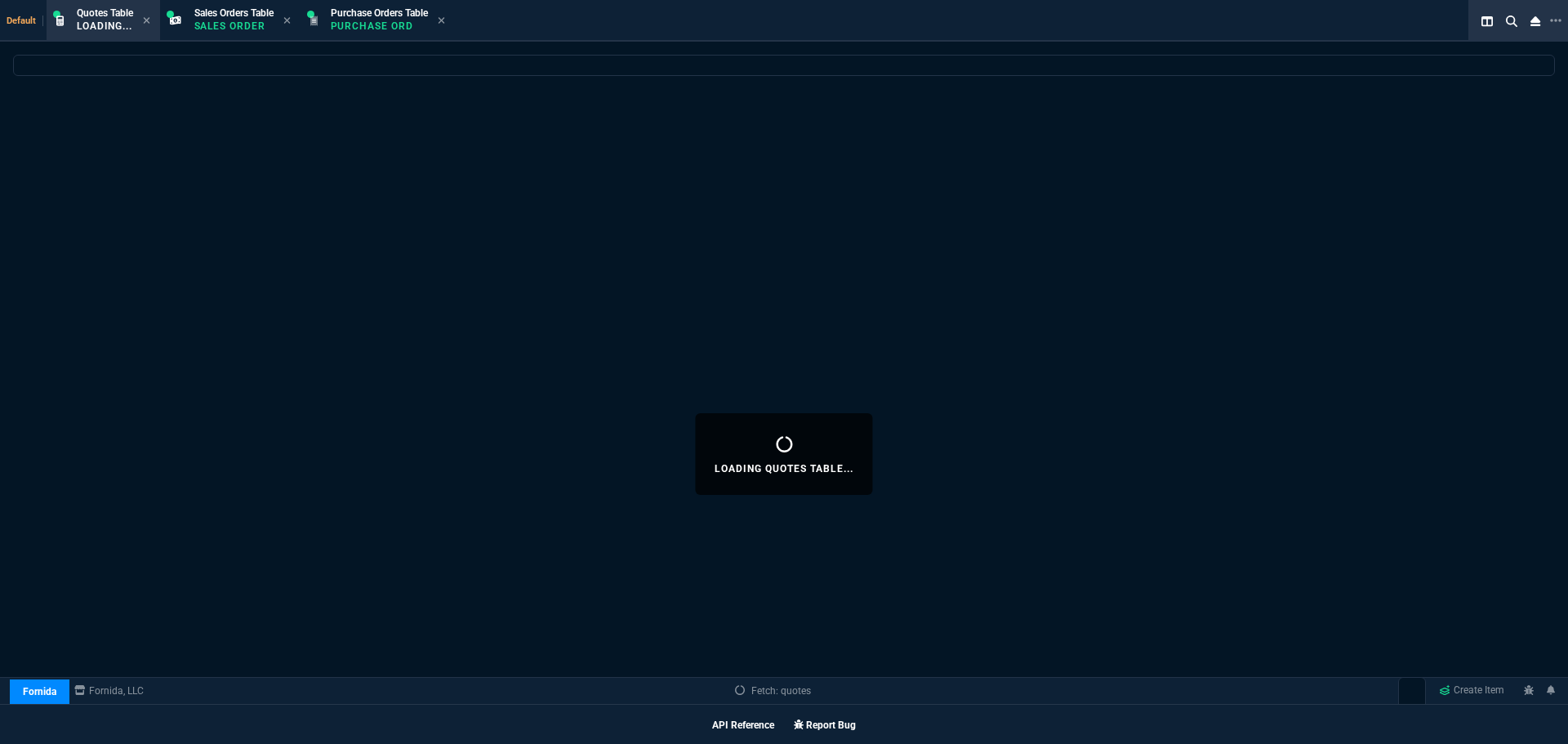
select select
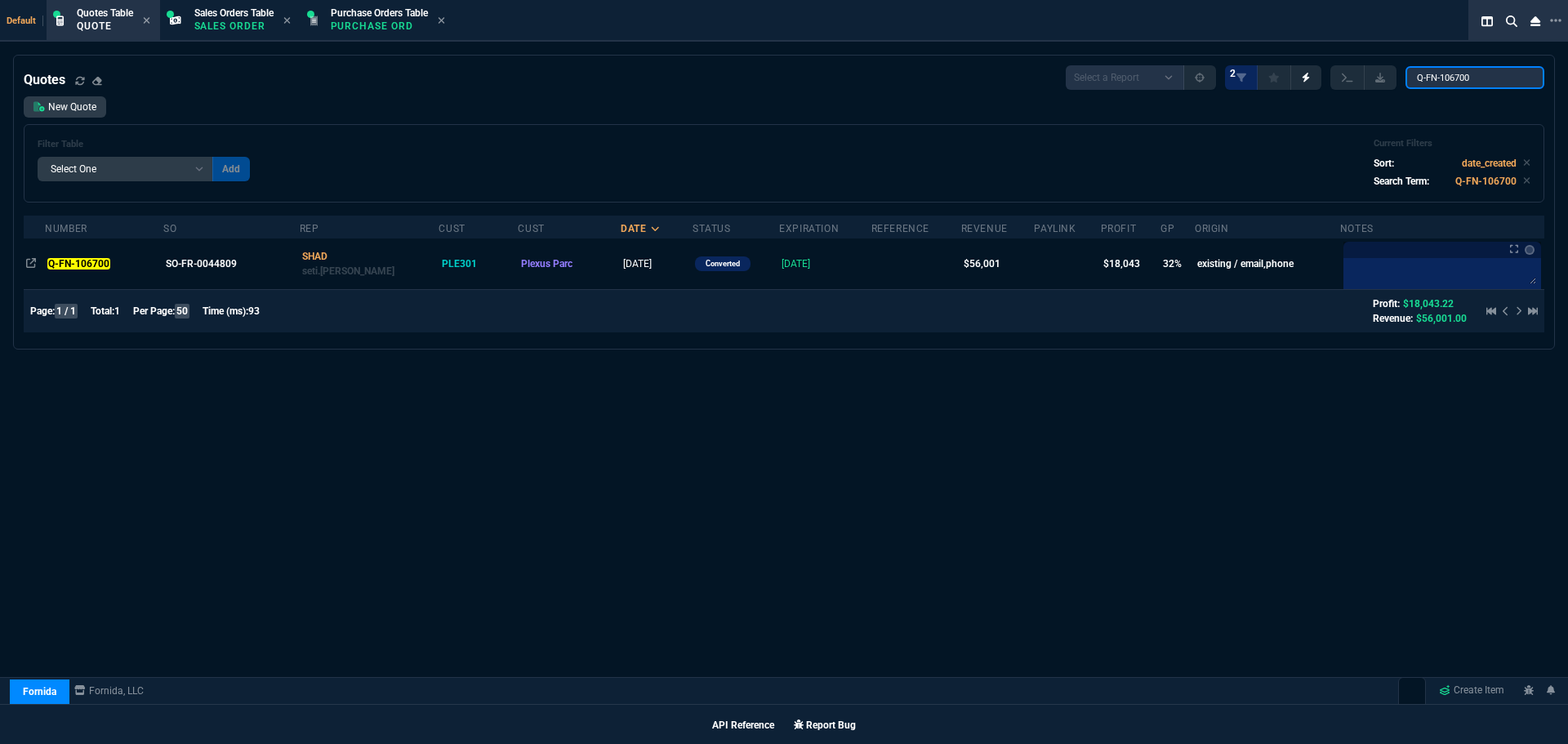
click at [1517, 75] on input "Q-FN-106700" at bounding box center [1474, 78] width 139 height 22
